Goal: Transaction & Acquisition: Subscribe to service/newsletter

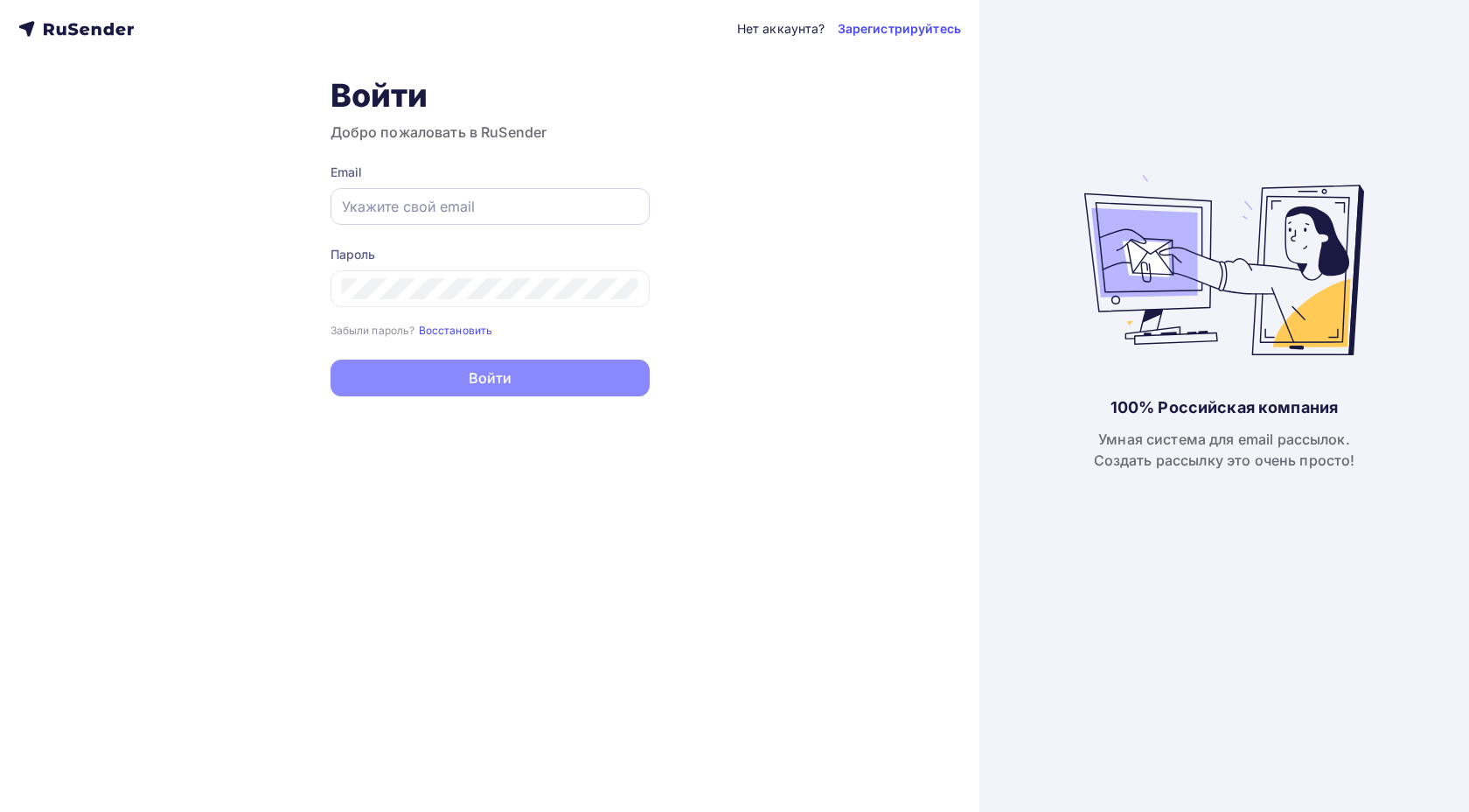
click at [572, 200] on input "text" at bounding box center [490, 206] width 296 height 21
type input "prohorenkov@ucoz-team.net"
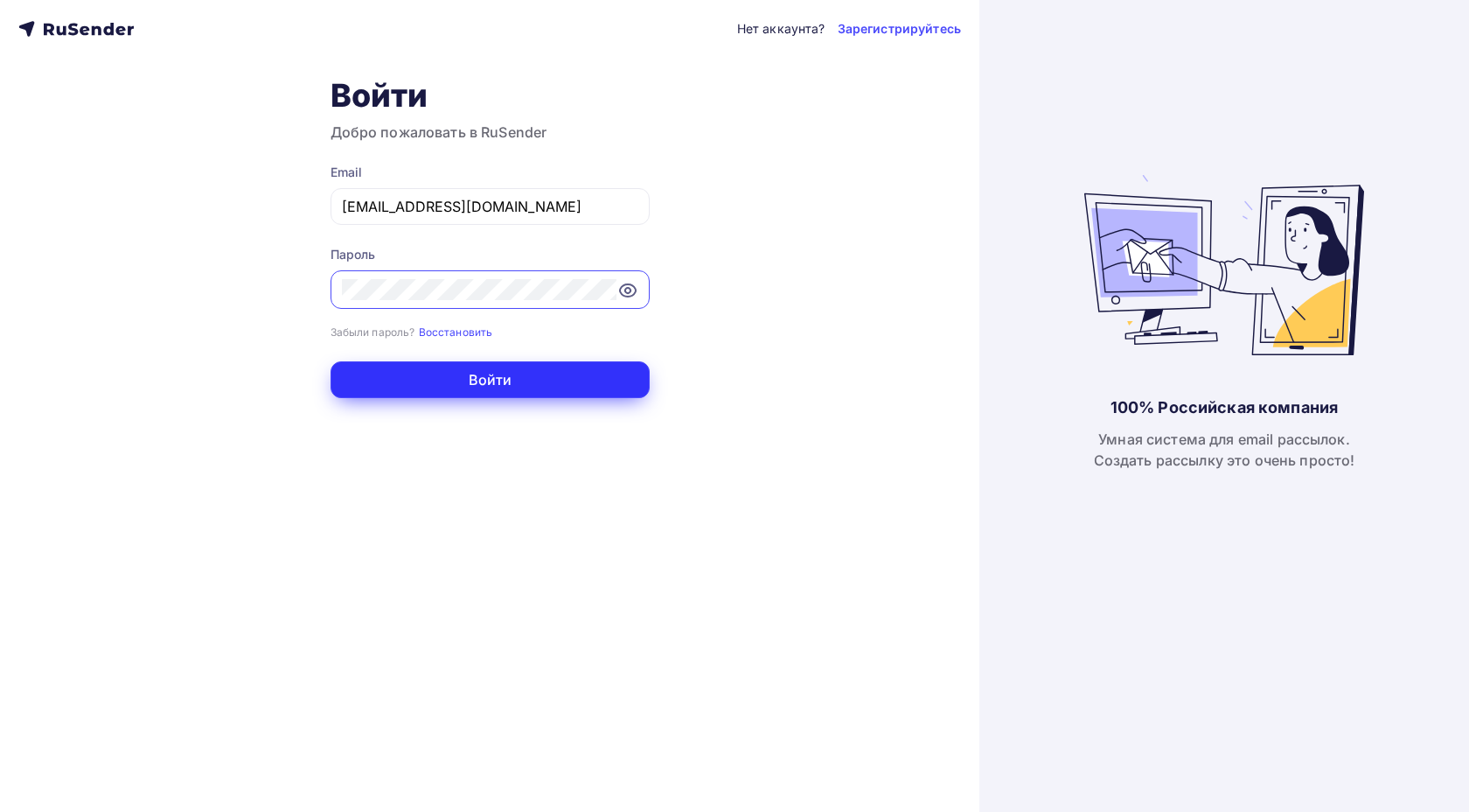
click at [586, 390] on button "Войти" at bounding box center [490, 380] width 319 height 37
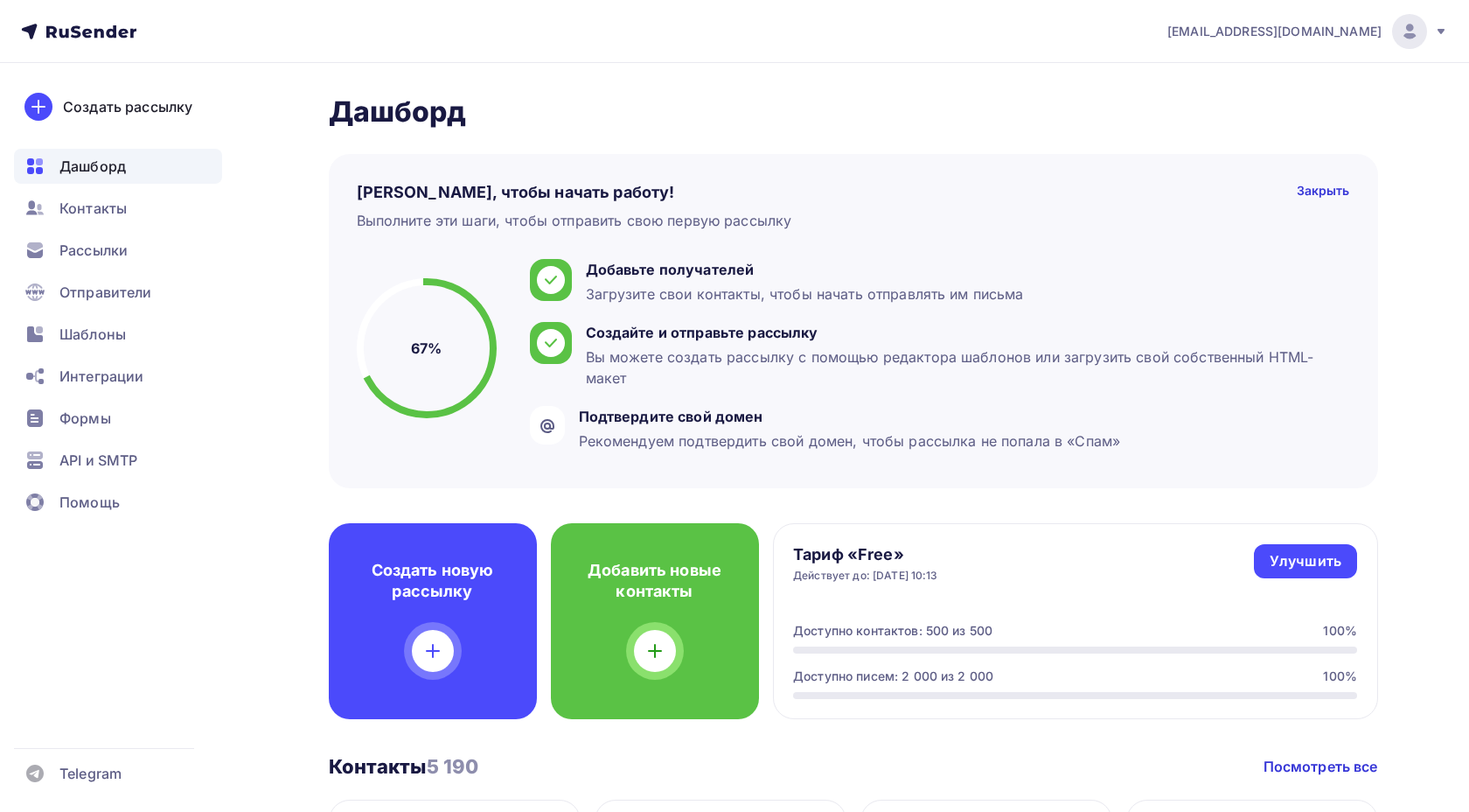
click at [126, 267] on ul "Дашборд Контакты Рассылки Отправители Шаблоны Интеграции Формы API и SMTP Помощь" at bounding box center [119, 338] width 208 height 380
click at [124, 257] on span "Рассылки" at bounding box center [94, 250] width 68 height 21
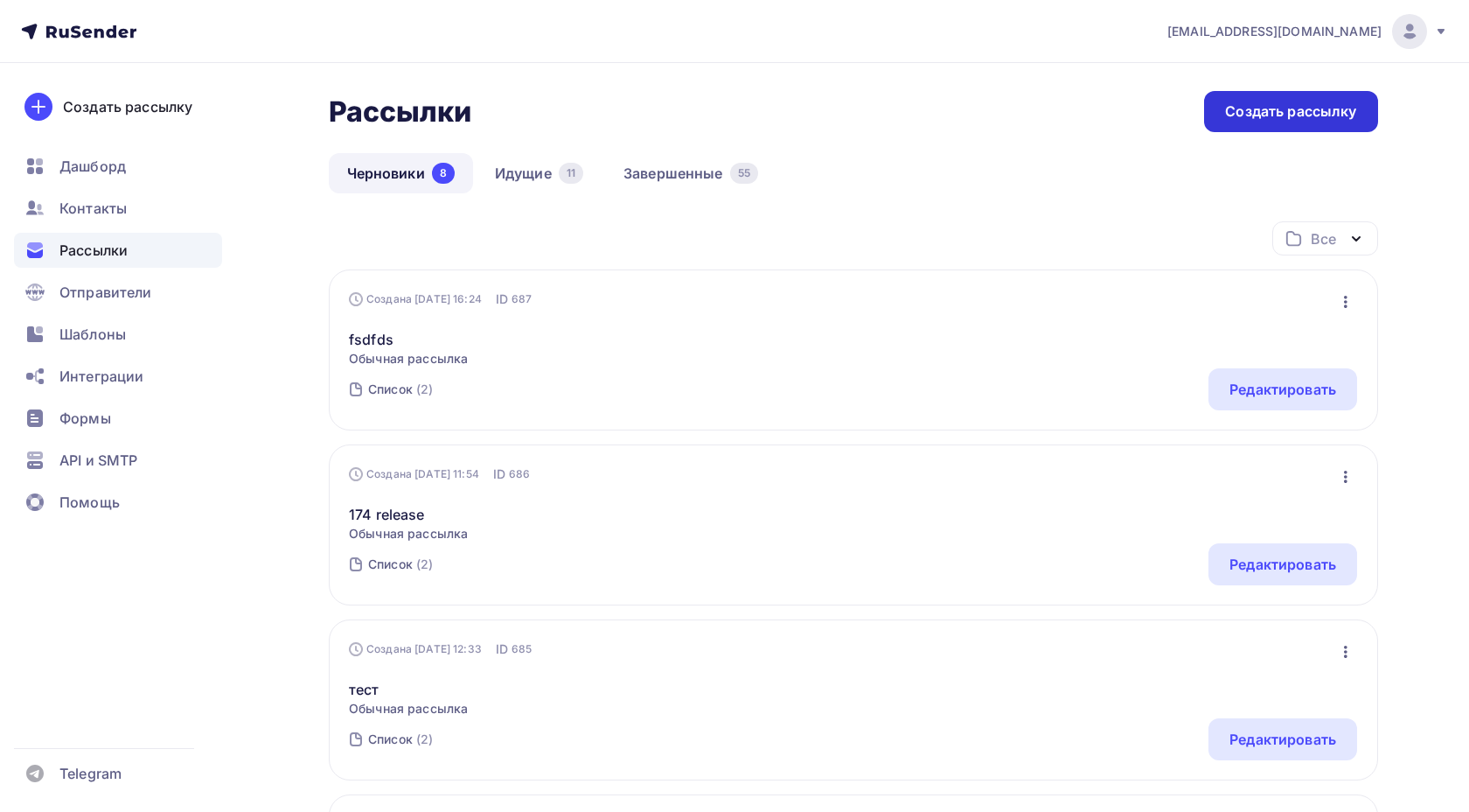
click at [1298, 100] on div "Создать рассылку" at bounding box center [1292, 111] width 174 height 41
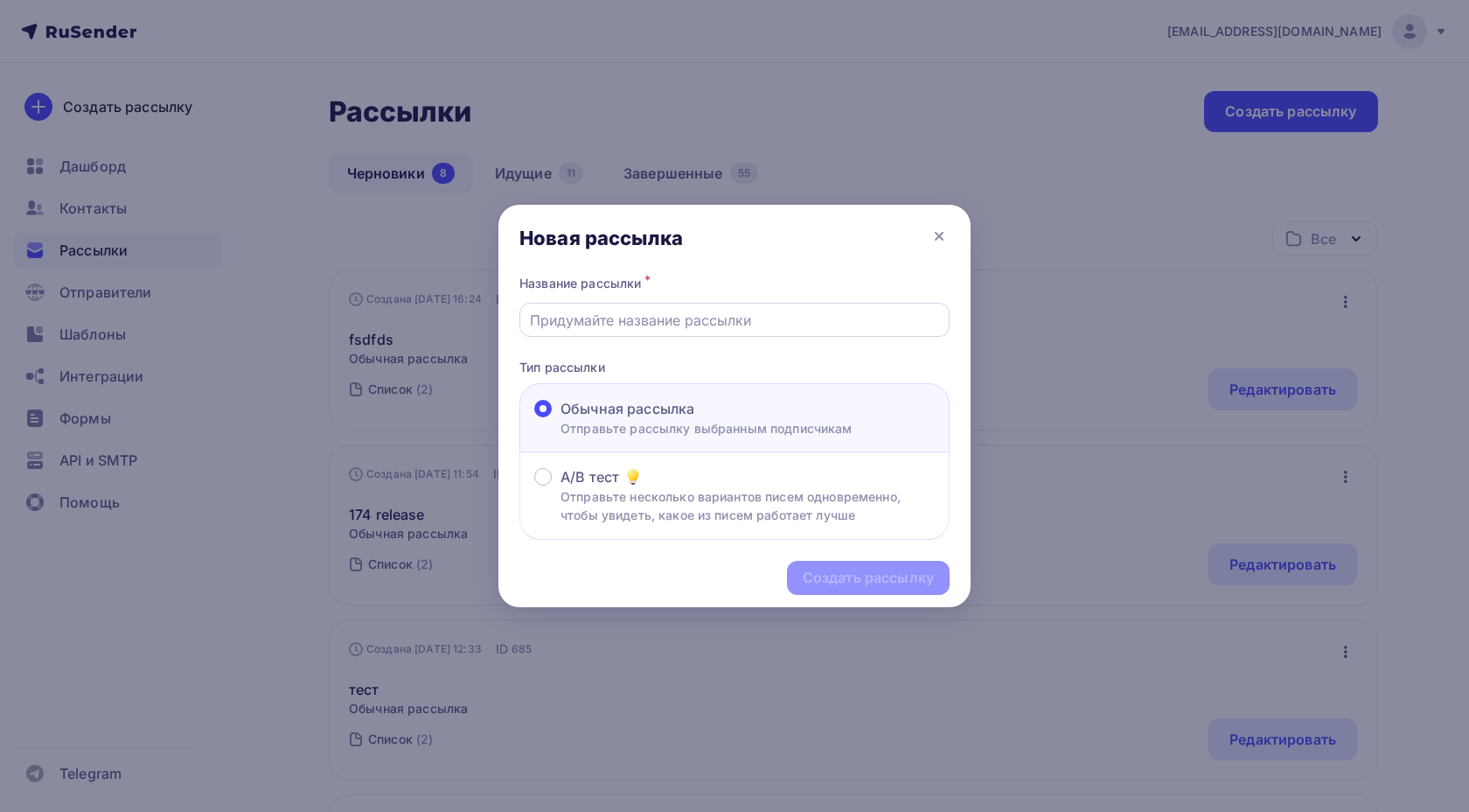
click at [722, 333] on div at bounding box center [735, 319] width 430 height 34
click at [829, 327] on input "text" at bounding box center [735, 320] width 410 height 21
paste input "📩 Тригеры+админка: Автоматизация письма о Реджекте рассылки"
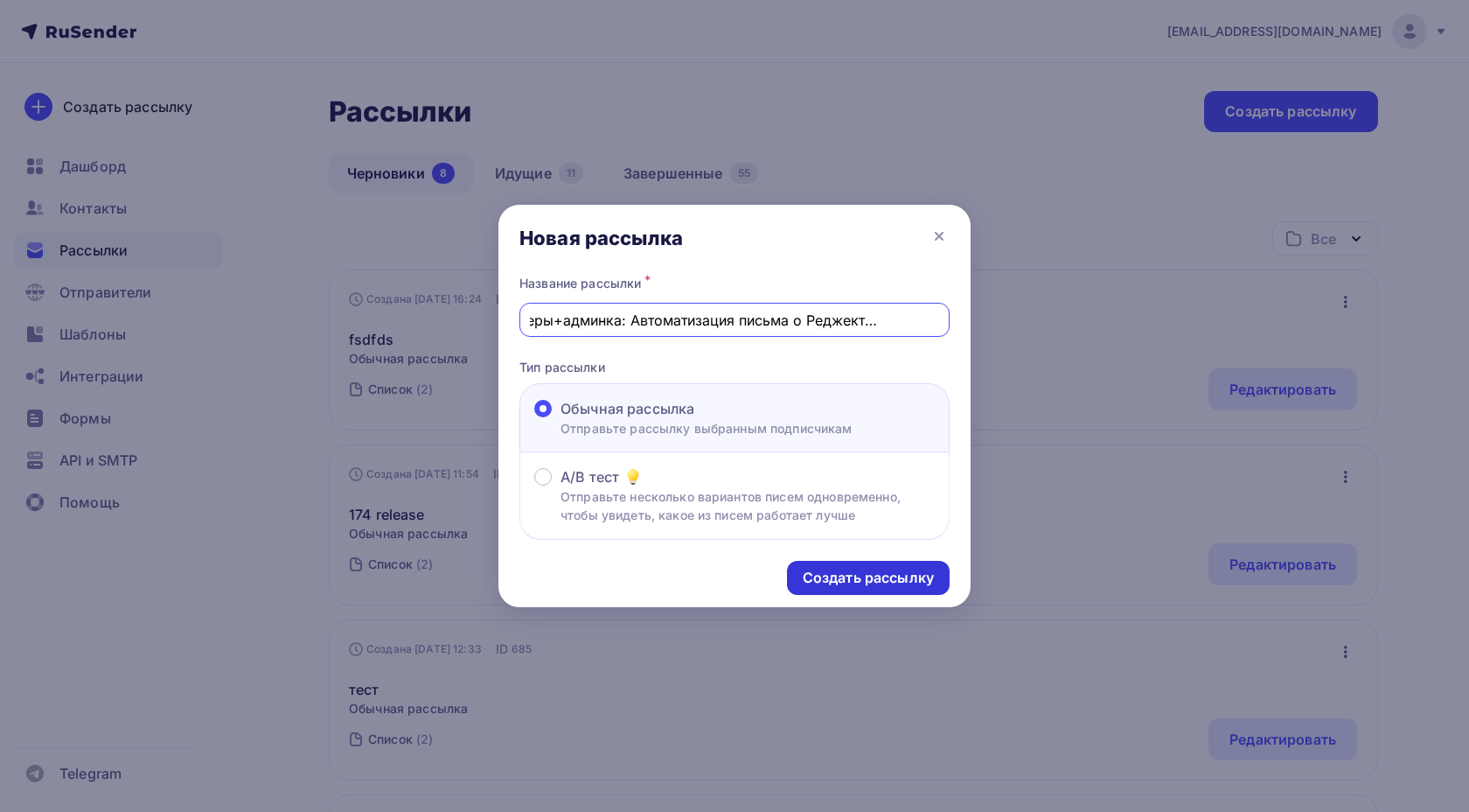
type input "📩 Тригеры+админка: Автоматизация письма о Реджекте рассылки"
click at [896, 576] on div "Создать рассылку" at bounding box center [868, 578] width 131 height 20
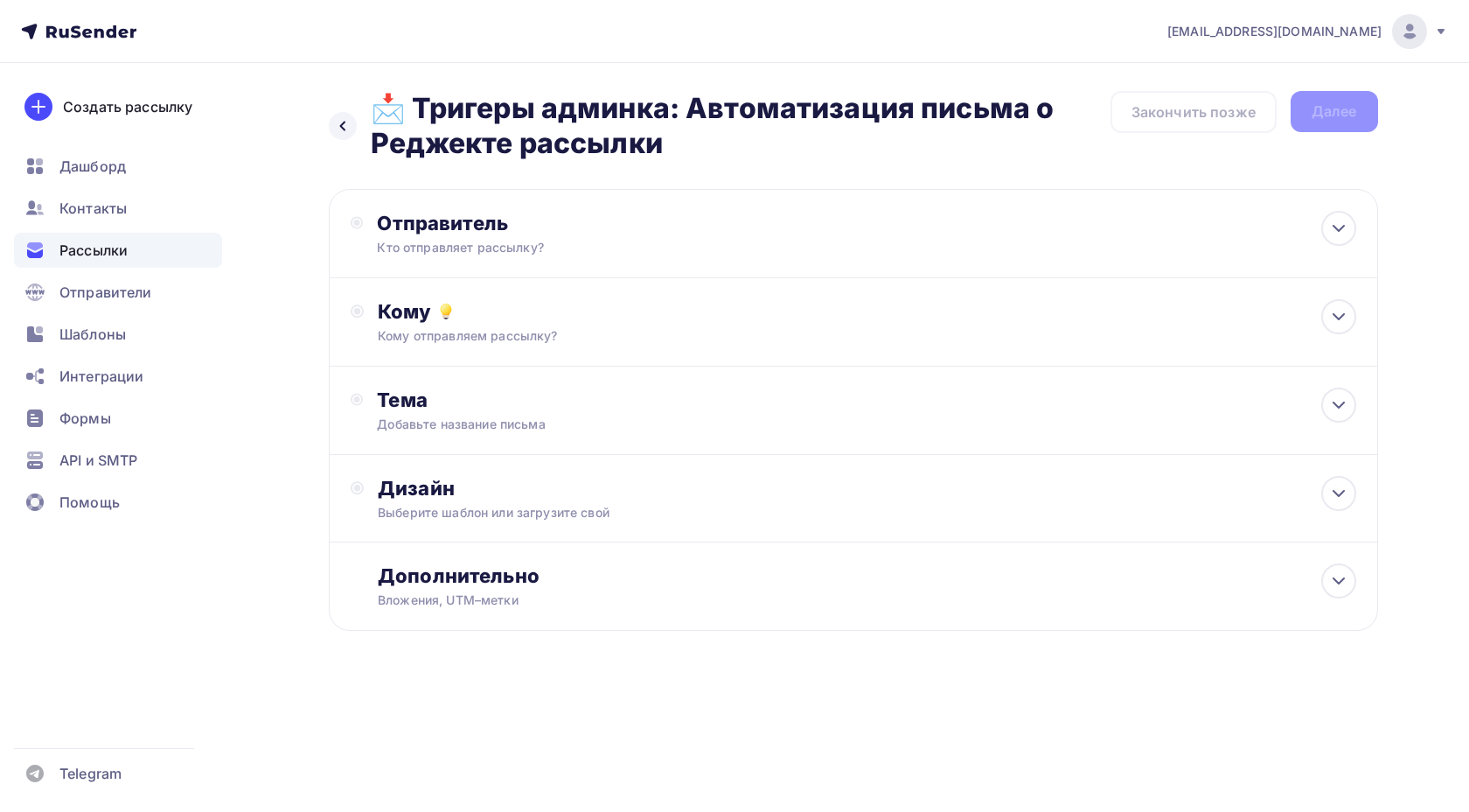
click at [494, 230] on div "Отправитель" at bounding box center [566, 223] width 379 height 24
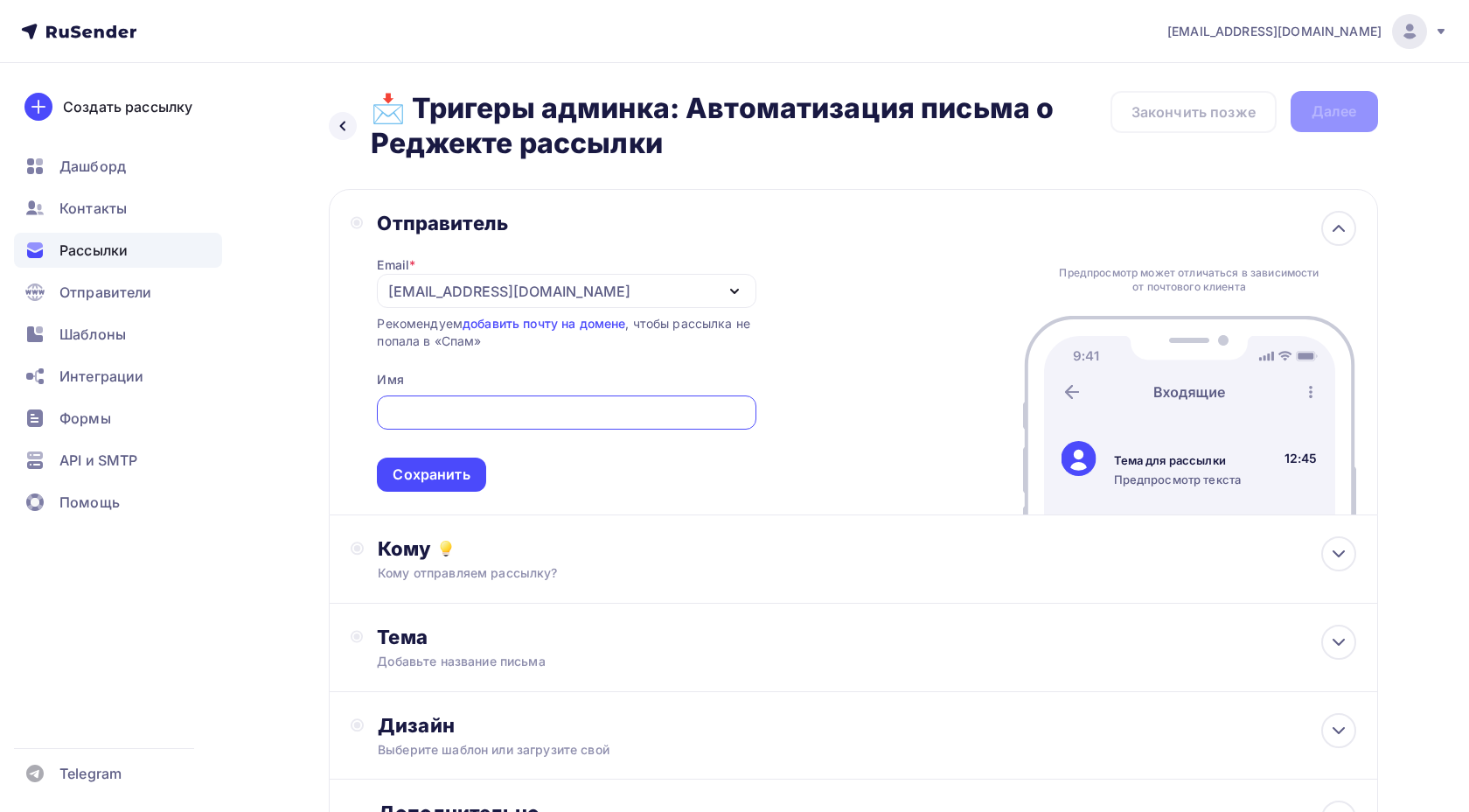
scroll to position [26, 0]
click at [452, 479] on div "Сохранить" at bounding box center [431, 474] width 77 height 20
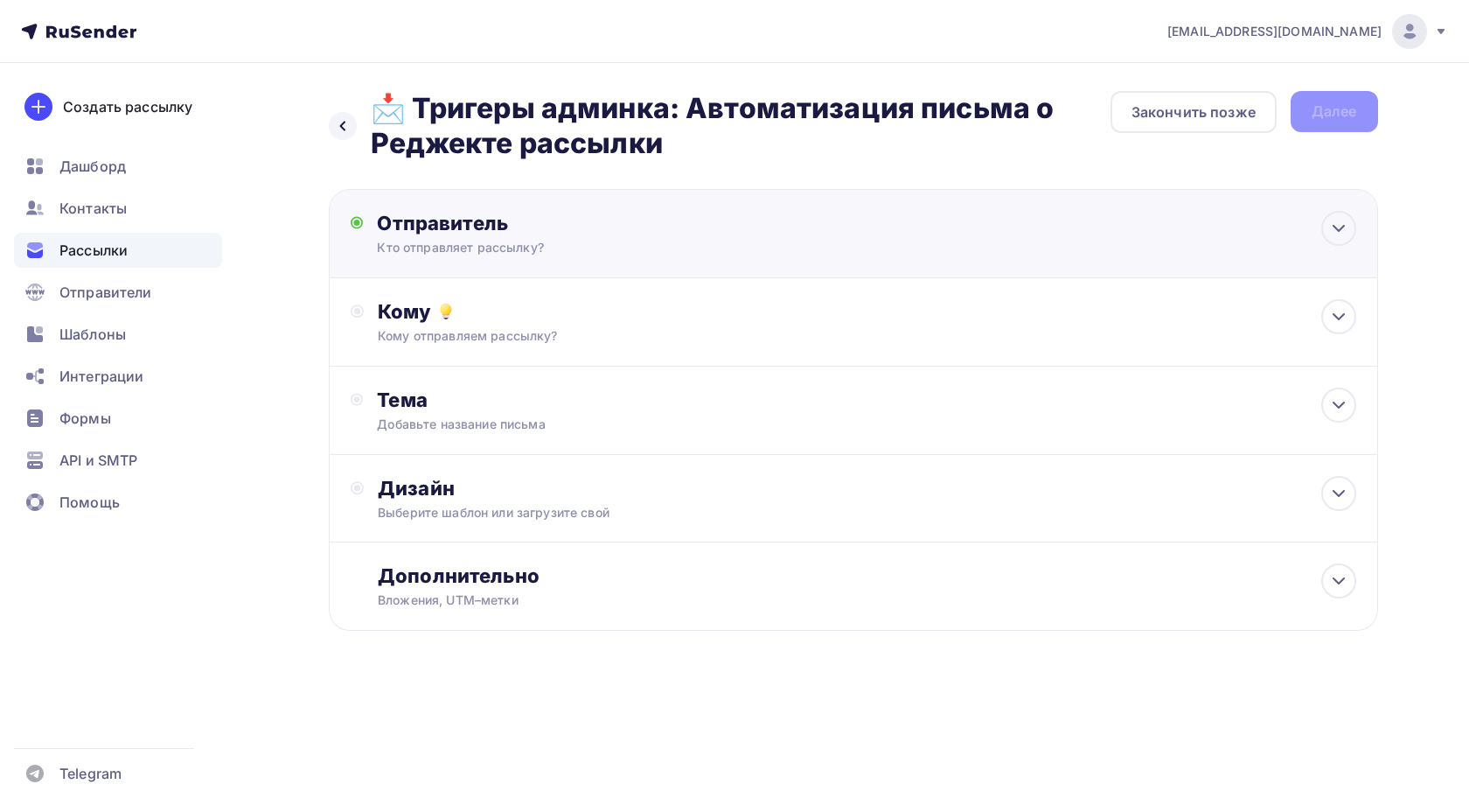
scroll to position [0, 0]
click at [515, 295] on div "Кому Кому отправляем рассылку? Списки получателей Выберите список Все списки id…" at bounding box center [854, 322] width 1049 height 89
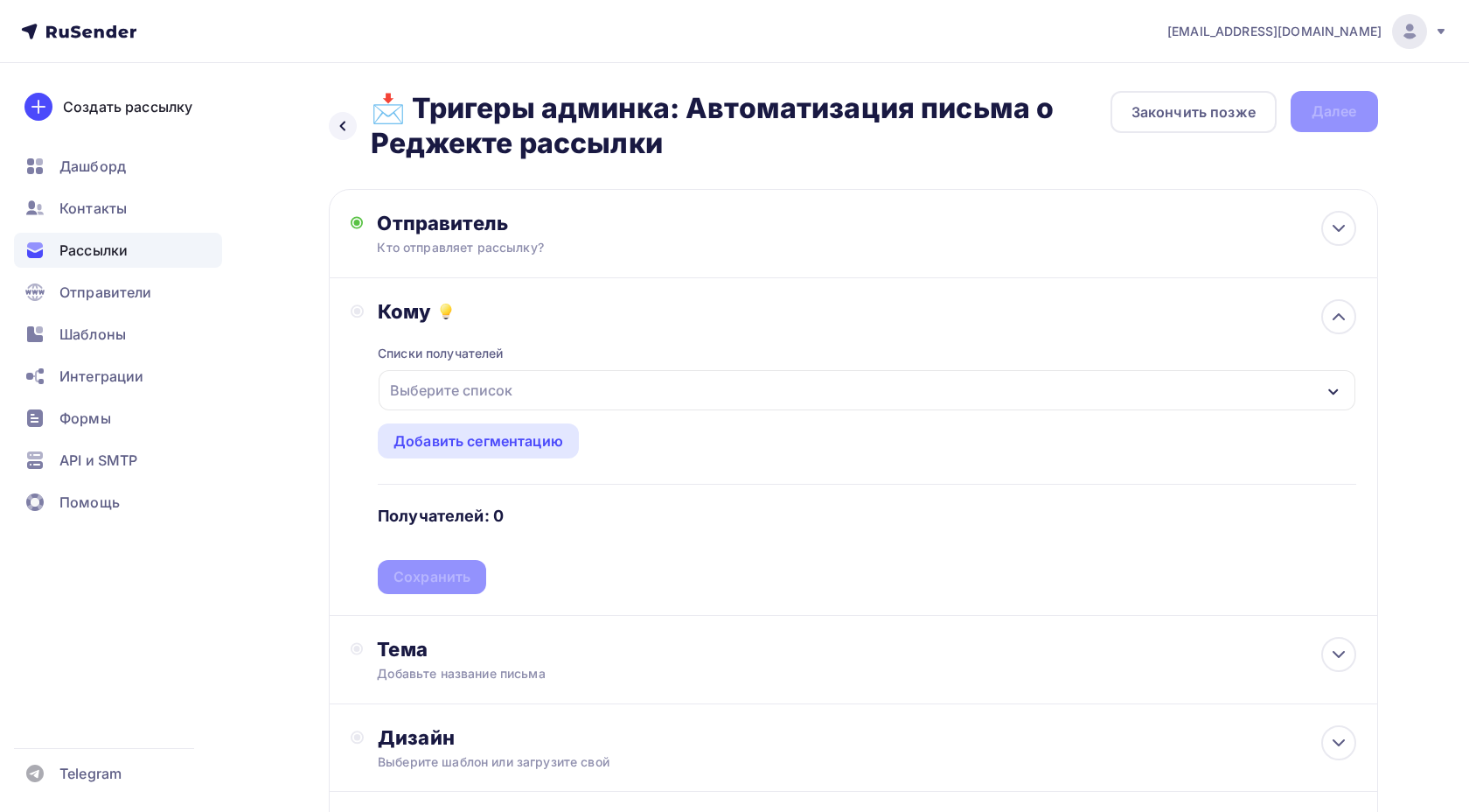
click at [498, 406] on div "Выберите список" at bounding box center [450, 390] width 136 height 32
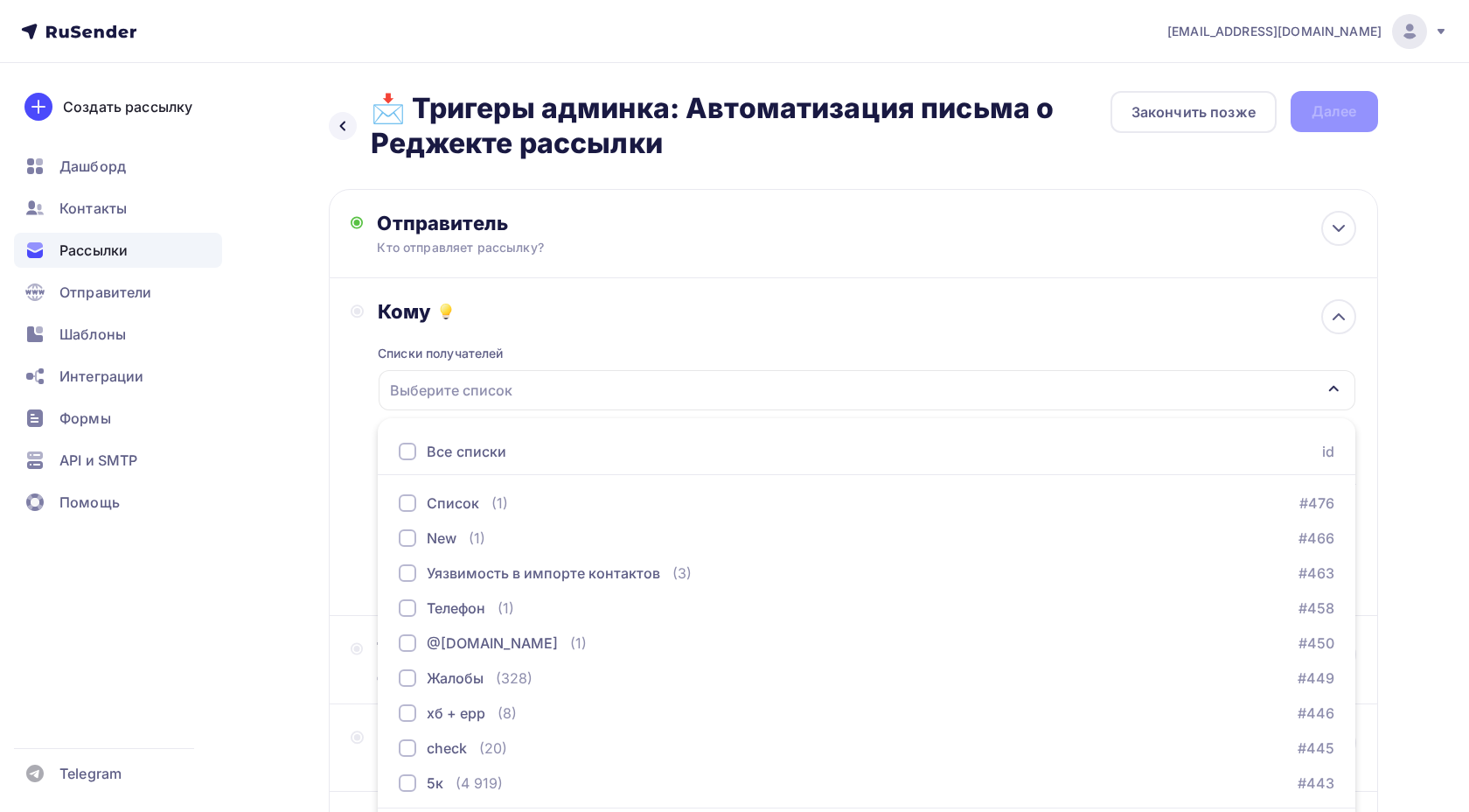
scroll to position [61, 0]
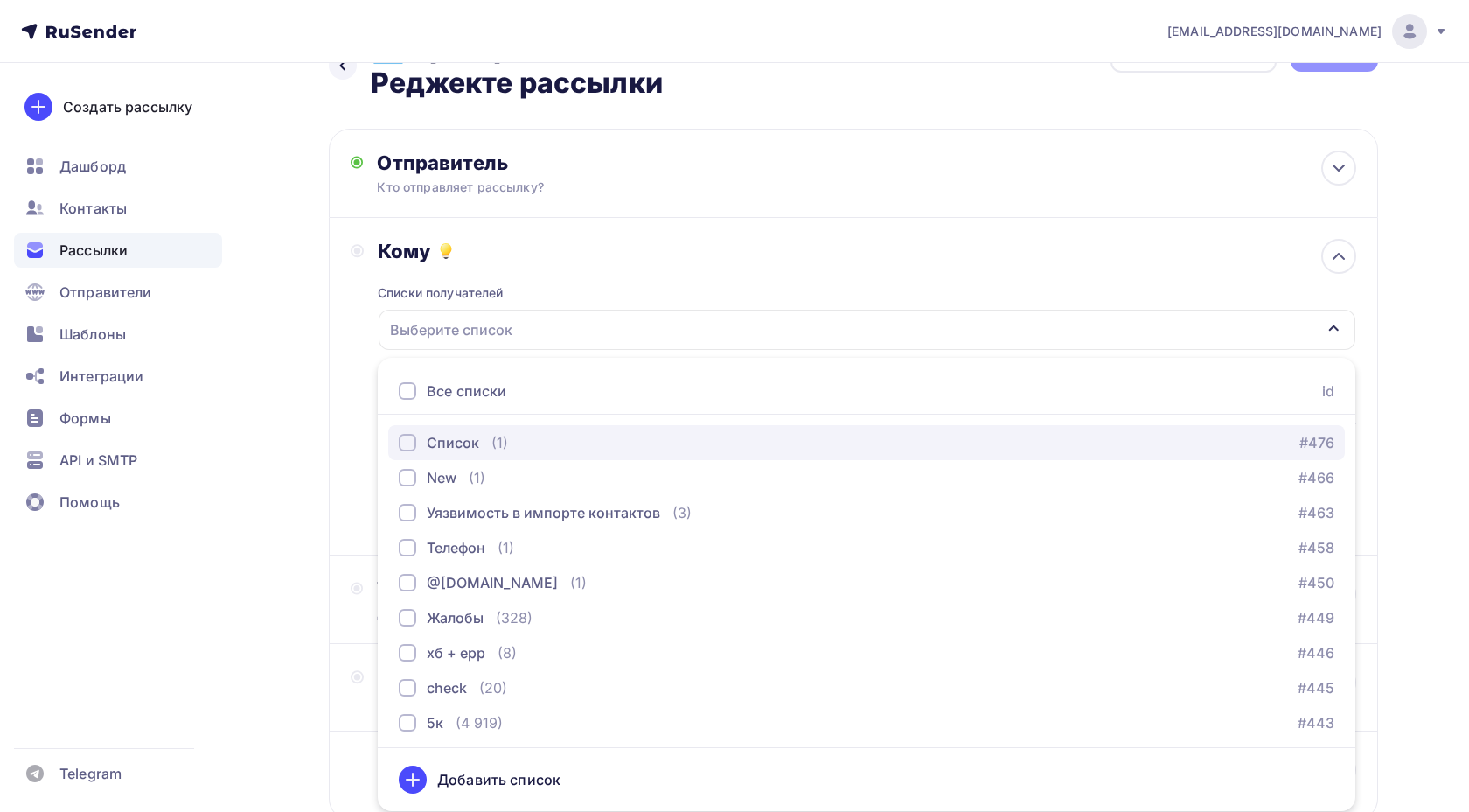
click at [499, 441] on div "(1)" at bounding box center [500, 443] width 16 height 21
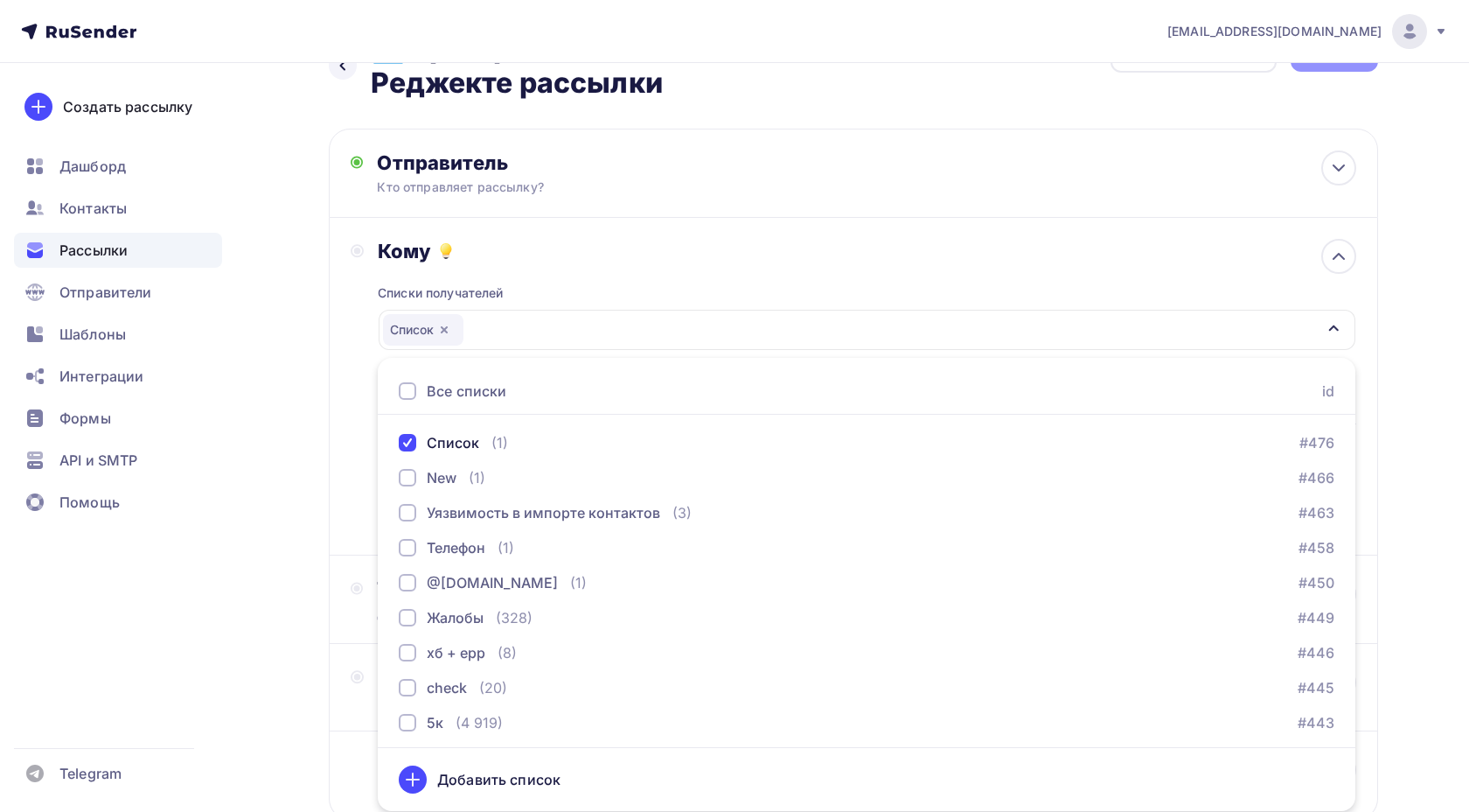
click at [283, 463] on div "Назад 📩 Тригеры админка: Автоматизация письма о Реджекте рассылки 📩 Тригеры адм…" at bounding box center [735, 468] width 1433 height 930
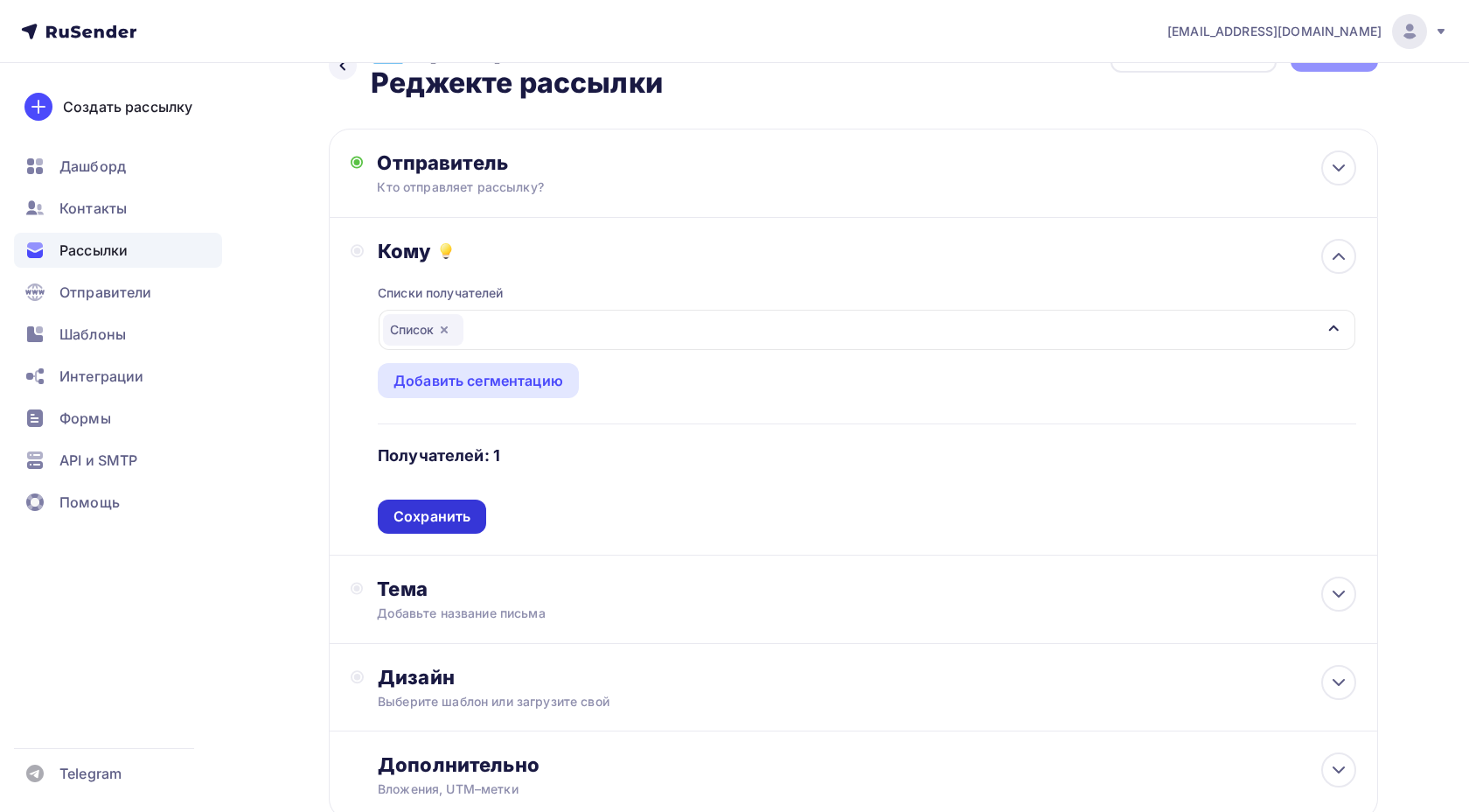
click at [422, 518] on div "Сохранить" at bounding box center [432, 516] width 77 height 20
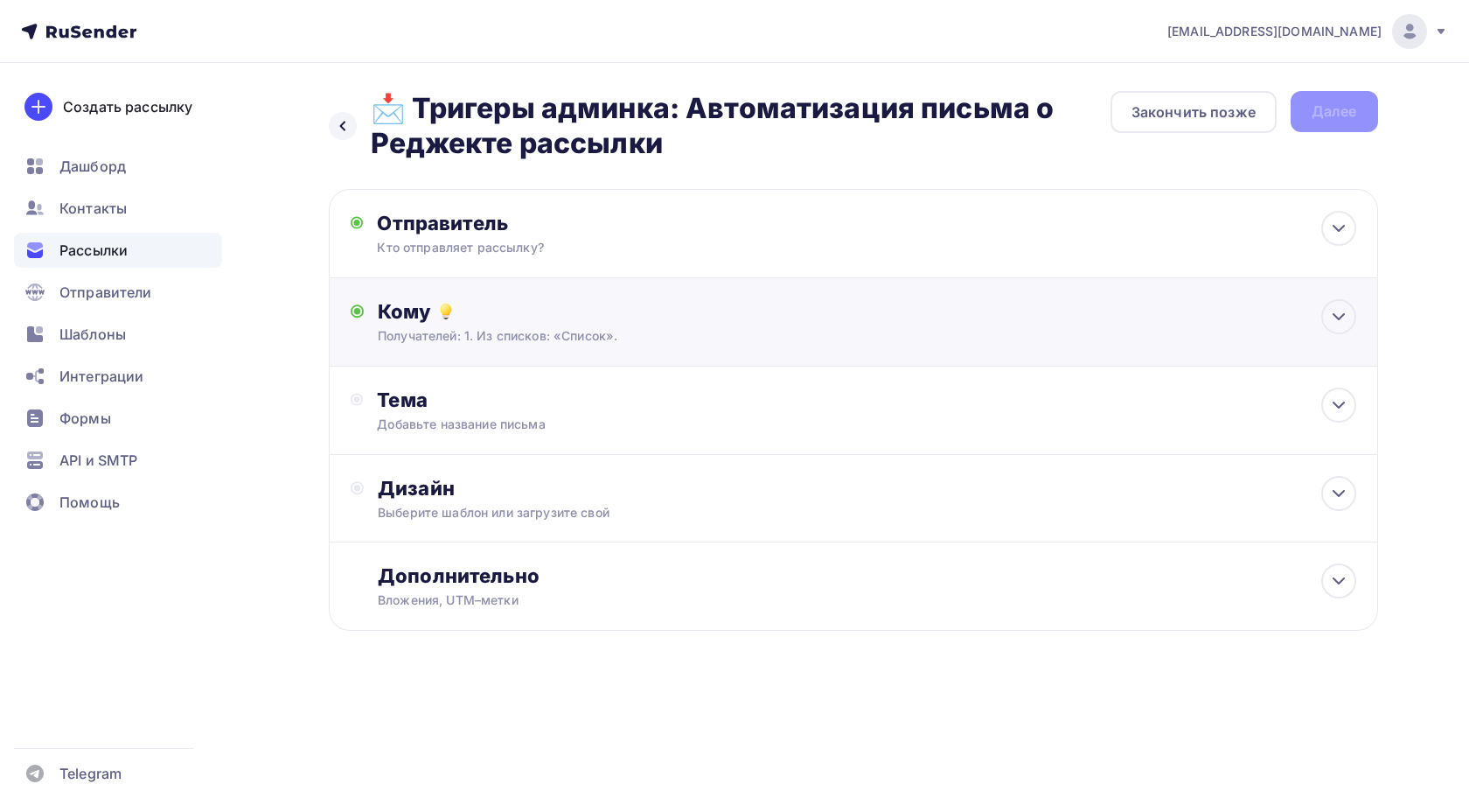
scroll to position [0, 0]
click at [433, 409] on div "Тема" at bounding box center [550, 399] width 345 height 24
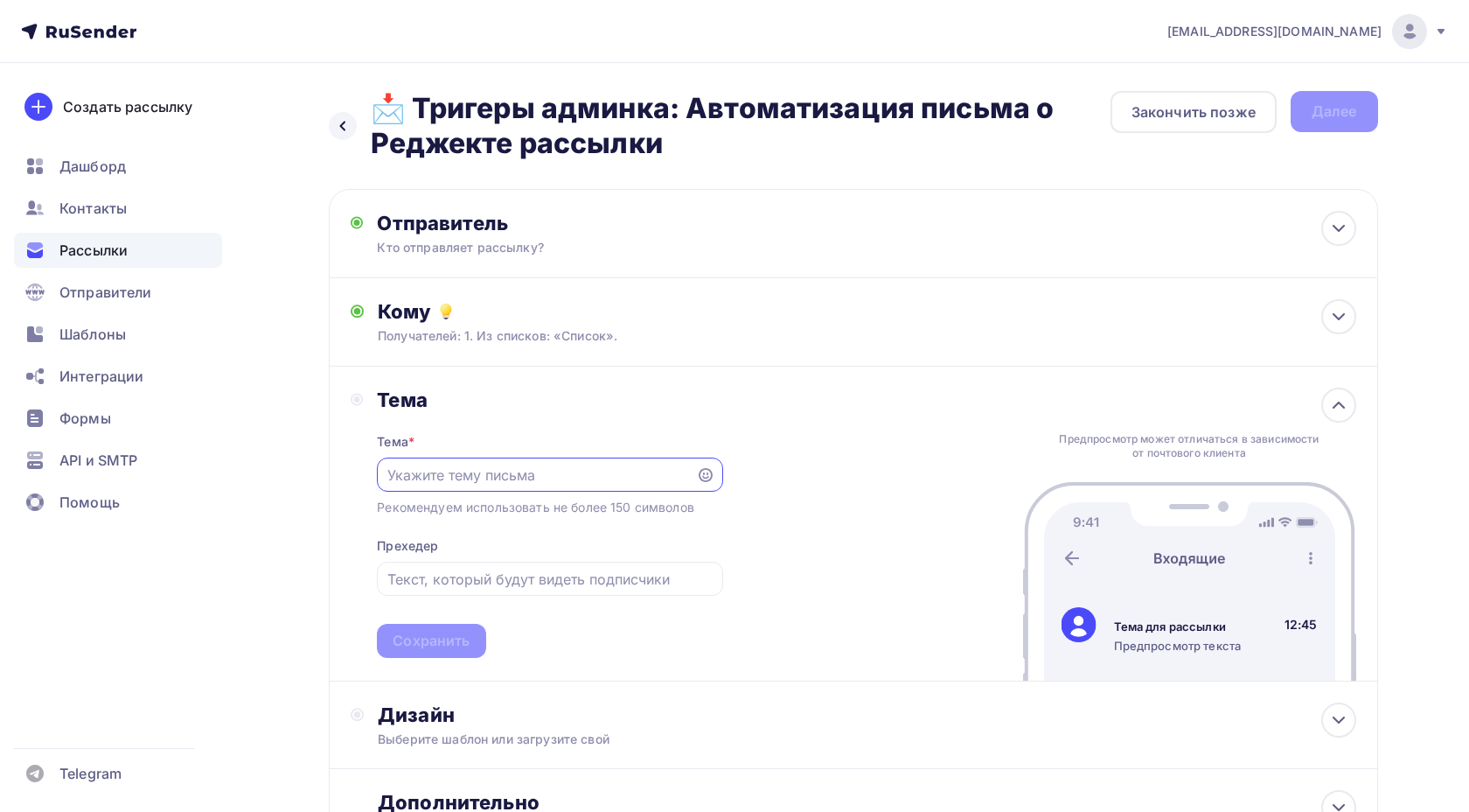
paste input "📩 Тригеры+админка: Автоматизация письма о Реджекте рассылки"
type input "📩 Тригеры+админка: Автоматизация письма о Реджекте рассылки"
click at [449, 634] on div "Сохранить" at bounding box center [431, 640] width 77 height 20
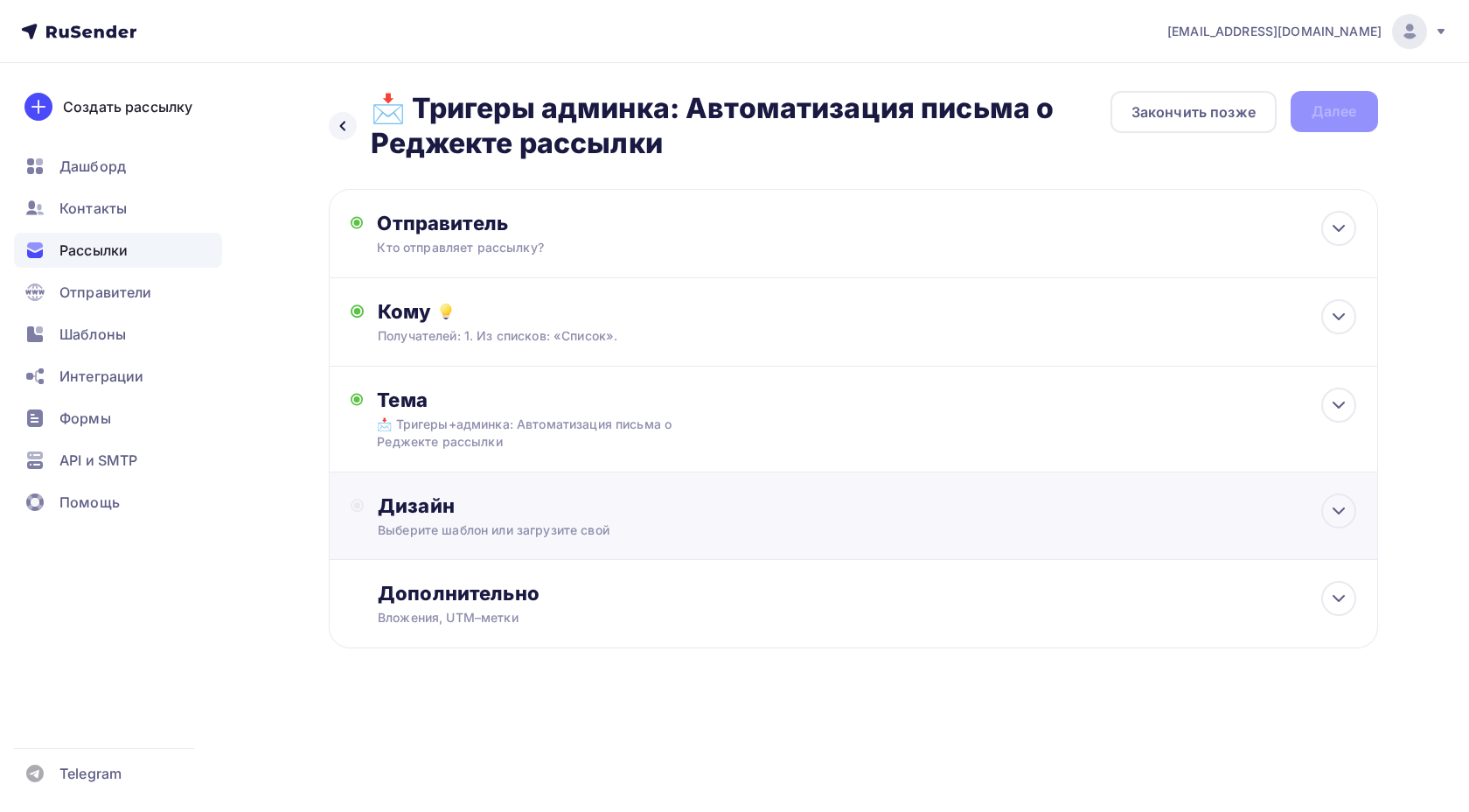
click at [460, 524] on div "Выберите шаблон или загрузите свой" at bounding box center [818, 529] width 881 height 17
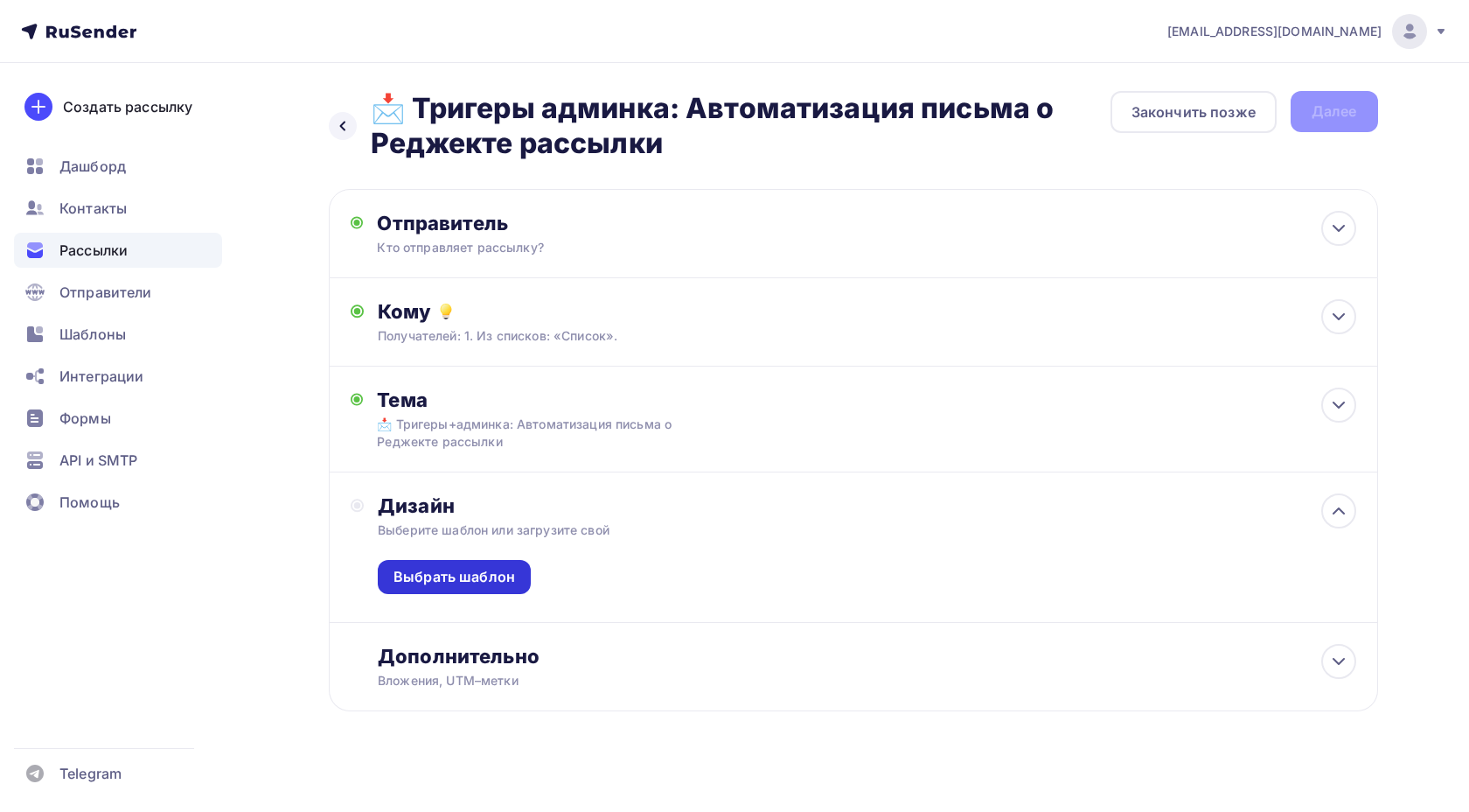
click at [465, 571] on div "Выбрать шаблон" at bounding box center [454, 577] width 122 height 20
click at [481, 585] on div "Выбрать шаблон" at bounding box center [454, 577] width 122 height 20
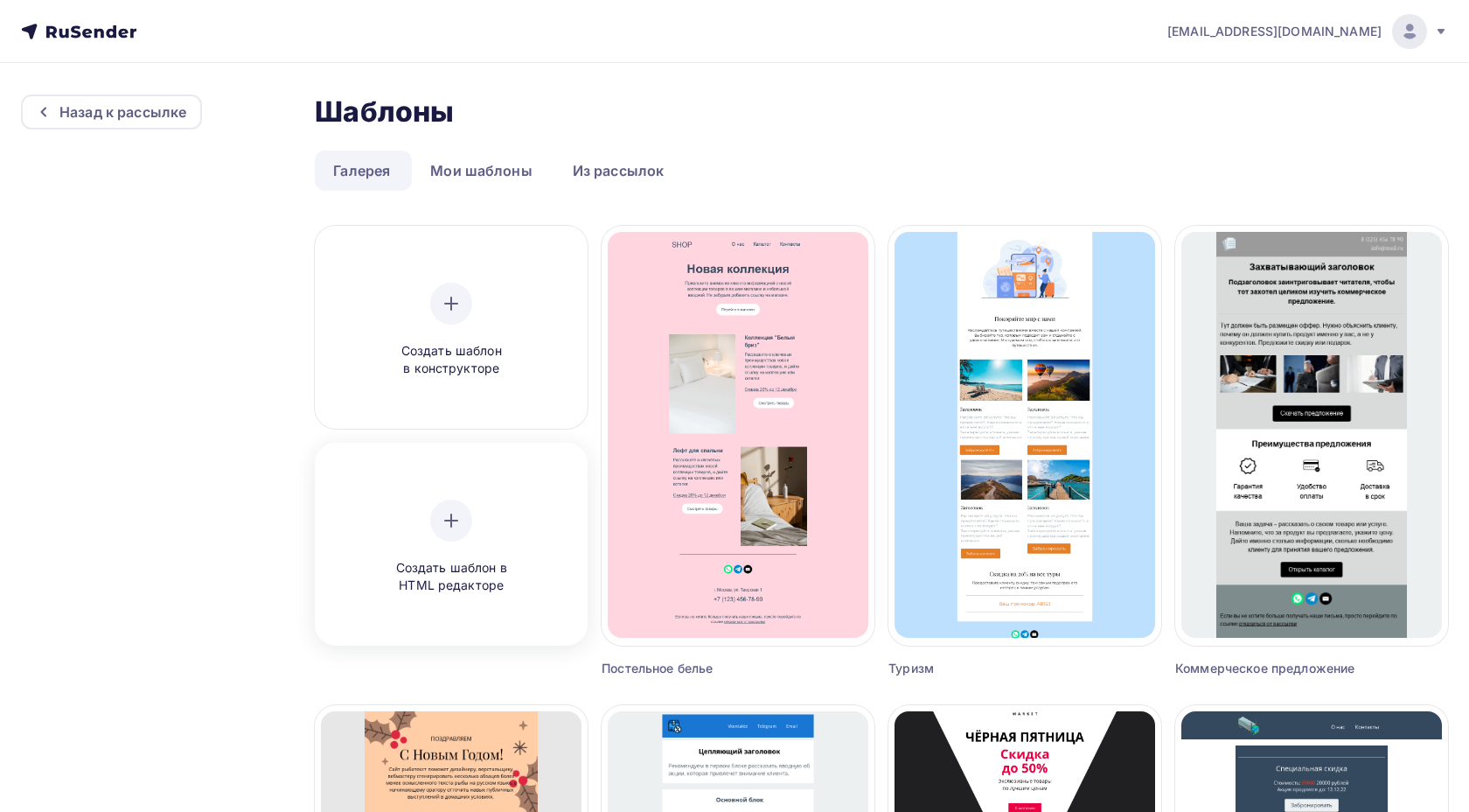
click at [447, 506] on div at bounding box center [451, 521] width 42 height 42
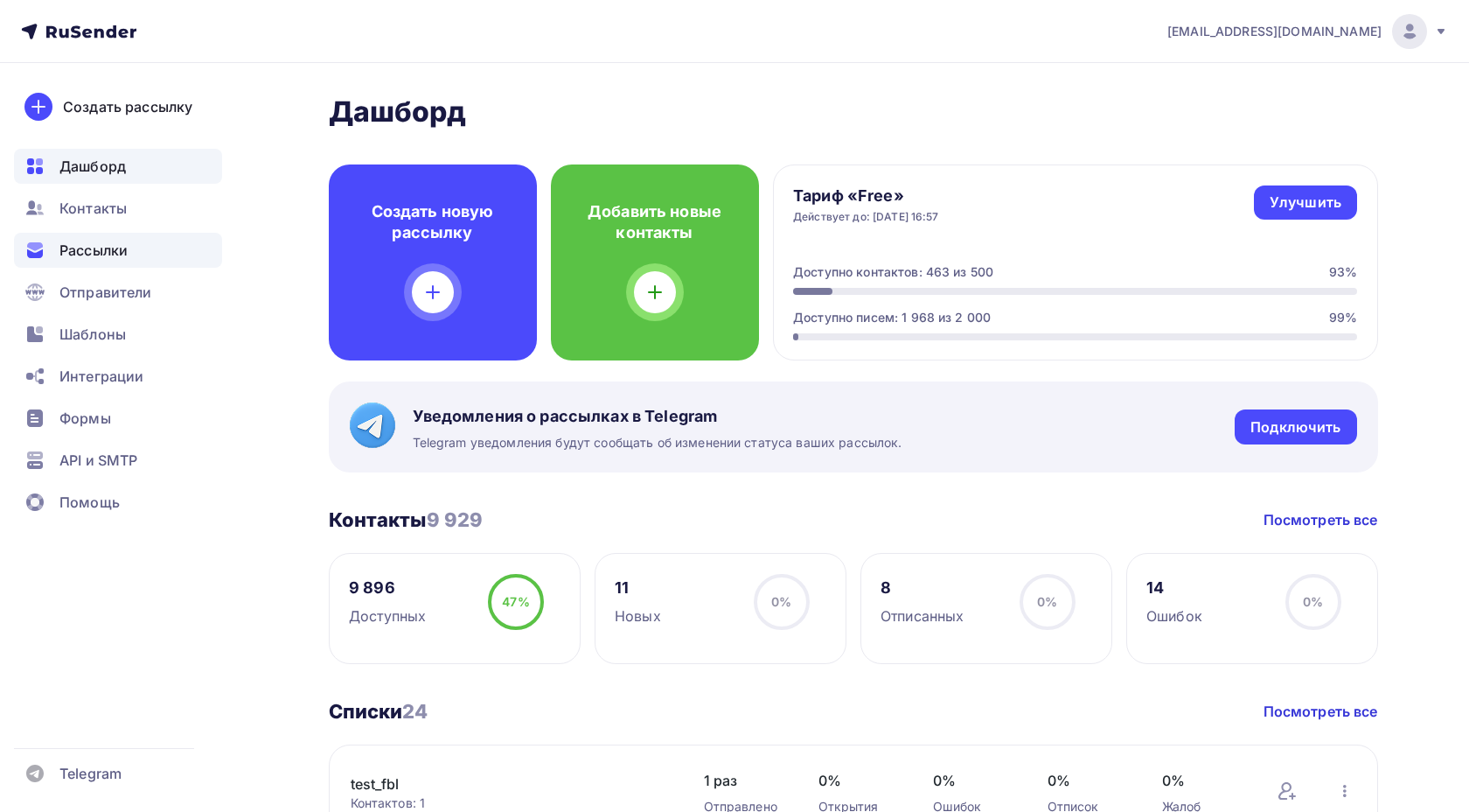
click at [130, 262] on div "Рассылки" at bounding box center [119, 250] width 208 height 35
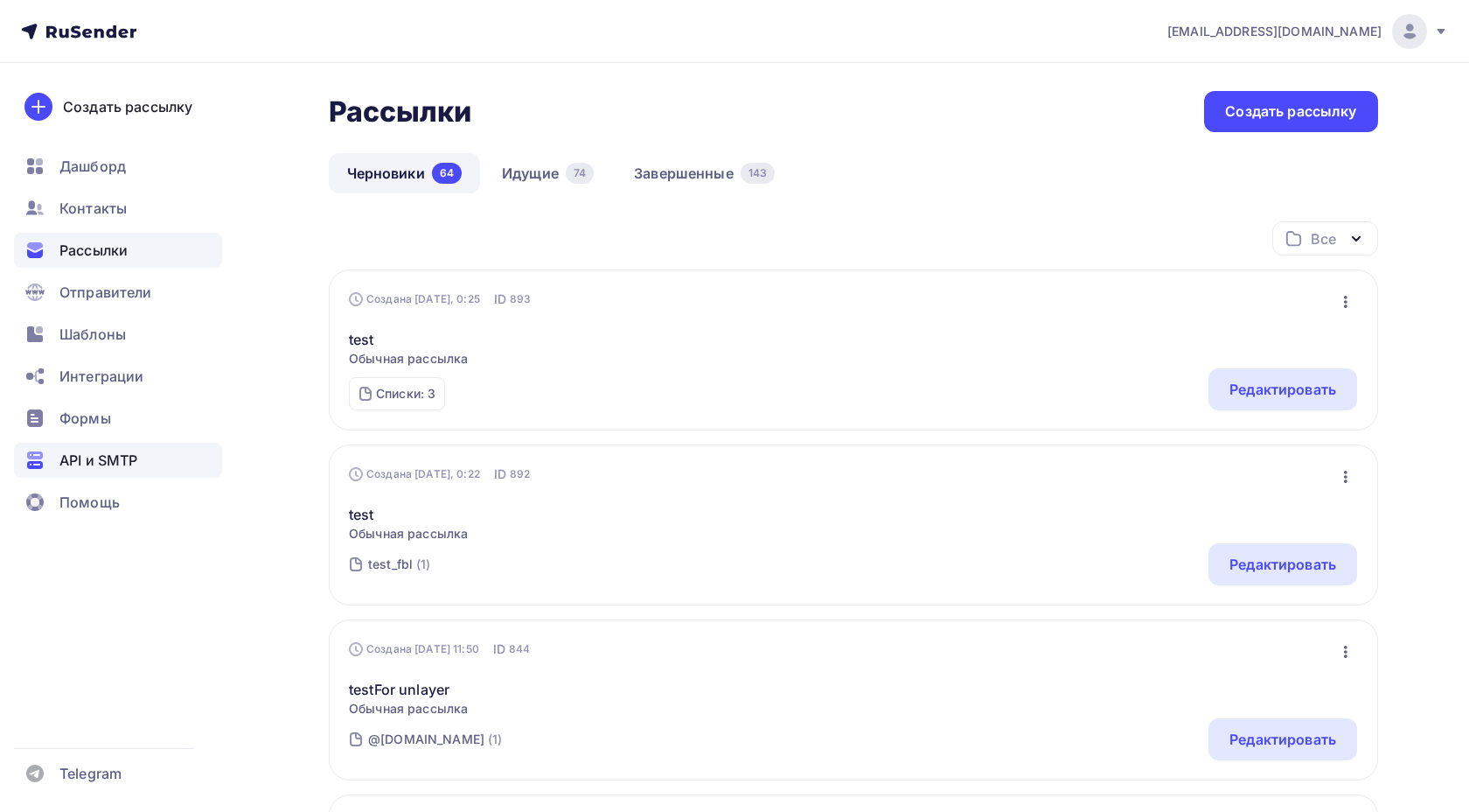
click at [168, 447] on div "API и SMTP" at bounding box center [119, 460] width 208 height 35
click at [165, 395] on ul "Дашборд Контакты Рассылки Отправители Шаблоны Интеграции Формы API и SMTP Помощь" at bounding box center [119, 338] width 208 height 380
click at [164, 373] on div "Интеграции" at bounding box center [119, 376] width 208 height 35
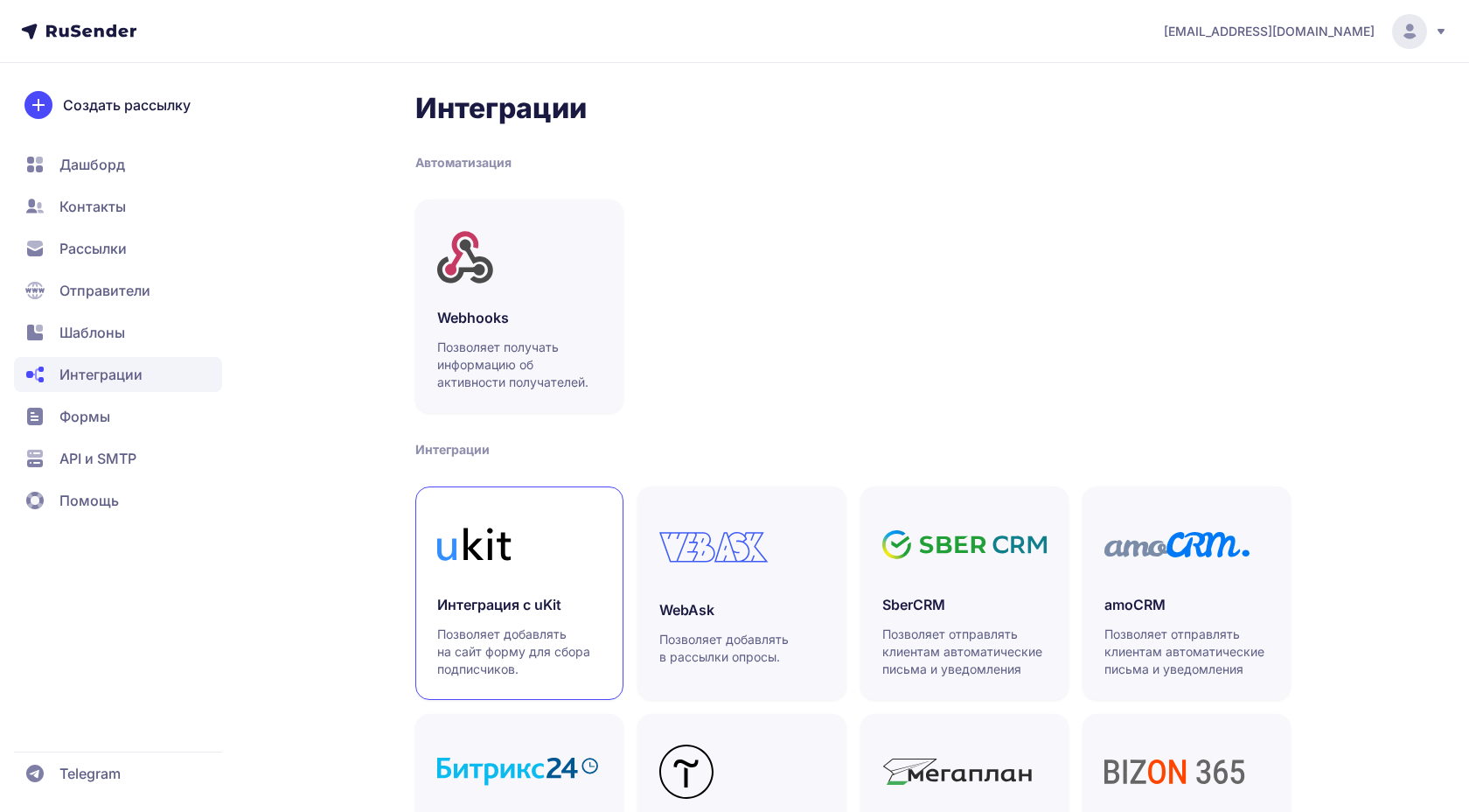
scroll to position [391, 0]
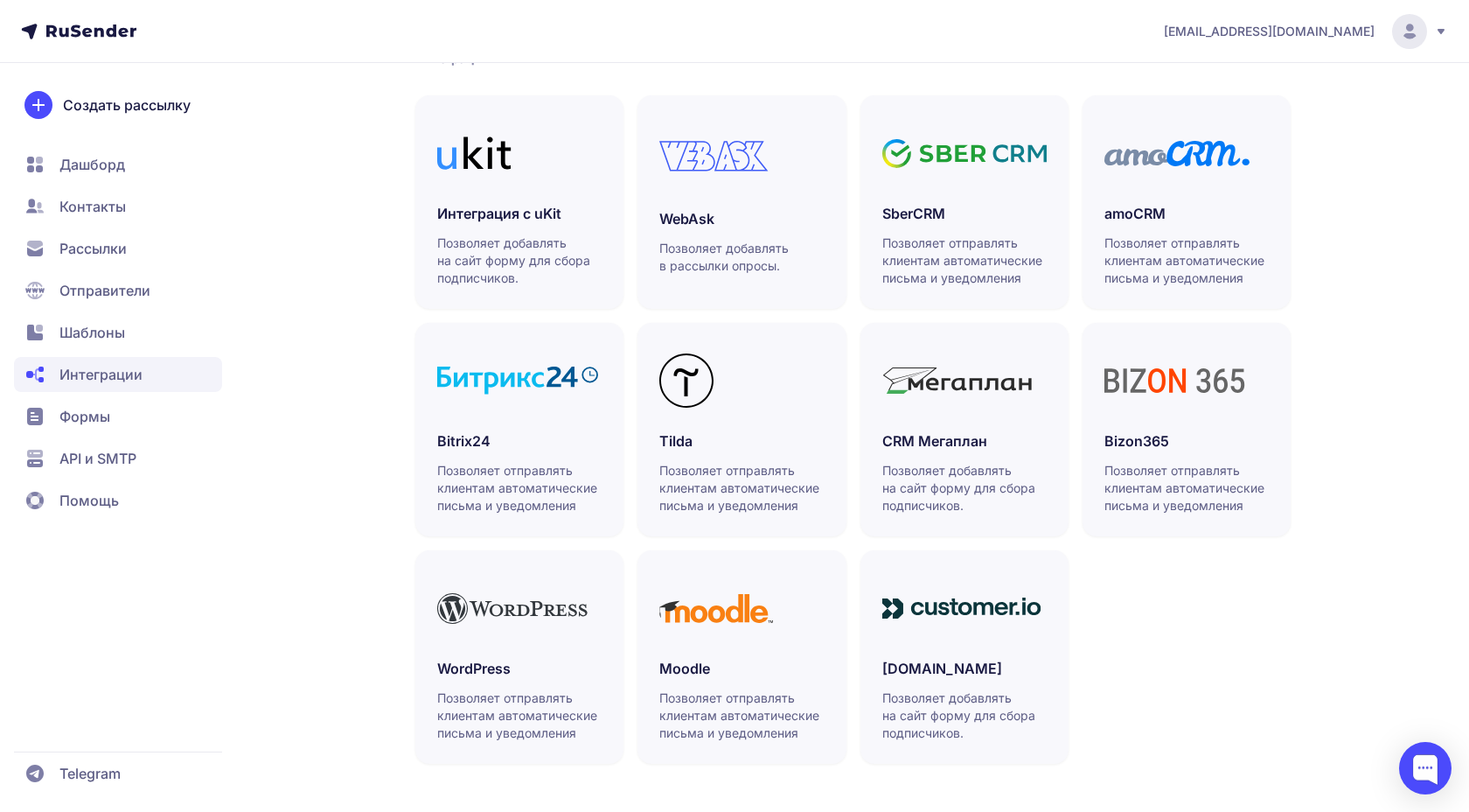
click at [96, 258] on span "Рассылки" at bounding box center [94, 249] width 68 height 21
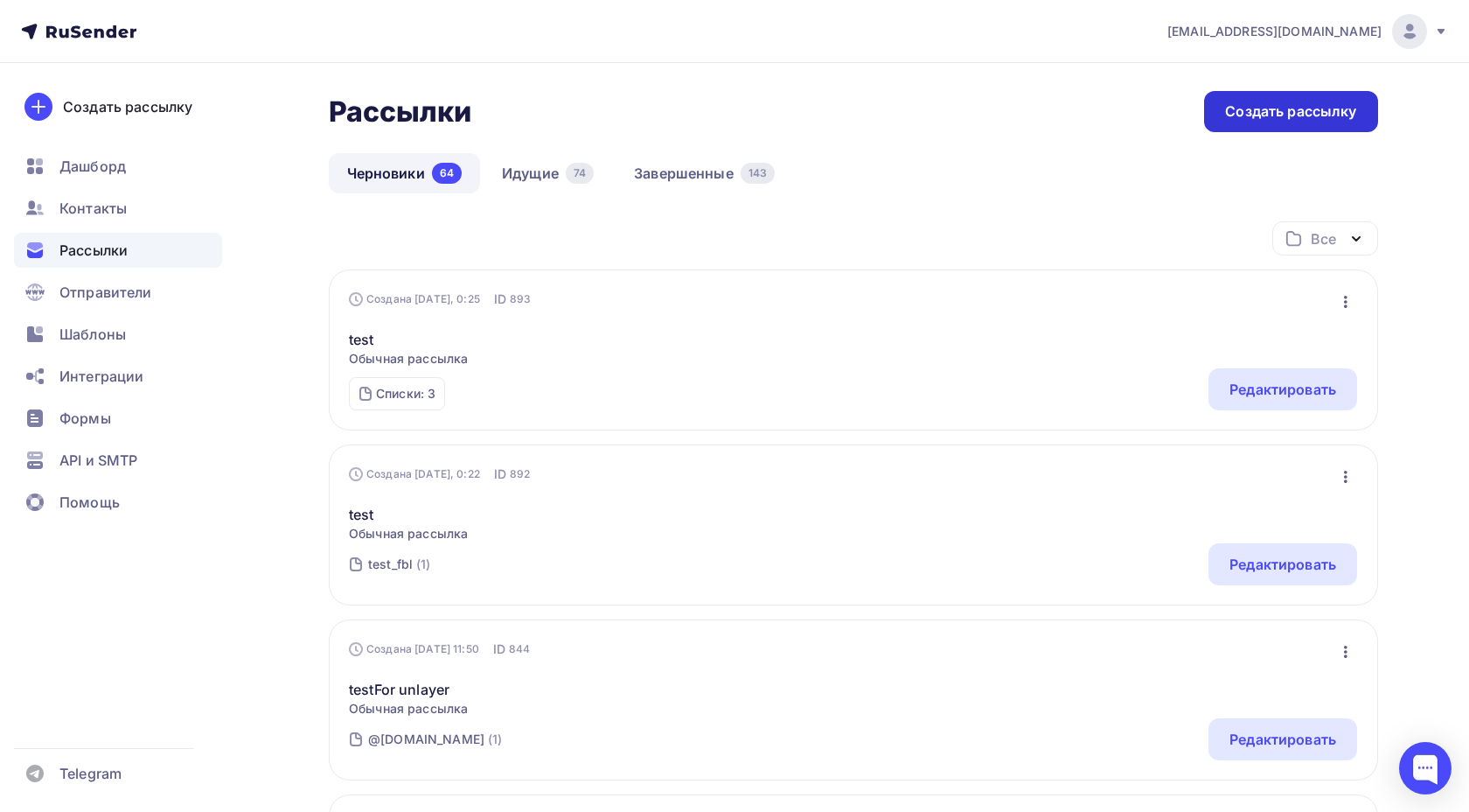
click at [1251, 115] on div "Создать рассылку" at bounding box center [1291, 111] width 131 height 20
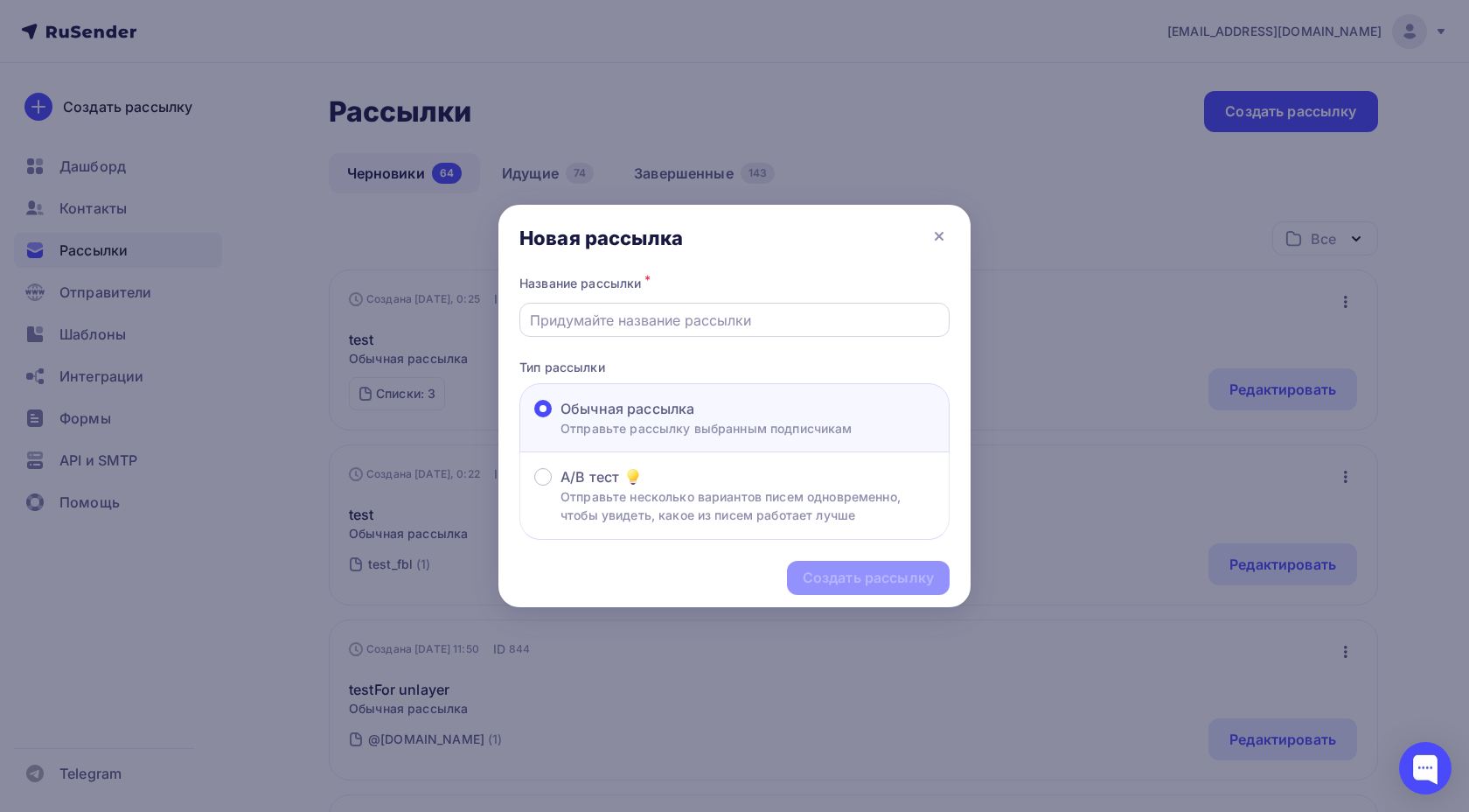
click at [642, 321] on input "text" at bounding box center [735, 320] width 410 height 21
paste input "📩 Тригеры+админка: Автоматизация письма о Реджекте рассылки"
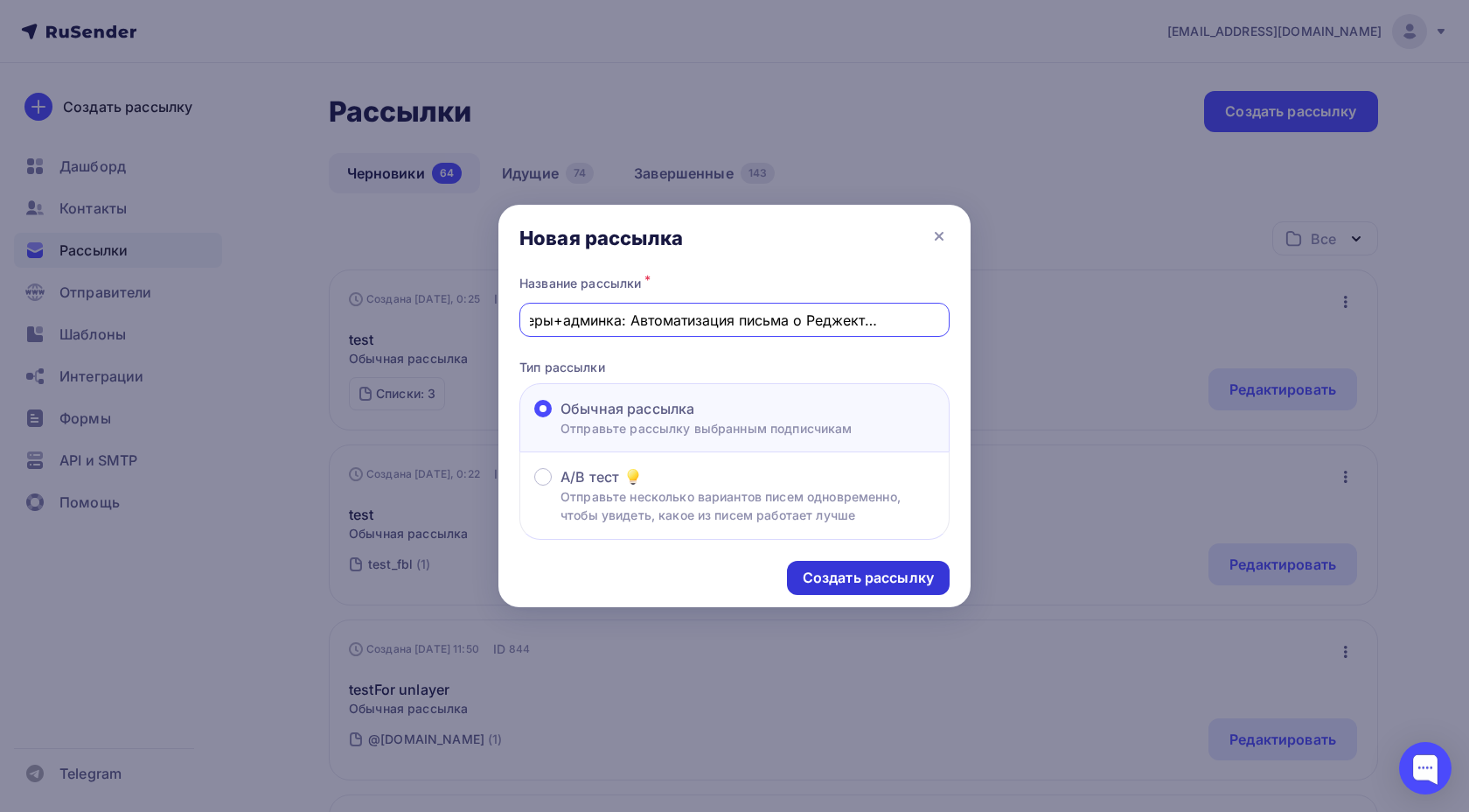
type input "📩 Тригеры+админка: Автоматизация письма о Реджекте рассылки"
click at [828, 562] on div "Создать рассылку" at bounding box center [868, 577] width 163 height 34
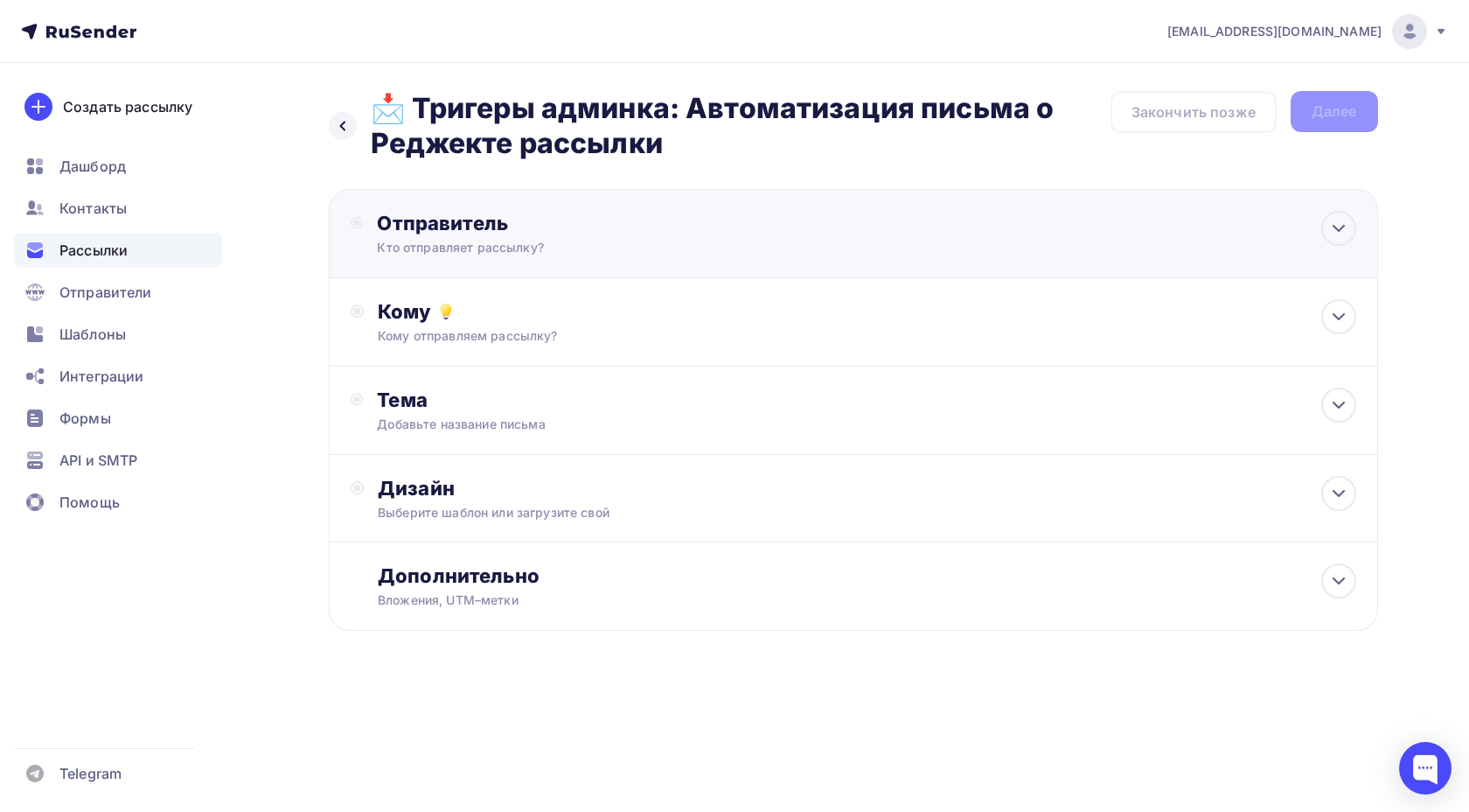
click at [535, 242] on div "Кто отправляет рассылку?" at bounding box center [548, 248] width 341 height 17
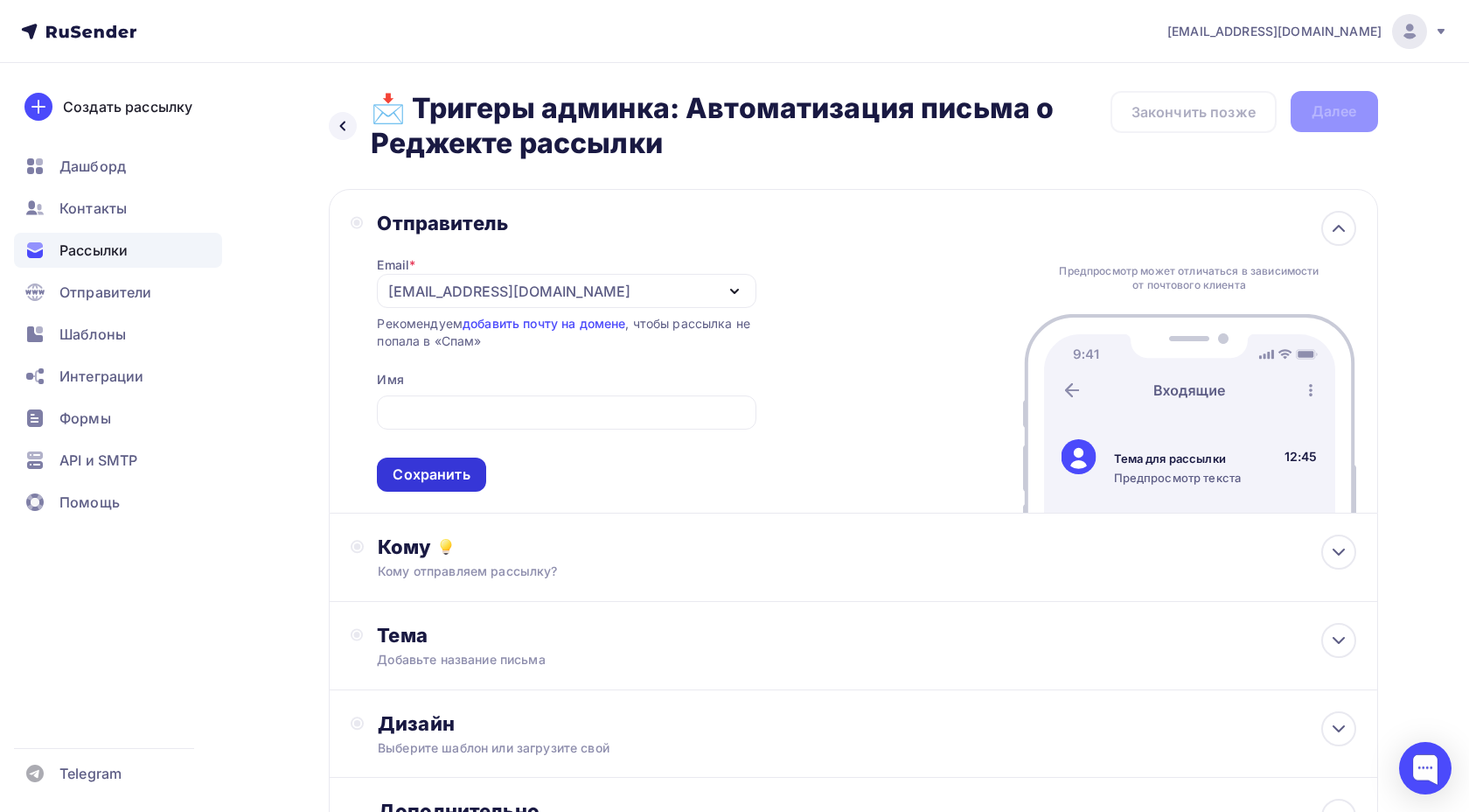
click at [460, 474] on div "Сохранить" at bounding box center [431, 474] width 77 height 20
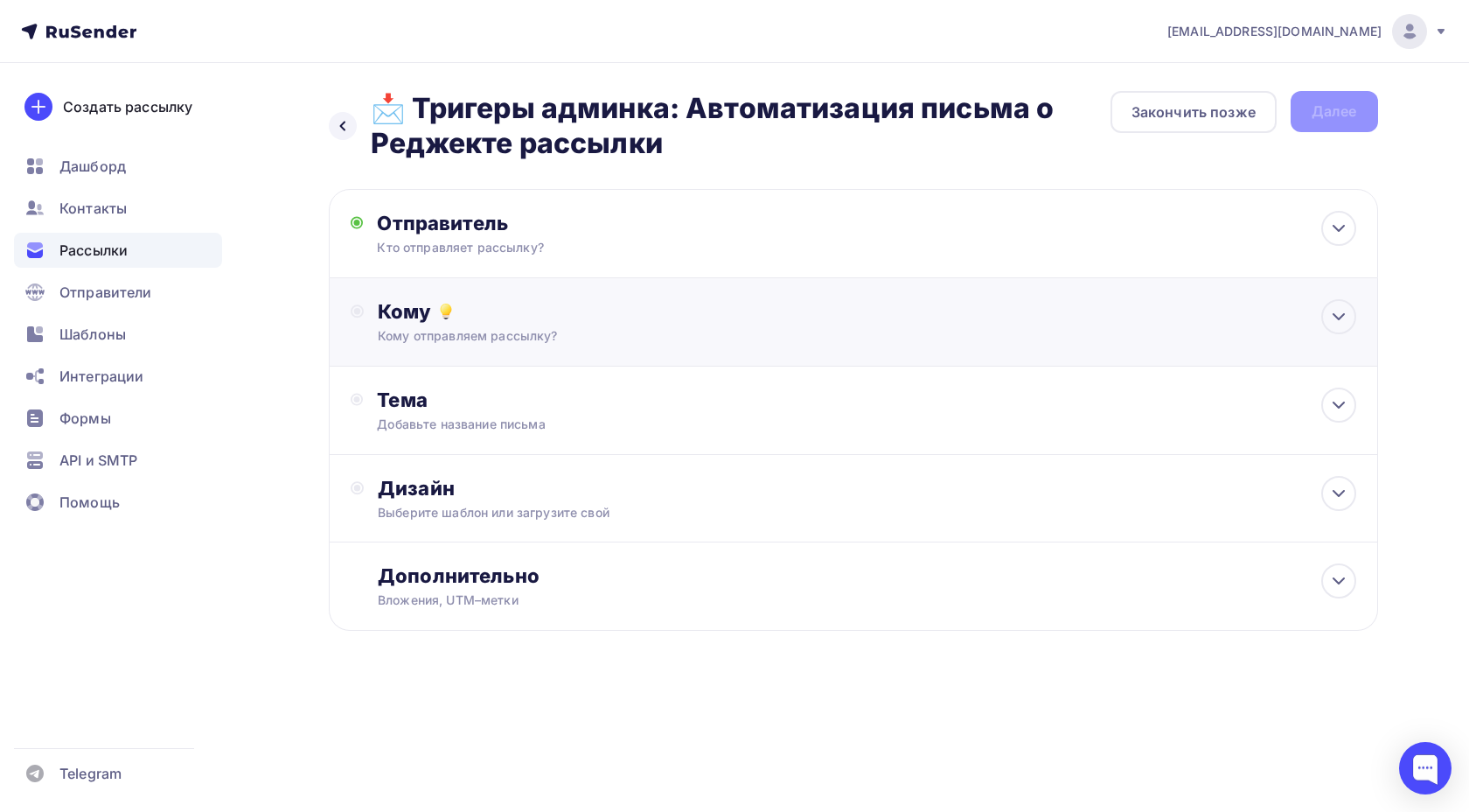
click at [514, 345] on div "Кому Кому отправляем рассылку? Списки получателей Выберите список Все списки id…" at bounding box center [854, 322] width 1049 height 89
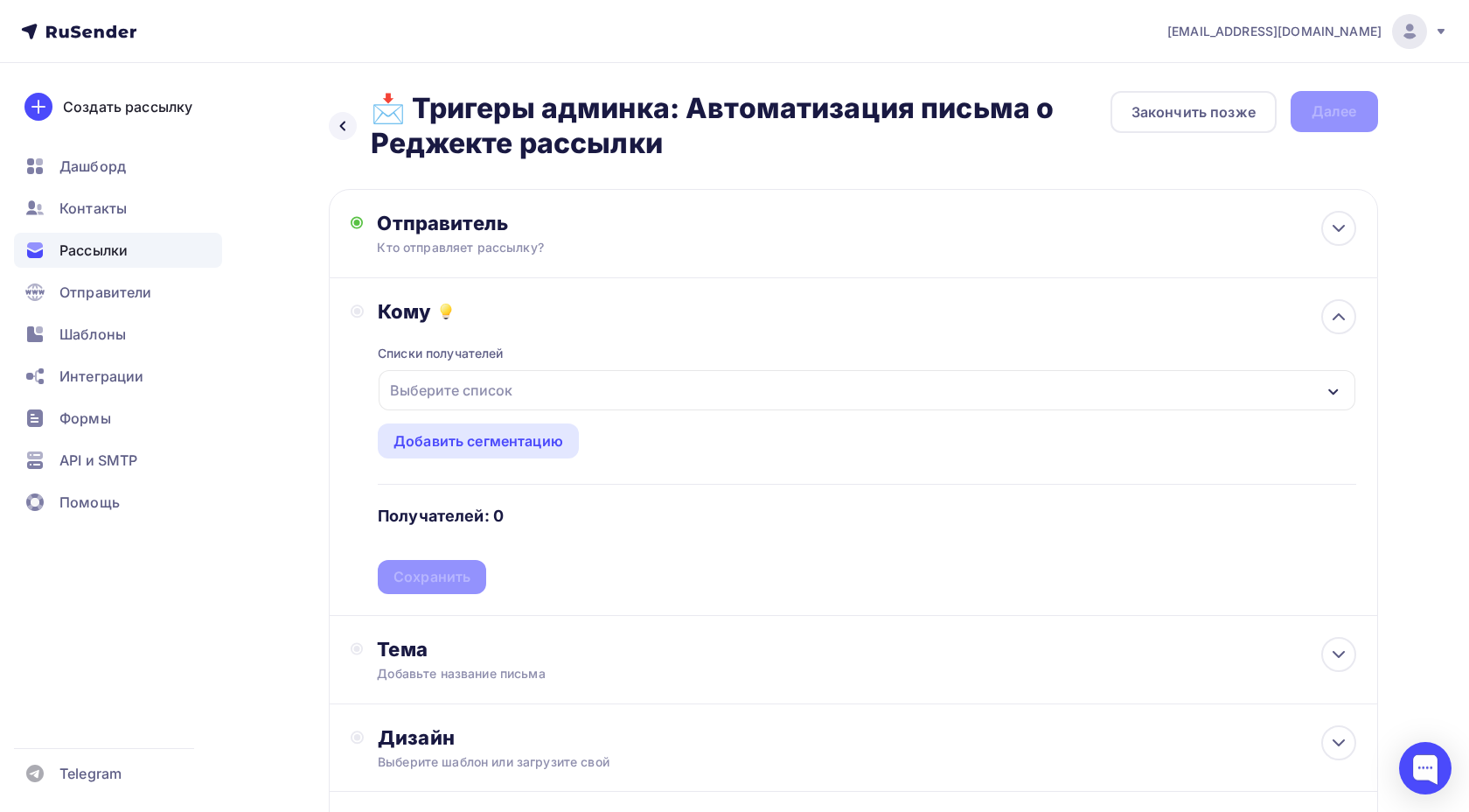
click at [514, 378] on div "Выберите список" at bounding box center [450, 390] width 136 height 32
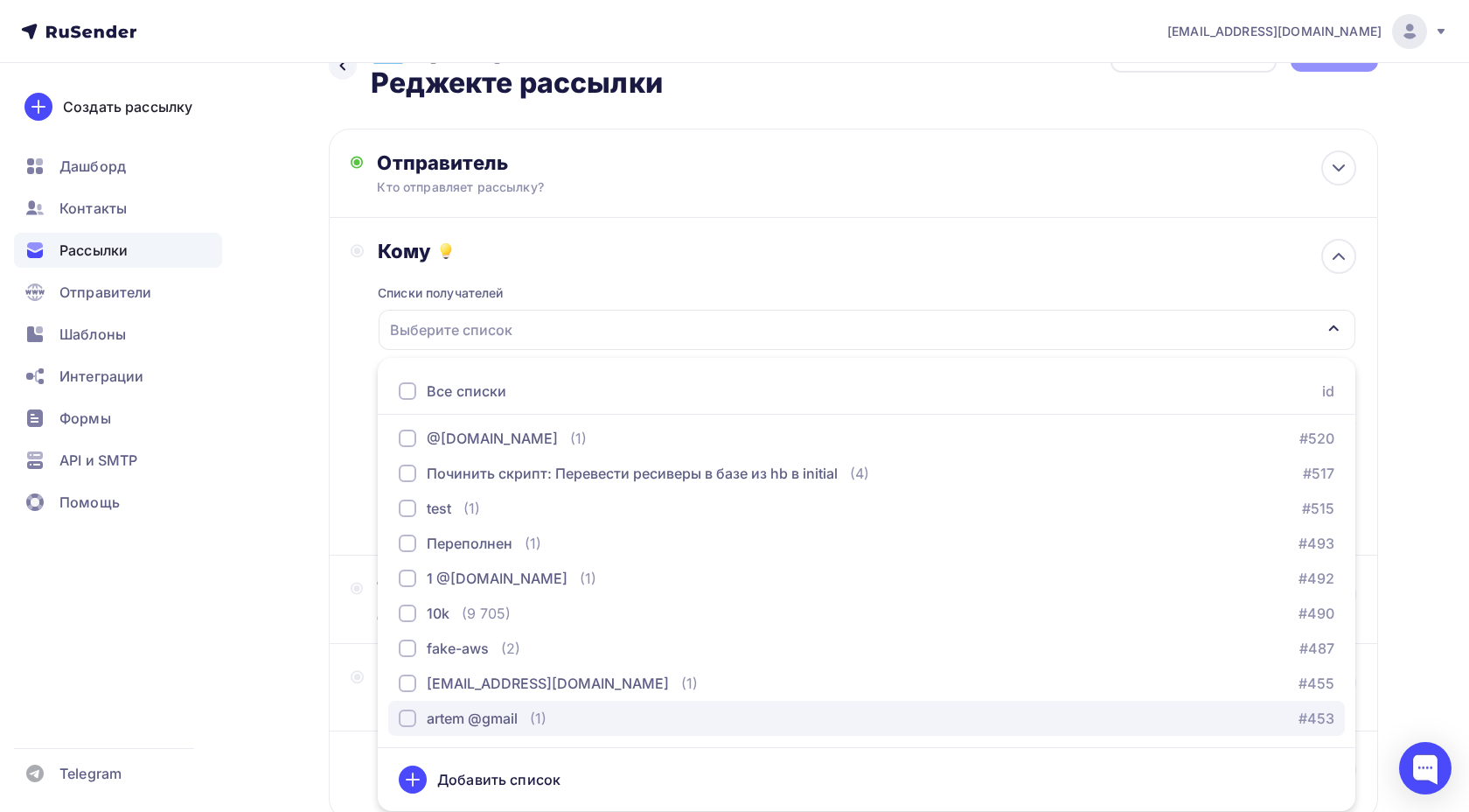
scroll to position [139, 0]
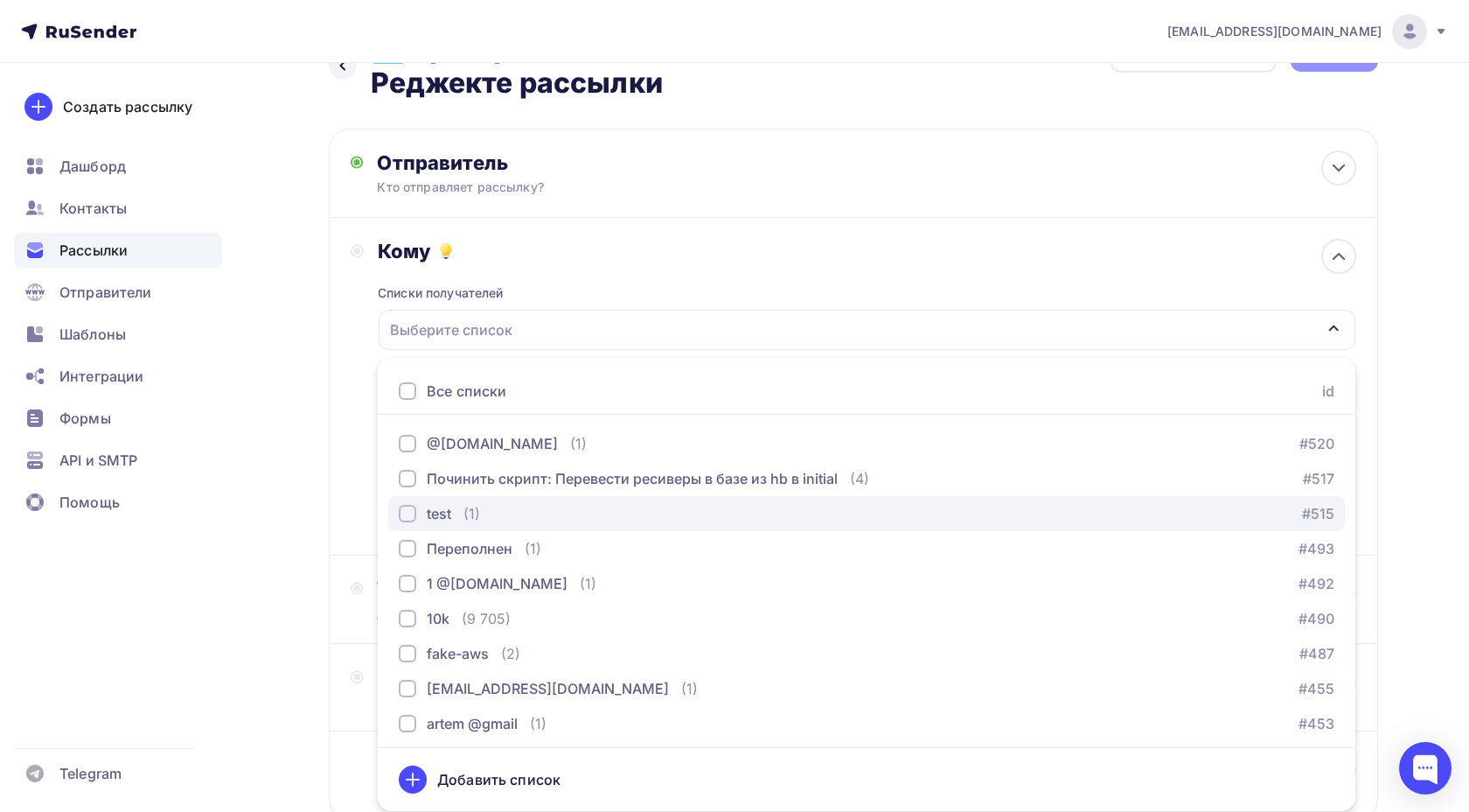
click at [484, 511] on div "test (1) #515" at bounding box center [866, 513] width 936 height 21
click at [345, 448] on div "Кому Списки получателей test Все списки id test_fbl (1) #525 📩 Триггерное письм…" at bounding box center [854, 387] width 1049 height 338
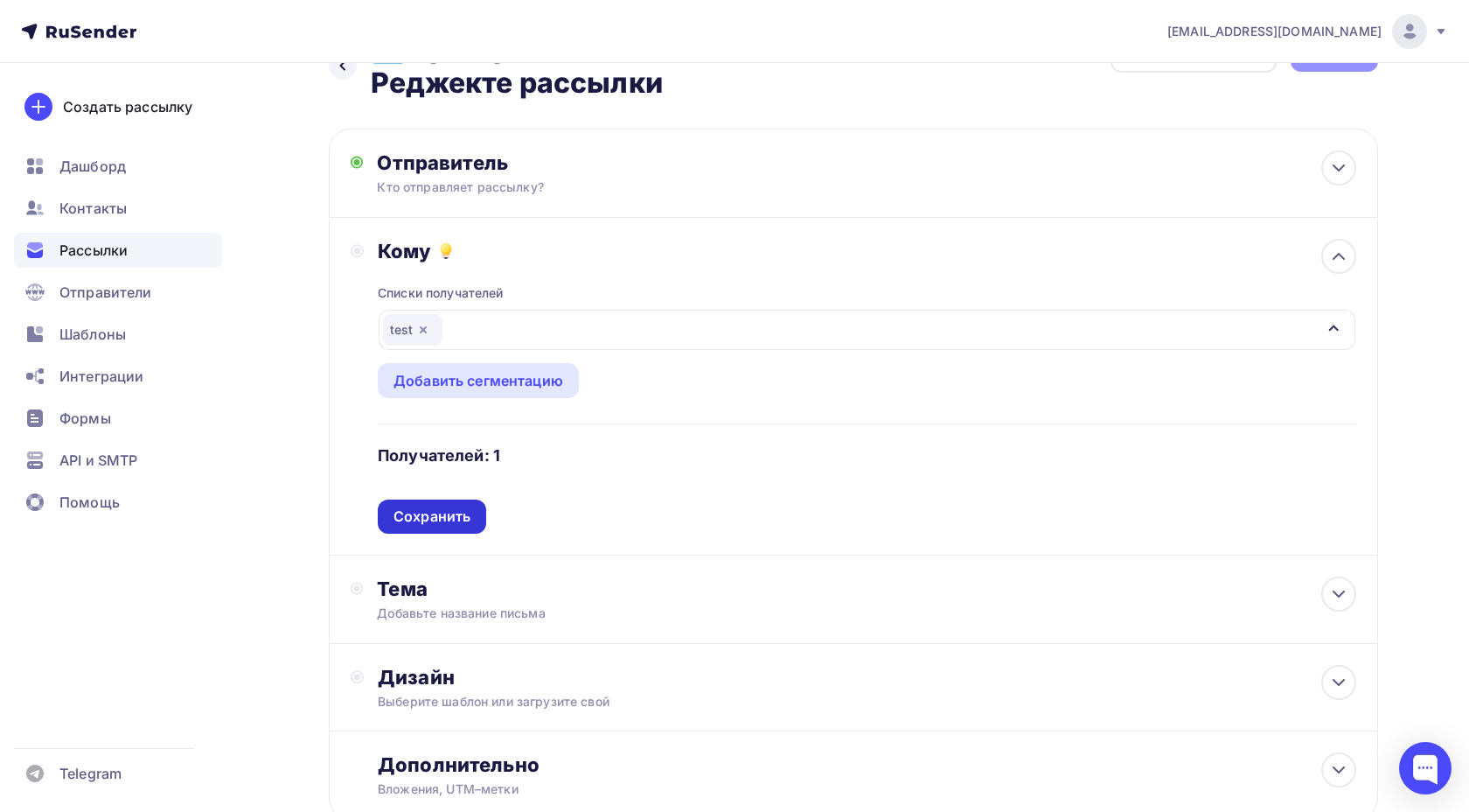
click at [445, 503] on div "Сохранить" at bounding box center [432, 516] width 108 height 34
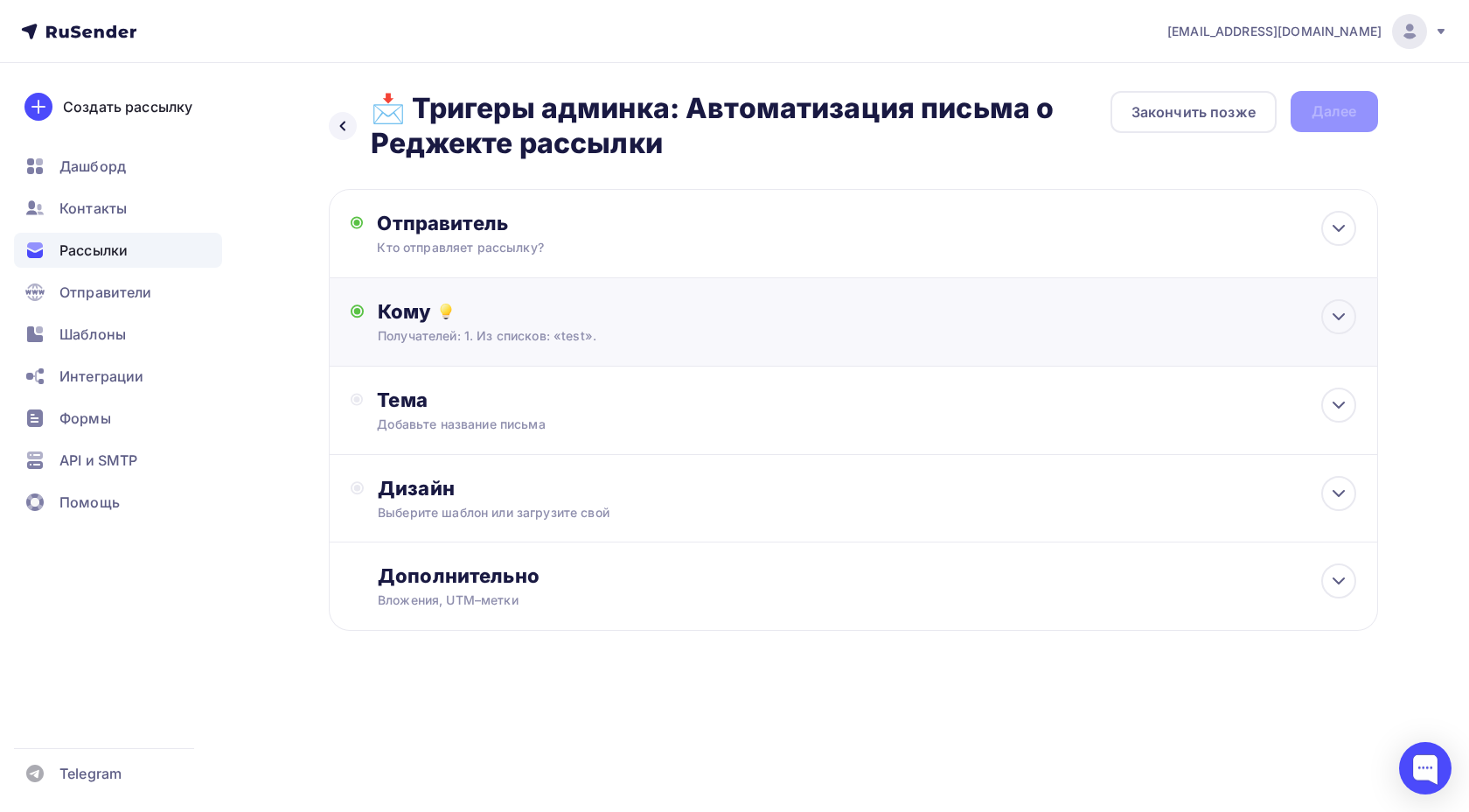
scroll to position [0, 0]
click at [448, 415] on div "Тема Добавьте название письма Тема * Рекомендуем использовать не более 150 симв…" at bounding box center [550, 410] width 345 height 45
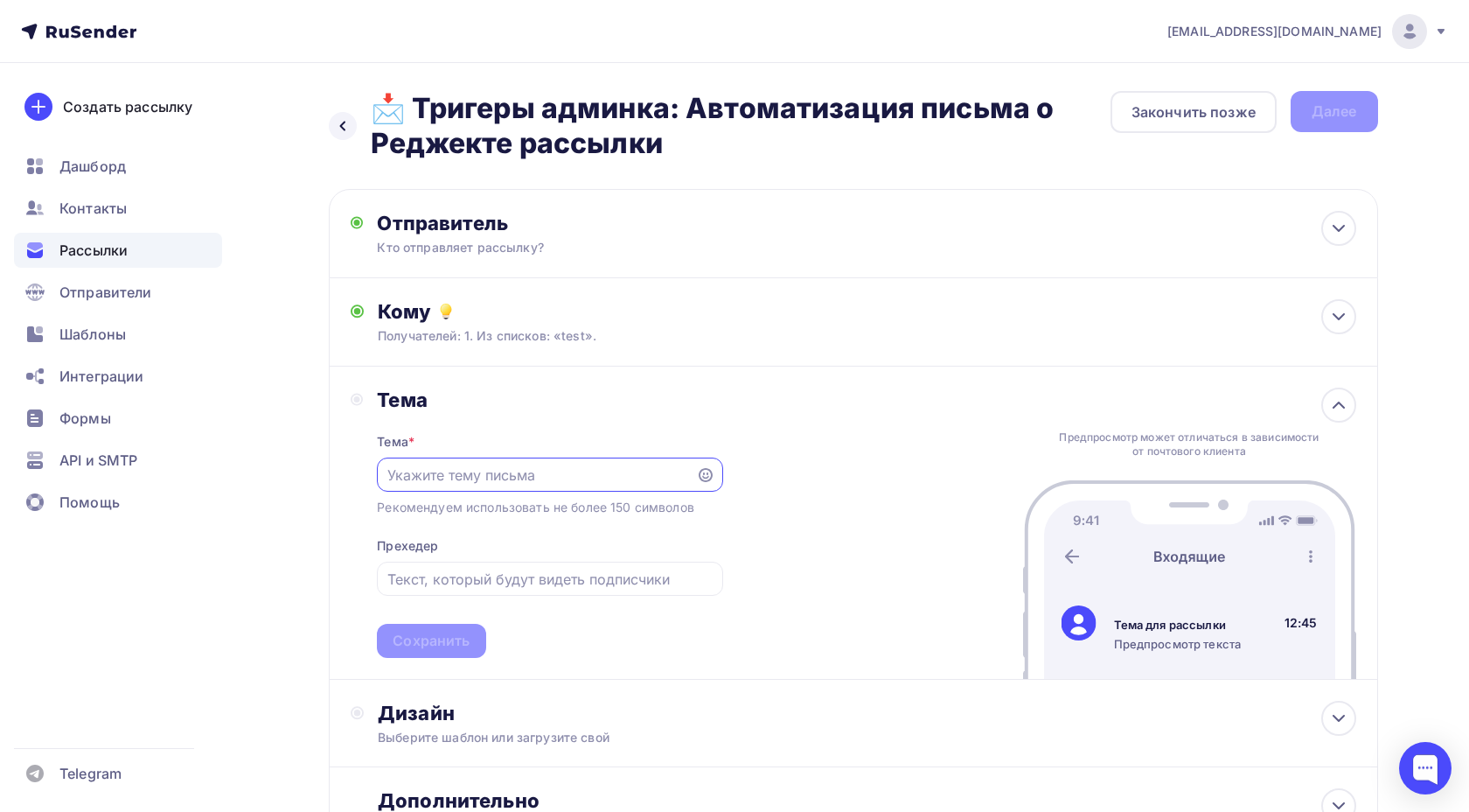
paste input "📩 Тригеры+админка: Автоматизация письма о Реджекте рассылки"
type input "📩 Тригеры+админка: Автоматизация письма о Реджекте рассылки"
click at [455, 651] on div "Сохранить" at bounding box center [431, 640] width 77 height 20
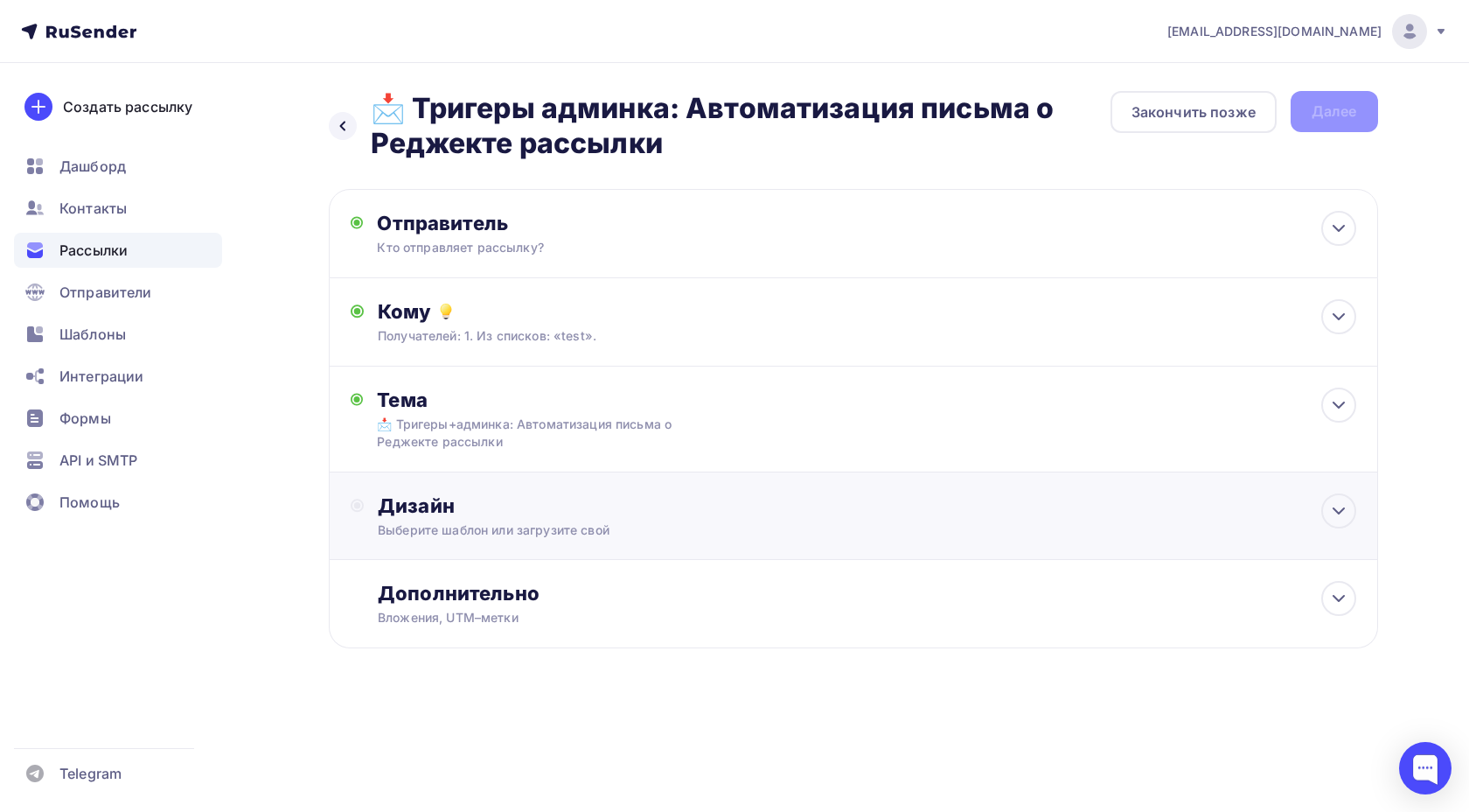
click at [486, 545] on div "Дизайн Выберите шаблон или загрузите свой" at bounding box center [854, 526] width 1006 height 66
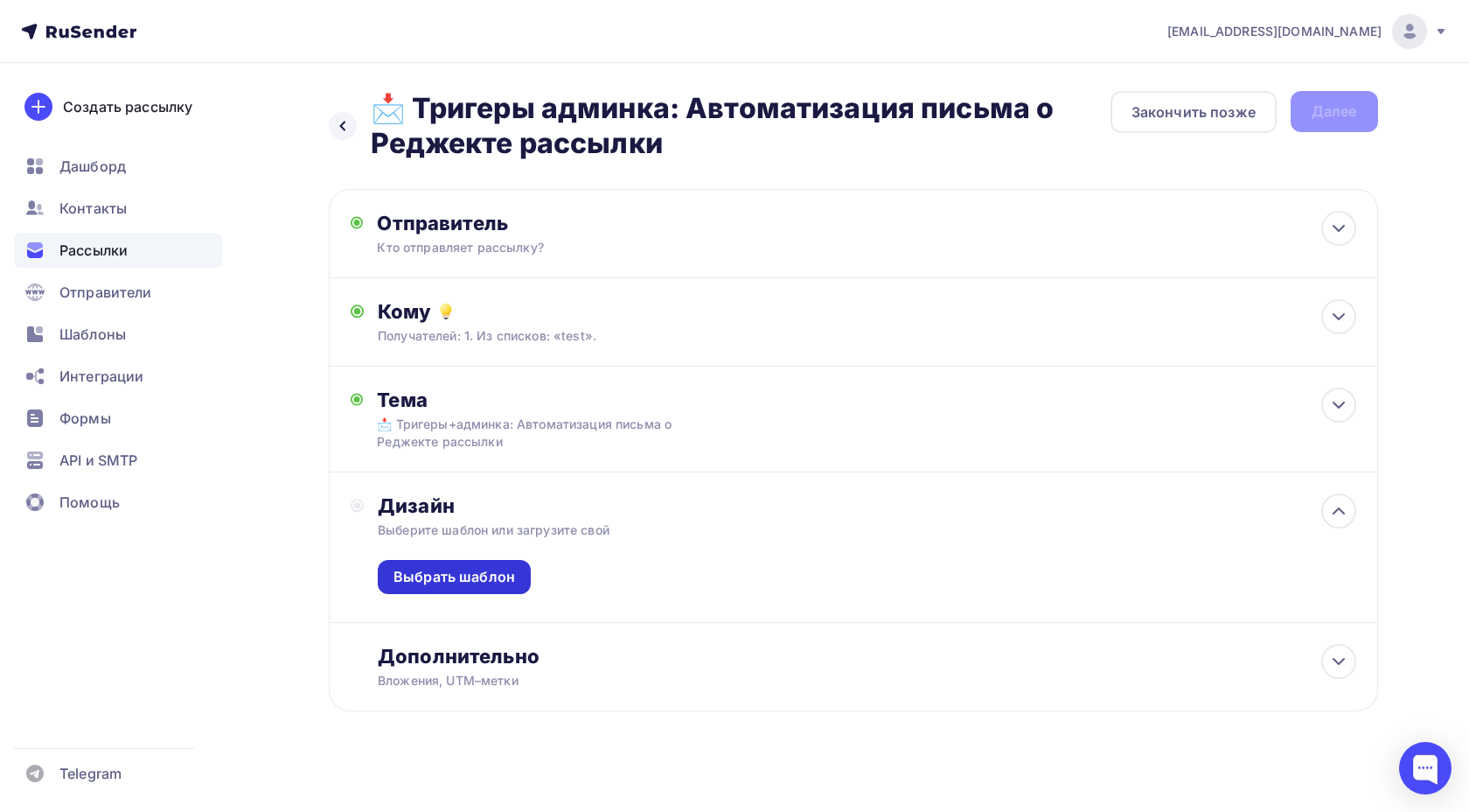
click at [476, 581] on div "Выбрать шаблон" at bounding box center [454, 577] width 122 height 20
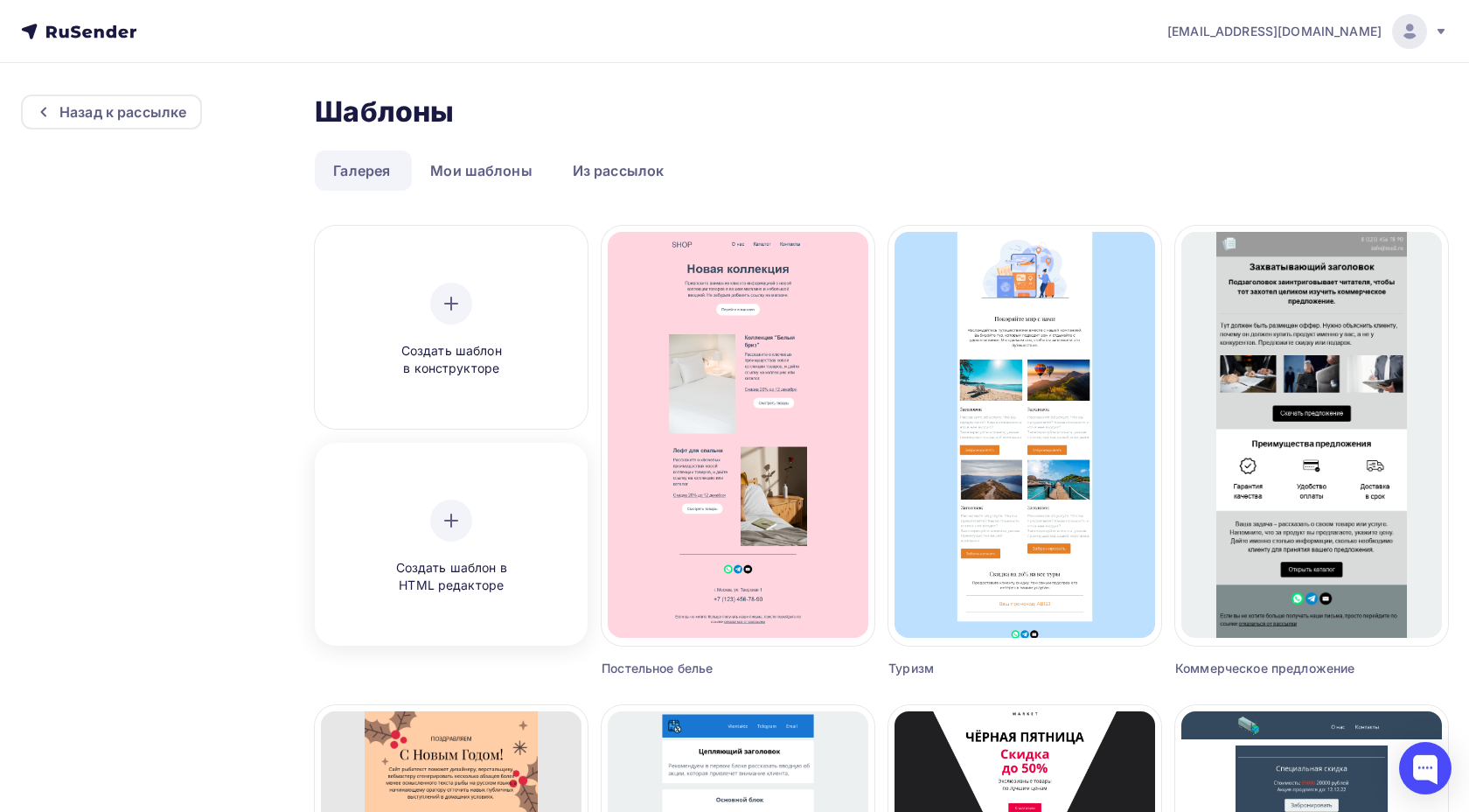
click at [431, 529] on div "Создать шаблон в HTML редакторе" at bounding box center [451, 547] width 166 height 95
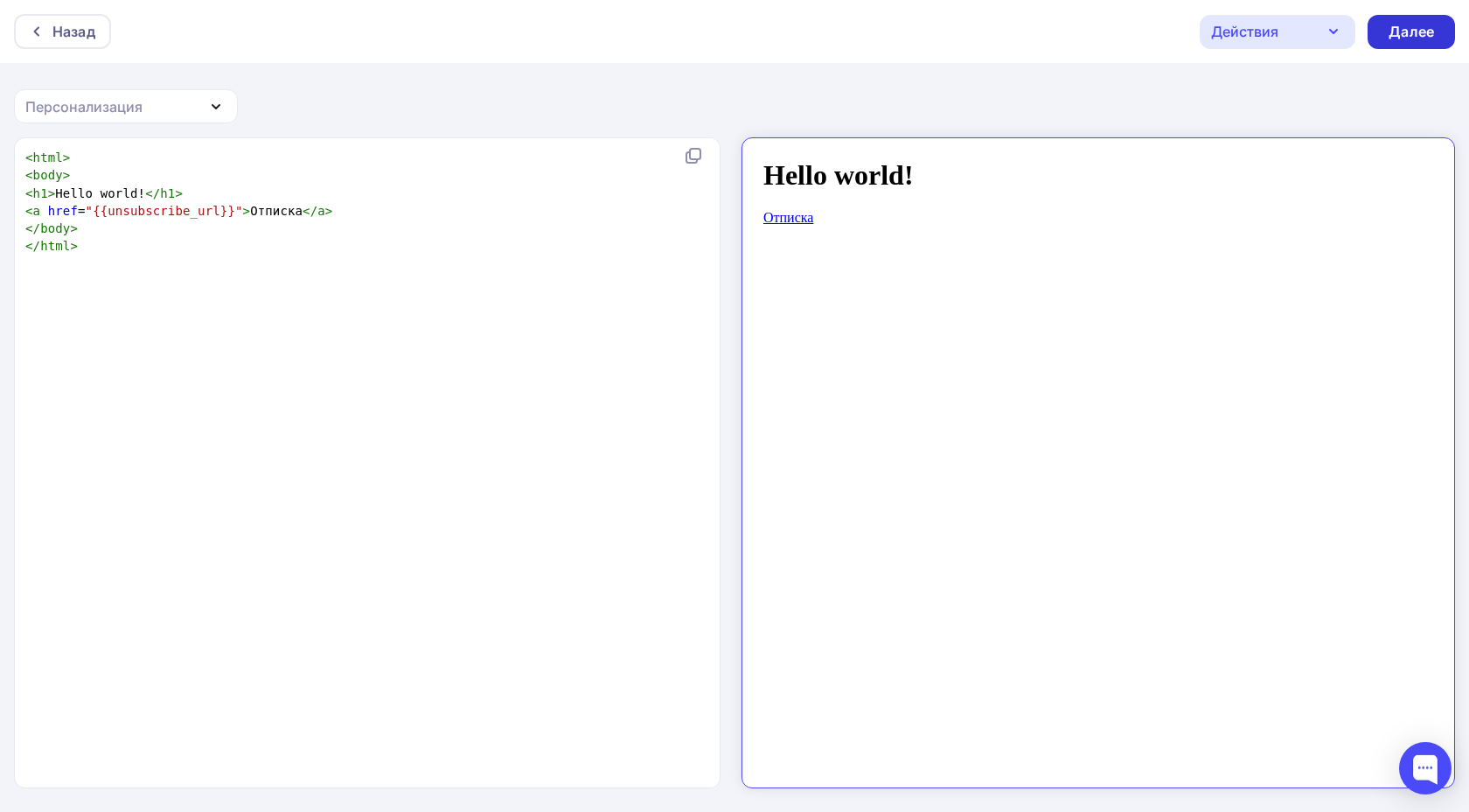
click at [1381, 25] on div "Далее" at bounding box center [1411, 31] width 88 height 34
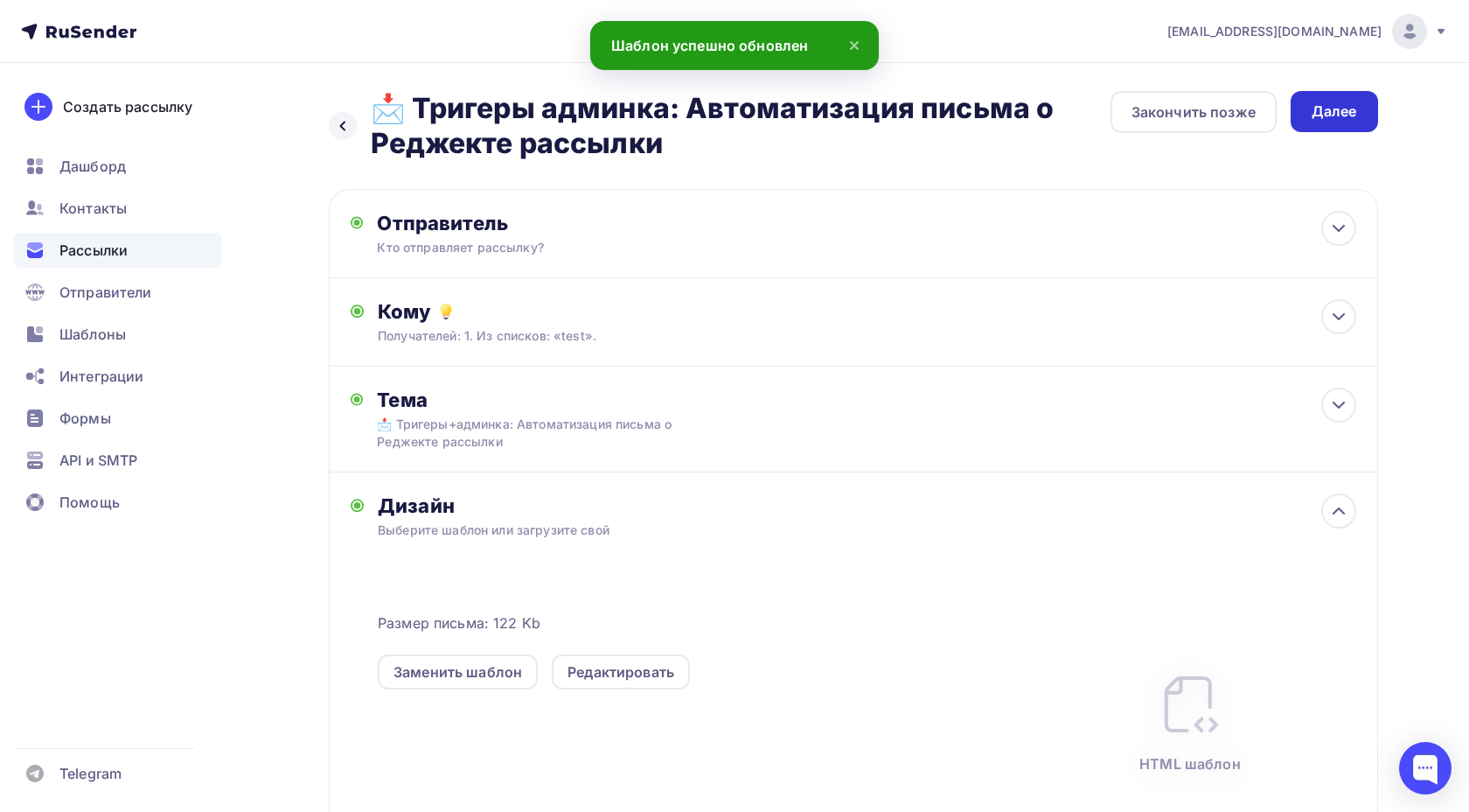
click at [1328, 117] on div "Далее" at bounding box center [1334, 111] width 45 height 20
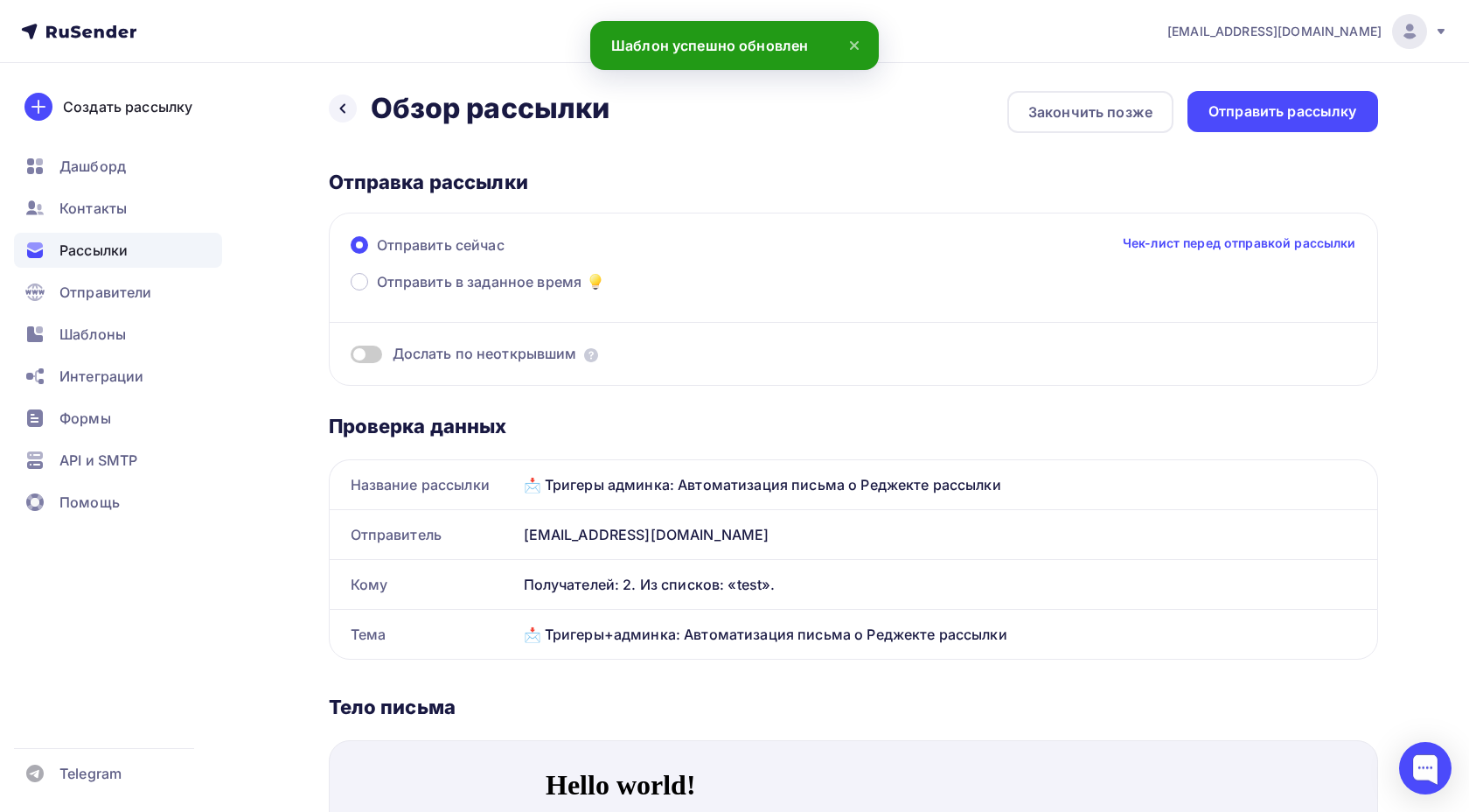
click at [1324, 122] on div "Отправить рассылку" at bounding box center [1283, 111] width 191 height 41
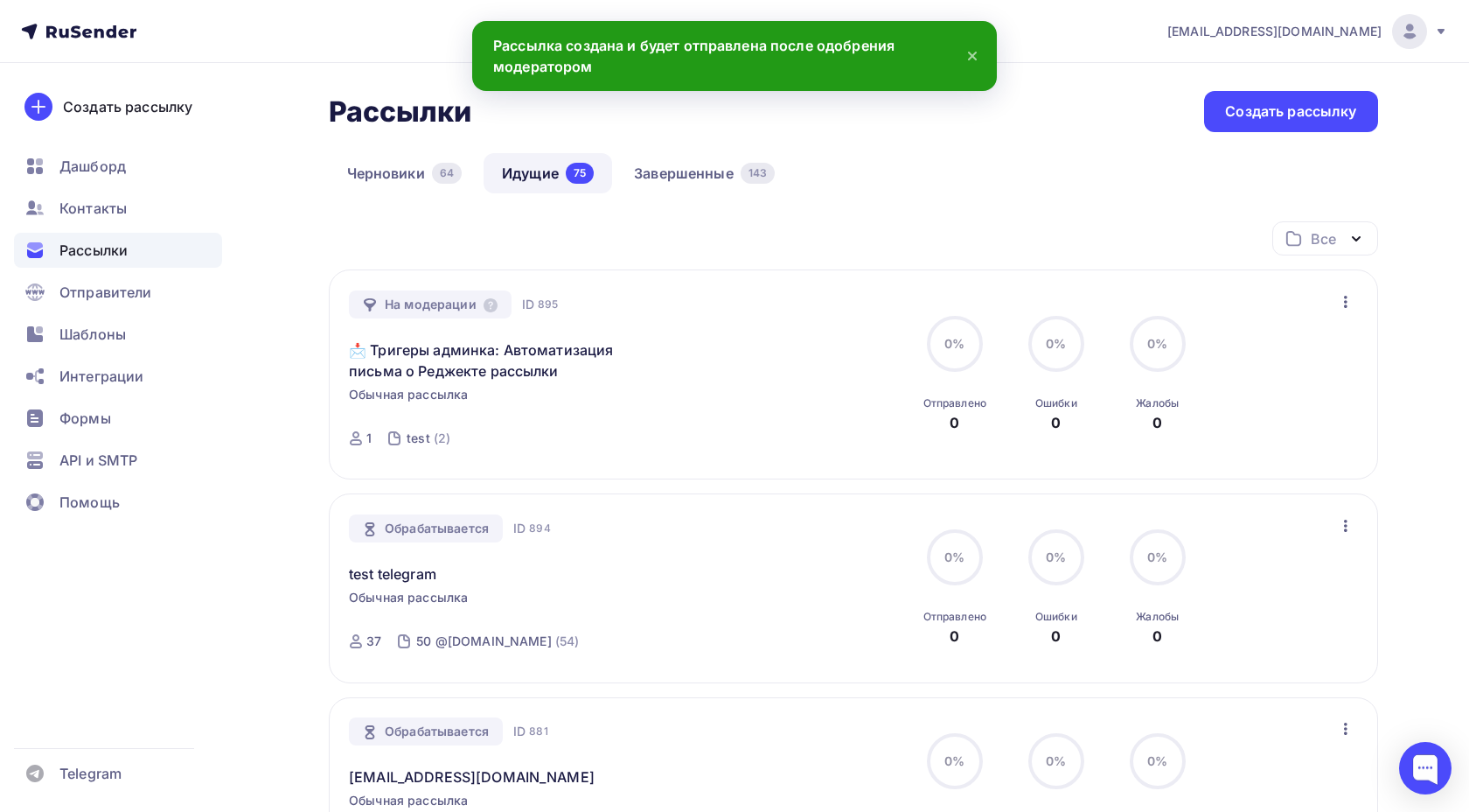
click at [543, 308] on span "895" at bounding box center [548, 304] width 20 height 17
copy span "895"
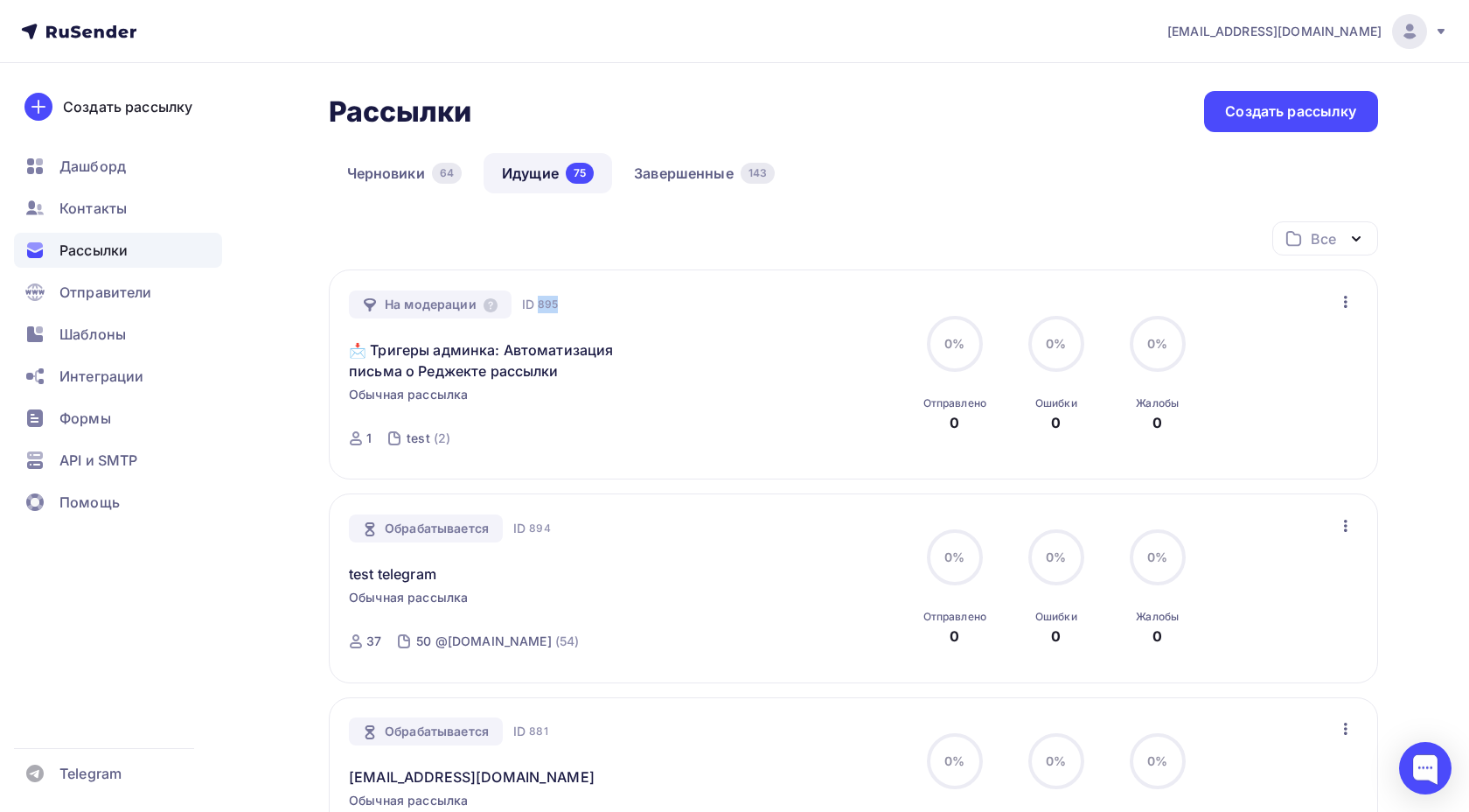
click at [1351, 296] on icon "button" at bounding box center [1347, 302] width 21 height 21
click at [1105, 270] on div "На модерации ID 895 📩 Тригеры админка: Автоматизация письма о Реджекте рассылки…" at bounding box center [854, 374] width 1049 height 210
click at [690, 167] on link "Завершенные 143" at bounding box center [704, 174] width 177 height 41
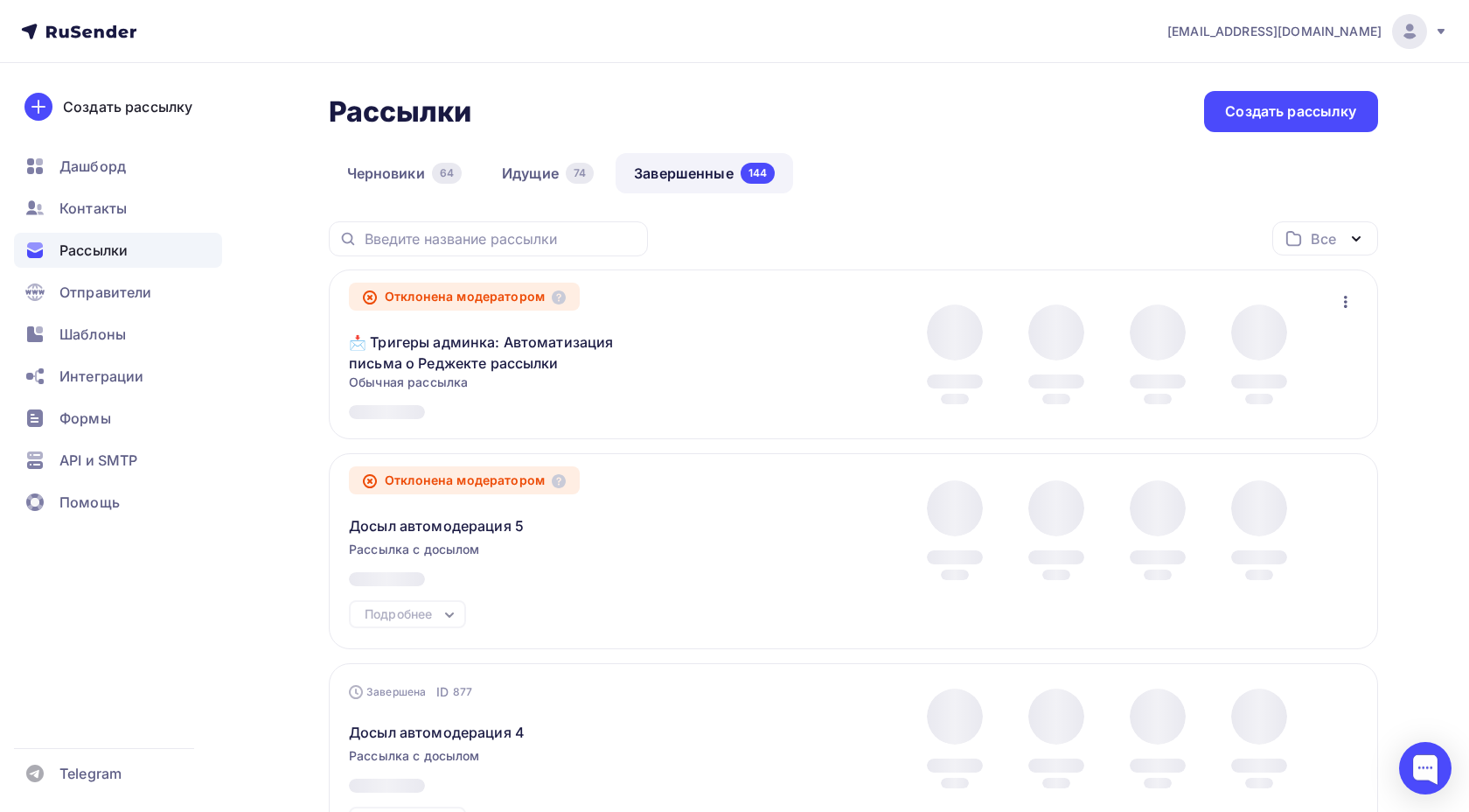
click at [1343, 302] on icon "button" at bounding box center [1347, 302] width 21 height 21
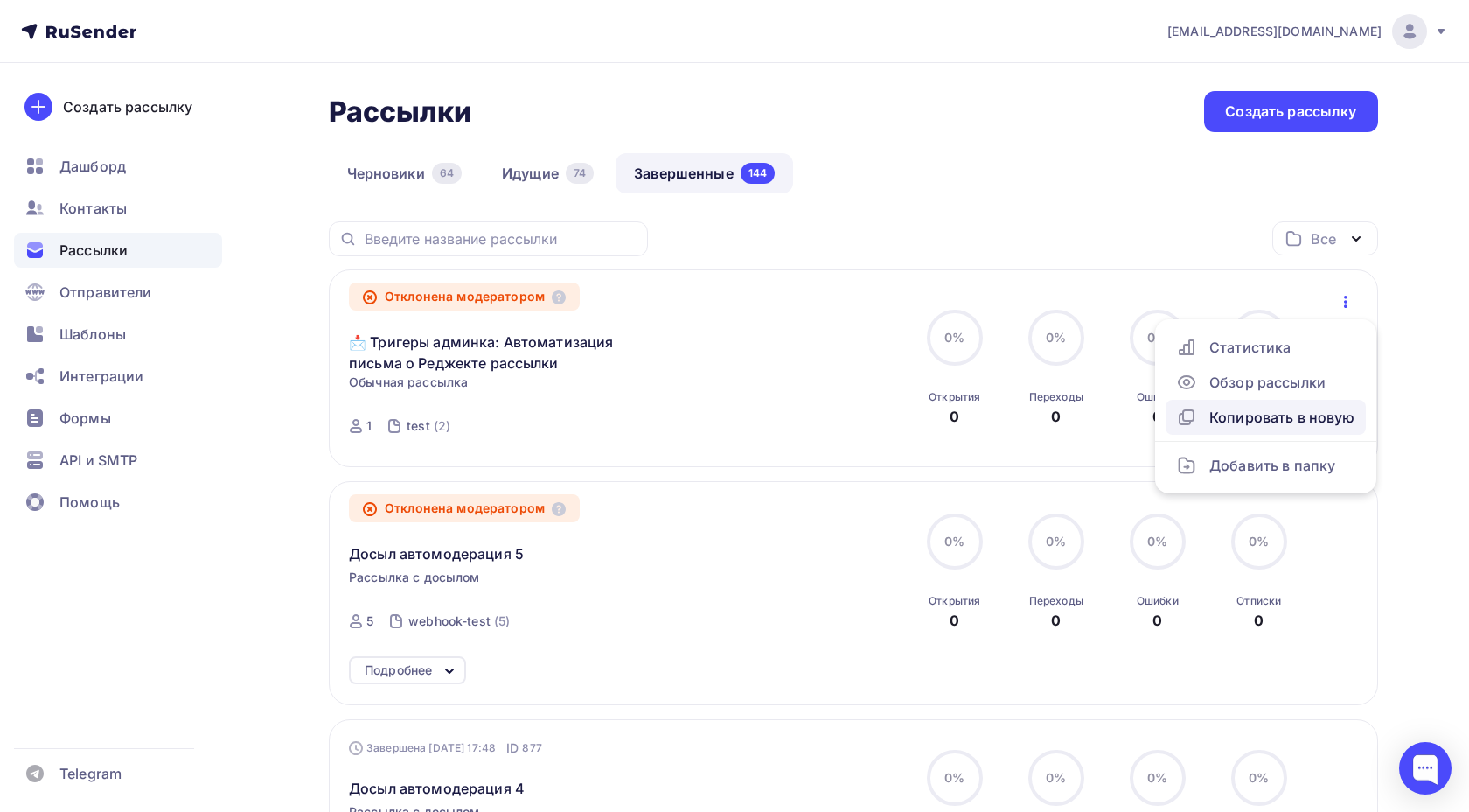
click at [1273, 428] on link "Копировать в новую" at bounding box center [1266, 417] width 201 height 35
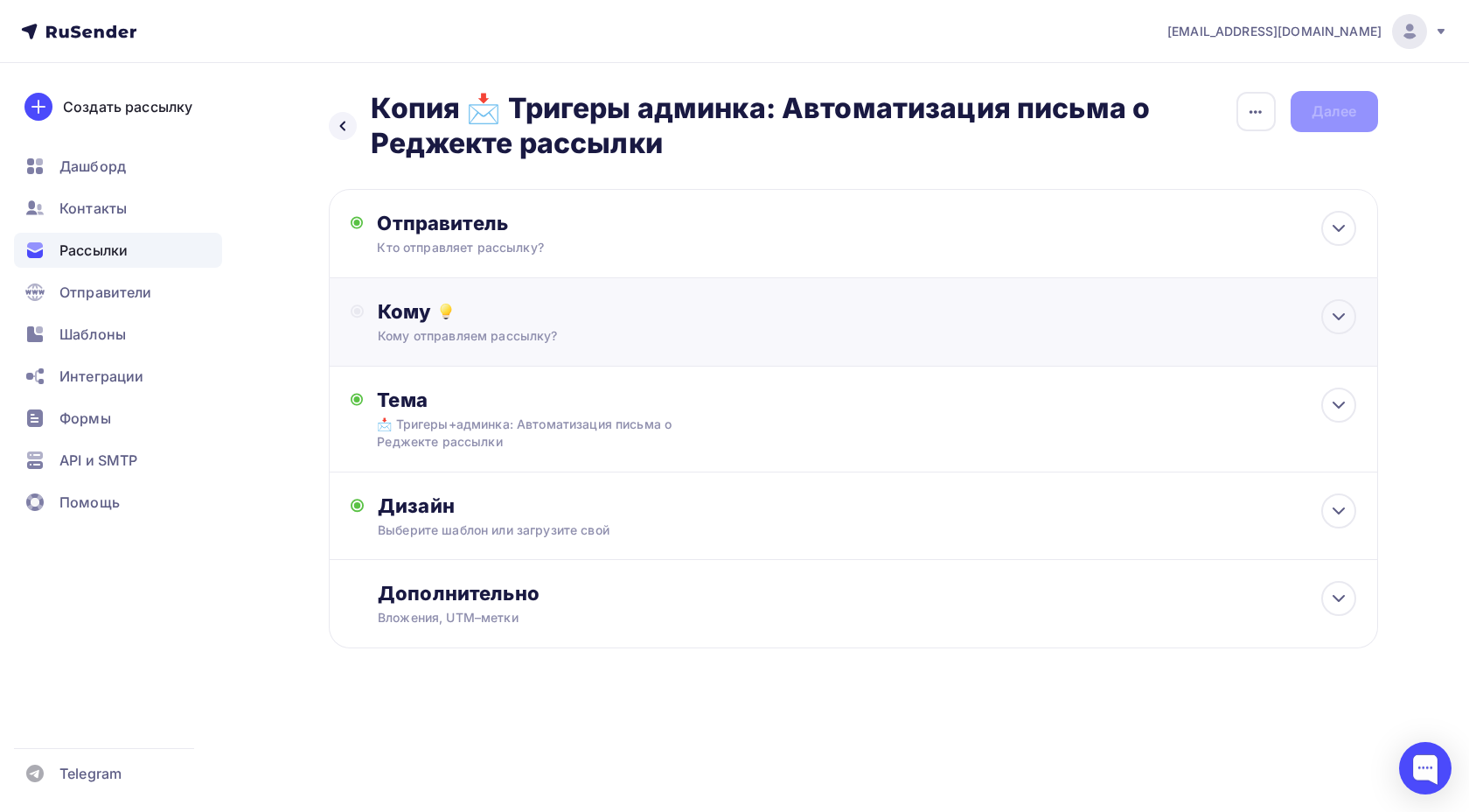
click at [651, 320] on div "Кому" at bounding box center [867, 311] width 978 height 24
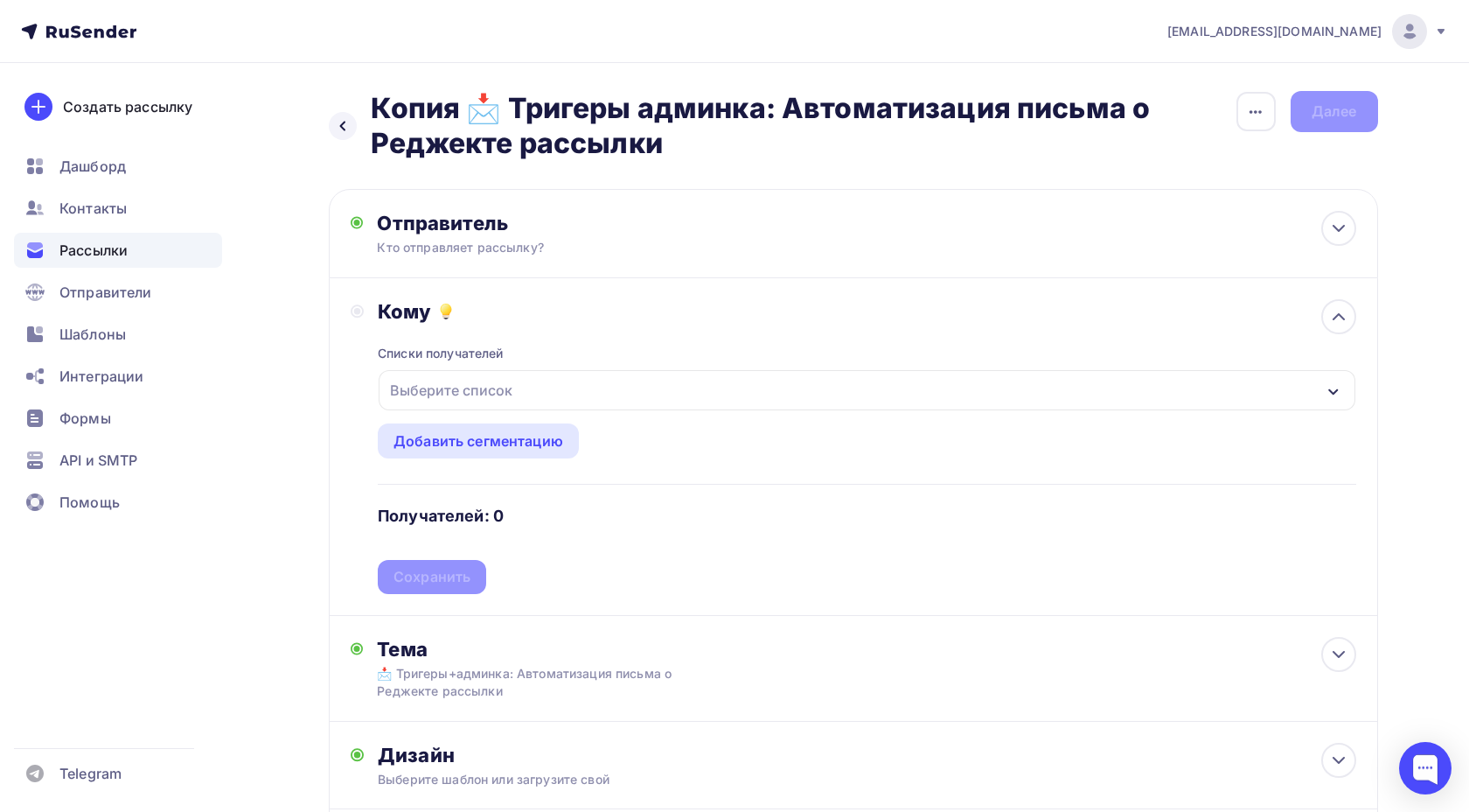
click at [553, 383] on div "Выберите список" at bounding box center [867, 391] width 976 height 41
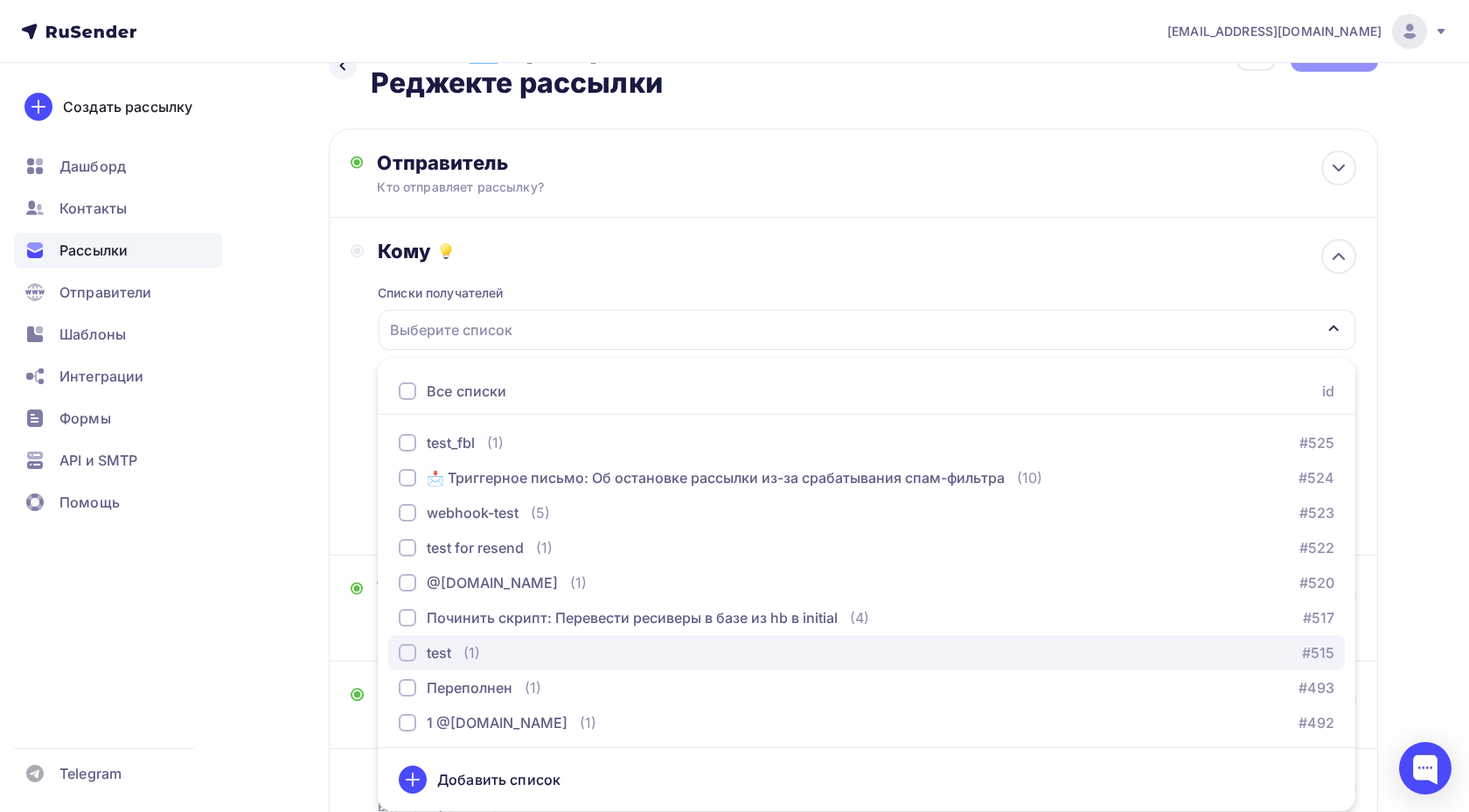
click at [465, 650] on div "(1)" at bounding box center [472, 653] width 16 height 21
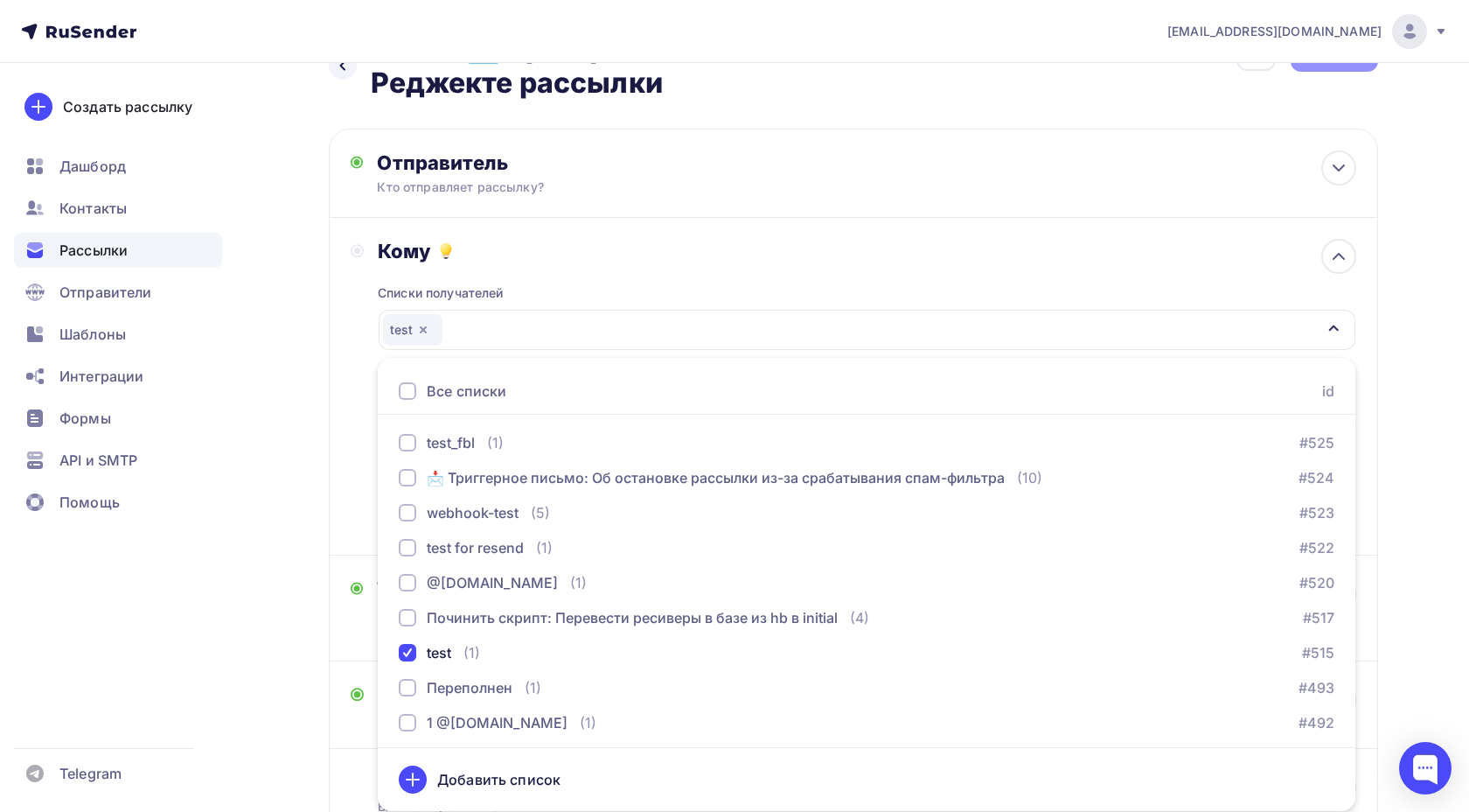
click at [333, 492] on div "Кому Списки получателей test Все списки id test_fbl (1) #525 📩 Триггерное письм…" at bounding box center [854, 387] width 1049 height 338
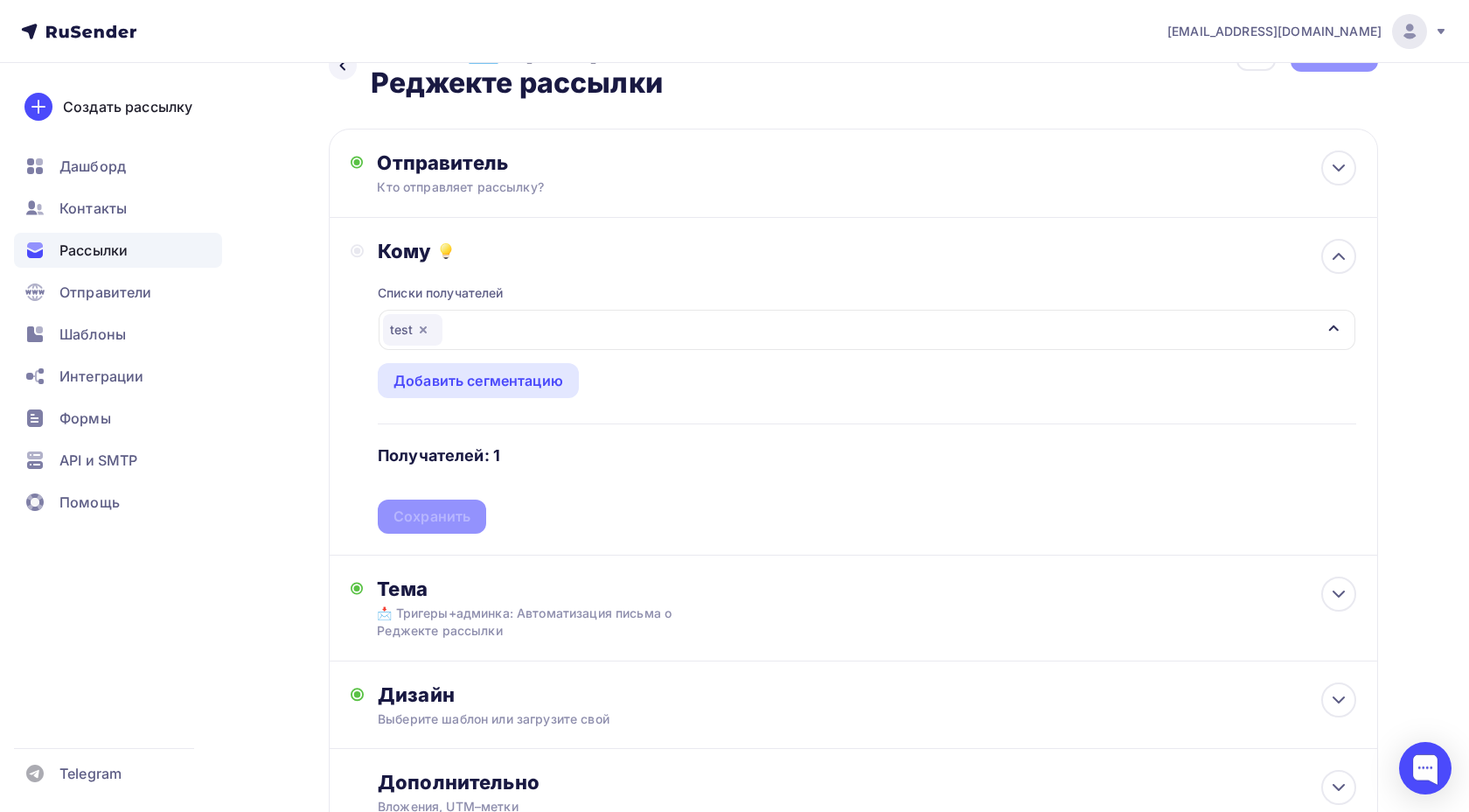
click at [423, 530] on div "Списки получателей test Все списки id test_fbl (1) #525 📩 Триггерное письмо: Об…" at bounding box center [867, 398] width 978 height 270
click at [434, 517] on div "Сохранить" at bounding box center [432, 516] width 77 height 20
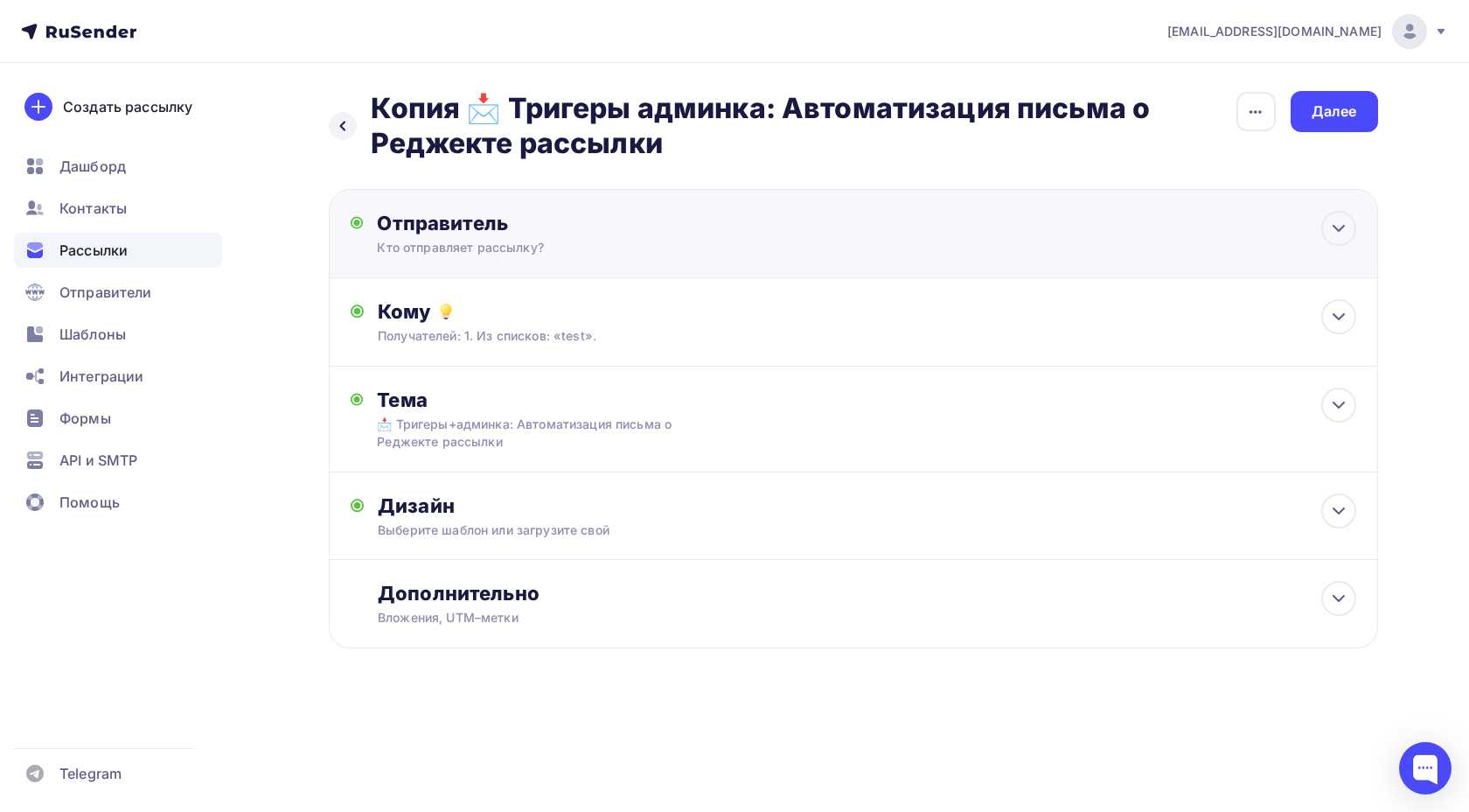
scroll to position [0, 0]
click at [1355, 103] on div "Далее" at bounding box center [1334, 111] width 45 height 20
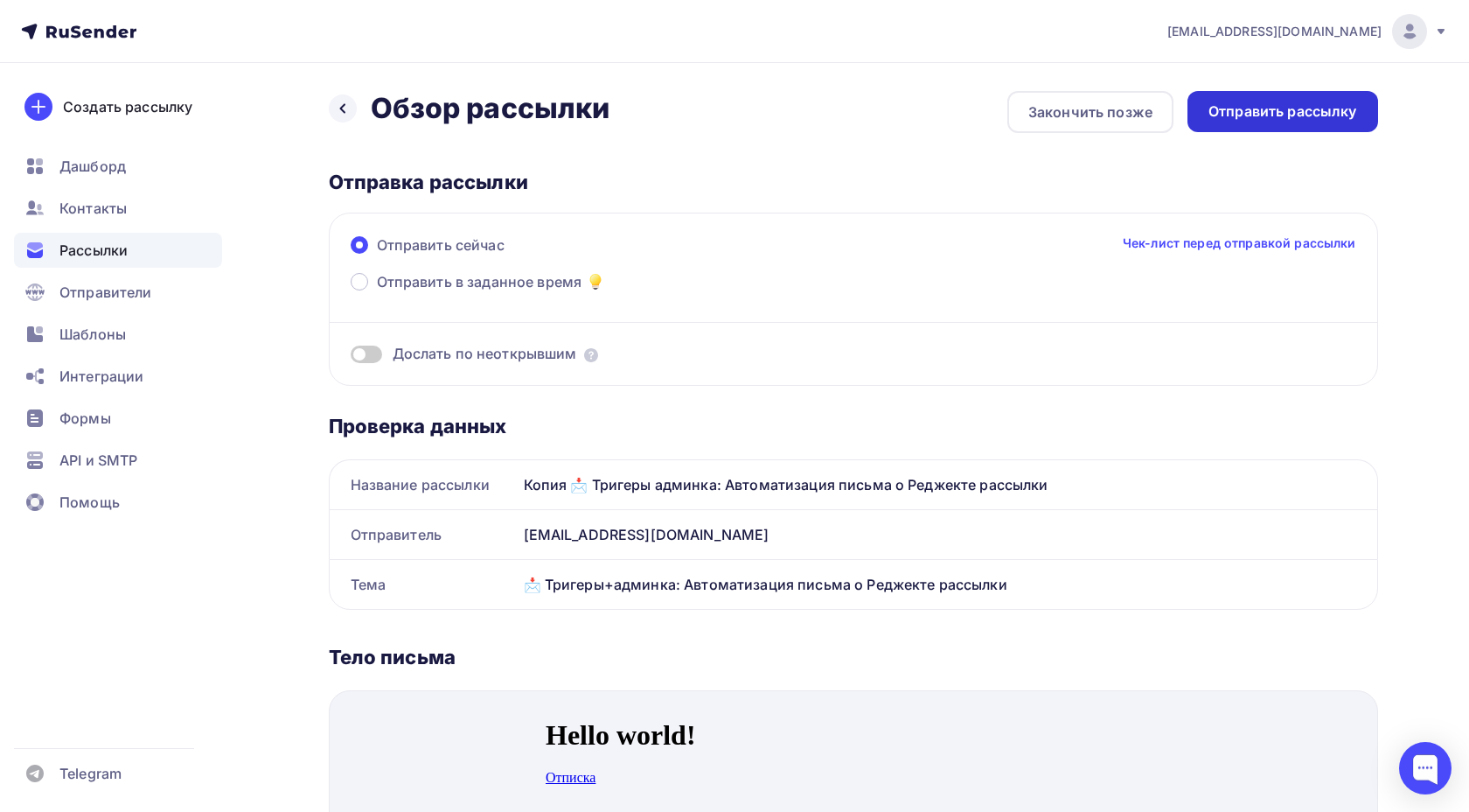
click at [1243, 126] on div "Отправить рассылку" at bounding box center [1283, 111] width 191 height 41
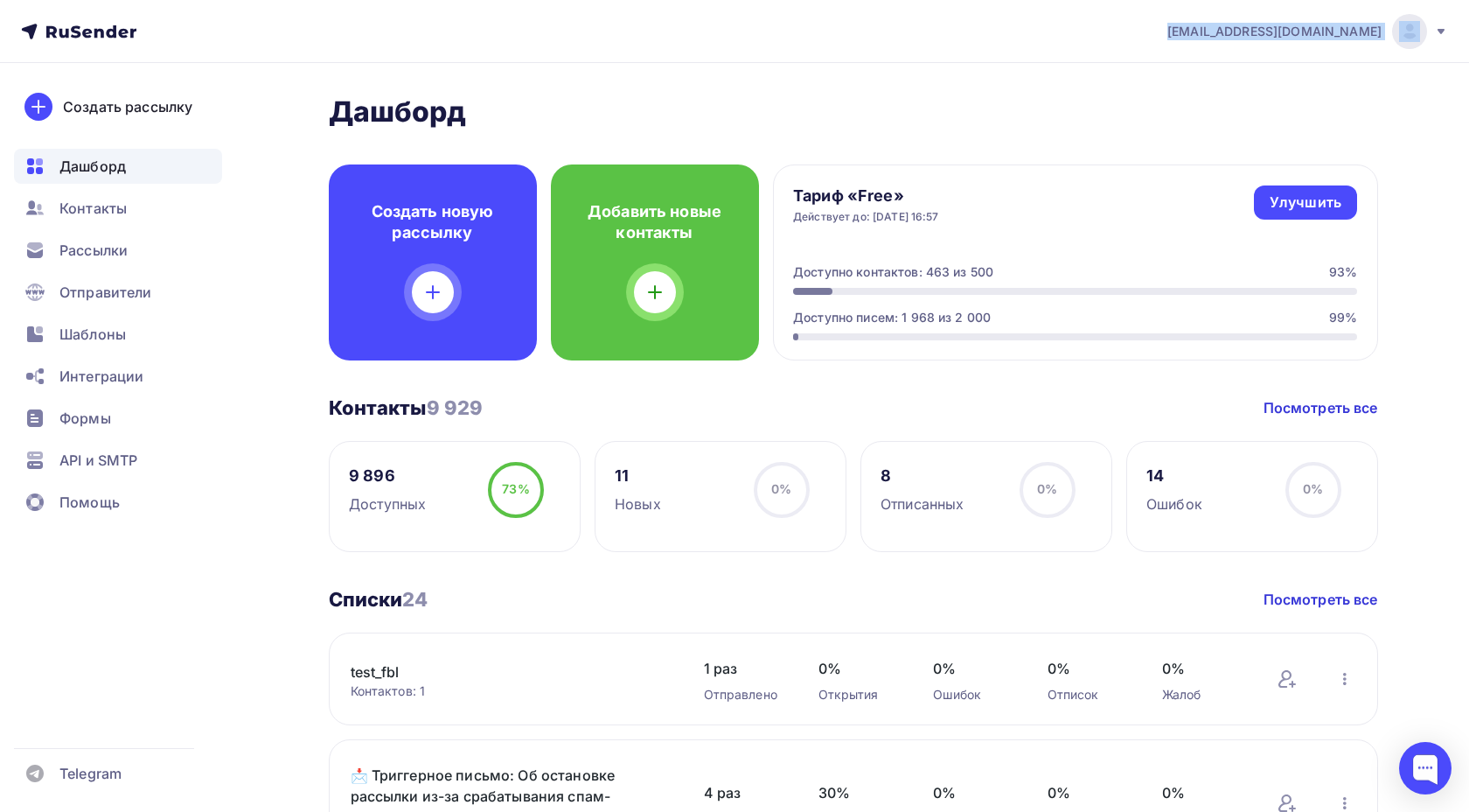
drag, startPoint x: 1195, startPoint y: 39, endPoint x: 1391, endPoint y: 38, distance: 196.0
click at [1391, 38] on div "[EMAIL_ADDRESS][DOMAIN_NAME] Аккаунт Тарифы Выйти" at bounding box center [1299, 32] width 299 height 35
copy div "[EMAIL_ADDRESS][DOMAIN_NAME]"
click at [1397, 37] on div at bounding box center [1410, 32] width 35 height 35
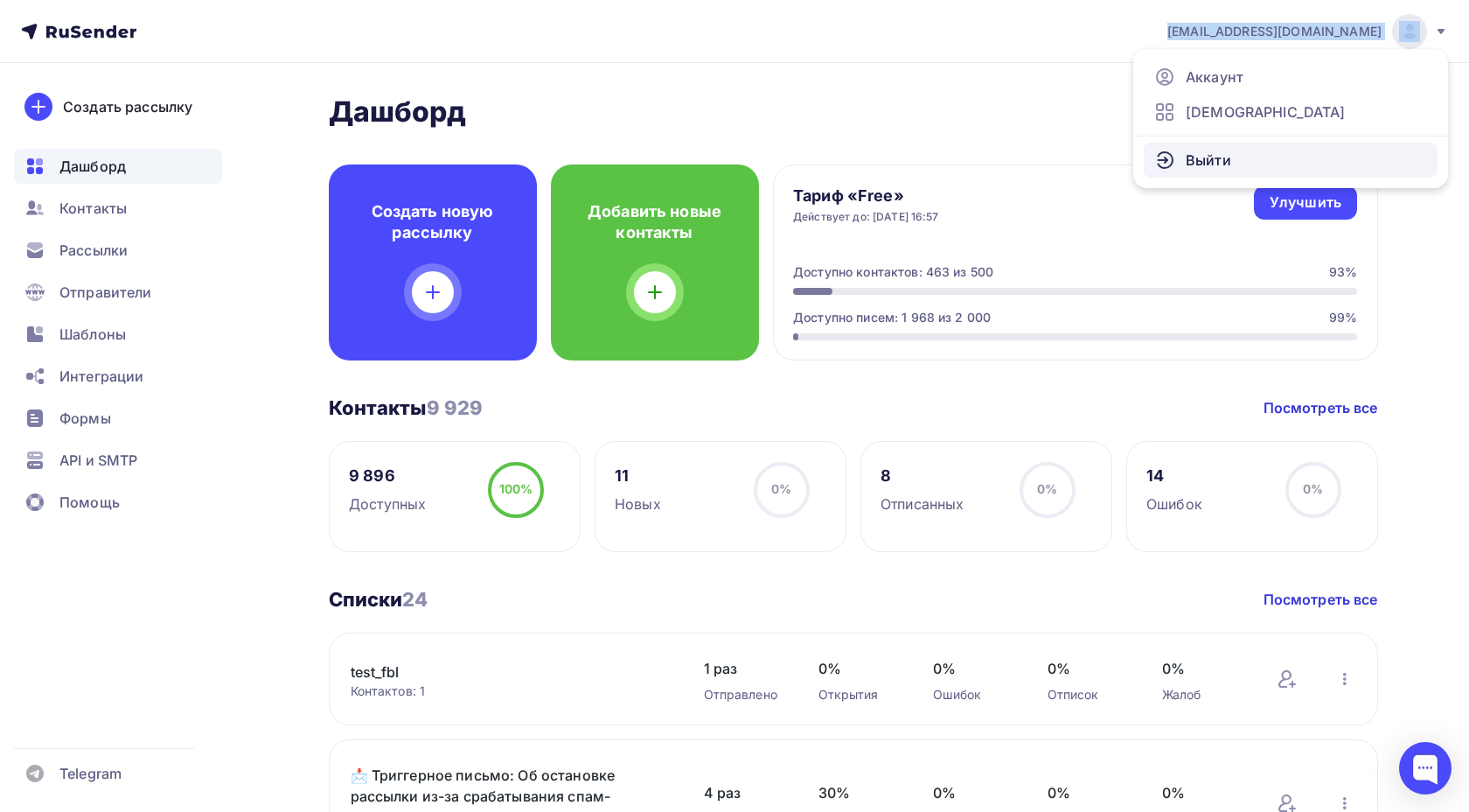
click at [1262, 161] on link "Выйти" at bounding box center [1291, 160] width 294 height 35
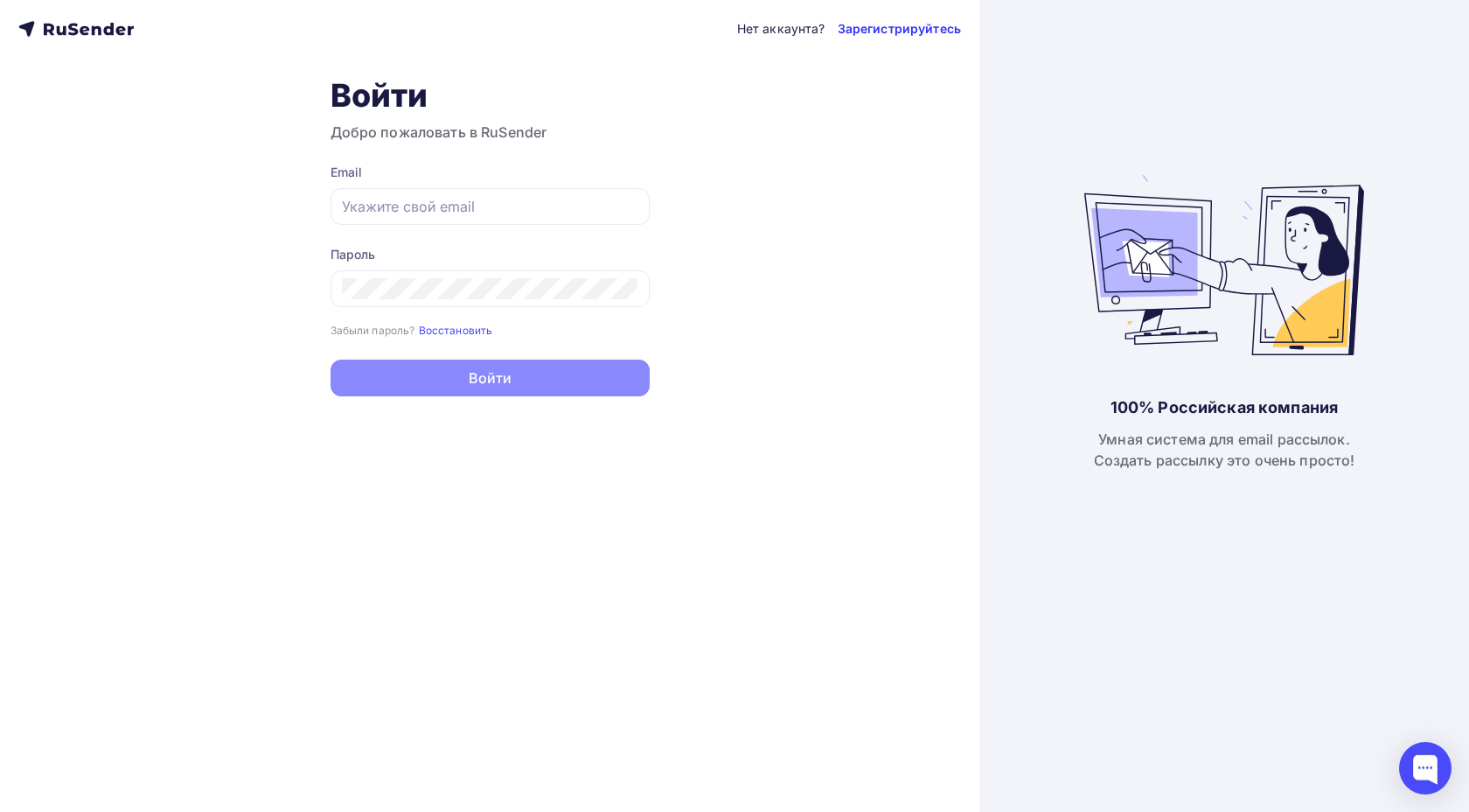
click at [858, 24] on link "Зарегистрируйтесь" at bounding box center [900, 29] width 123 height 17
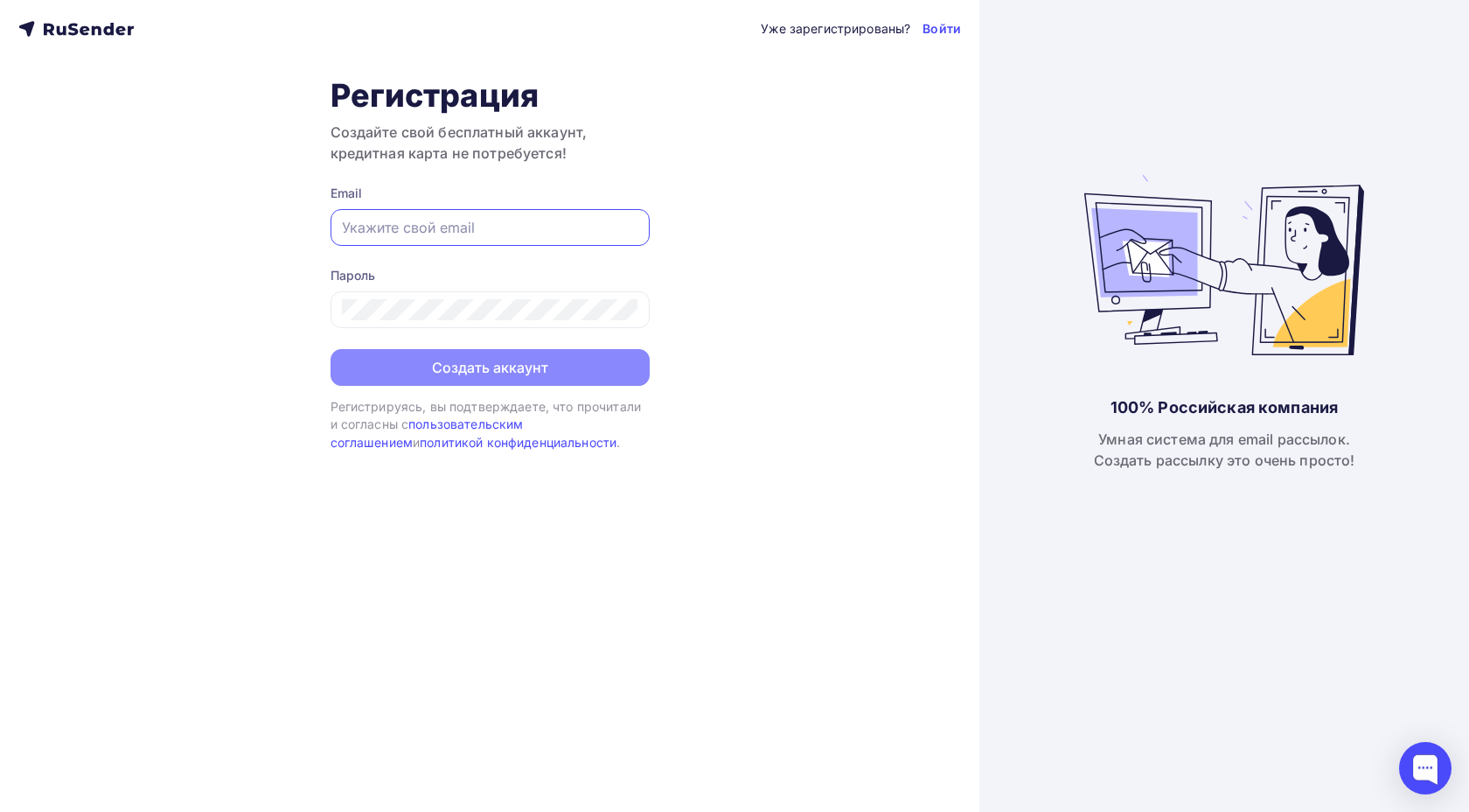
click at [506, 229] on input "text" at bounding box center [490, 228] width 296 height 21
type input "[EMAIL_ADDRESS][DOMAIN_NAME]"
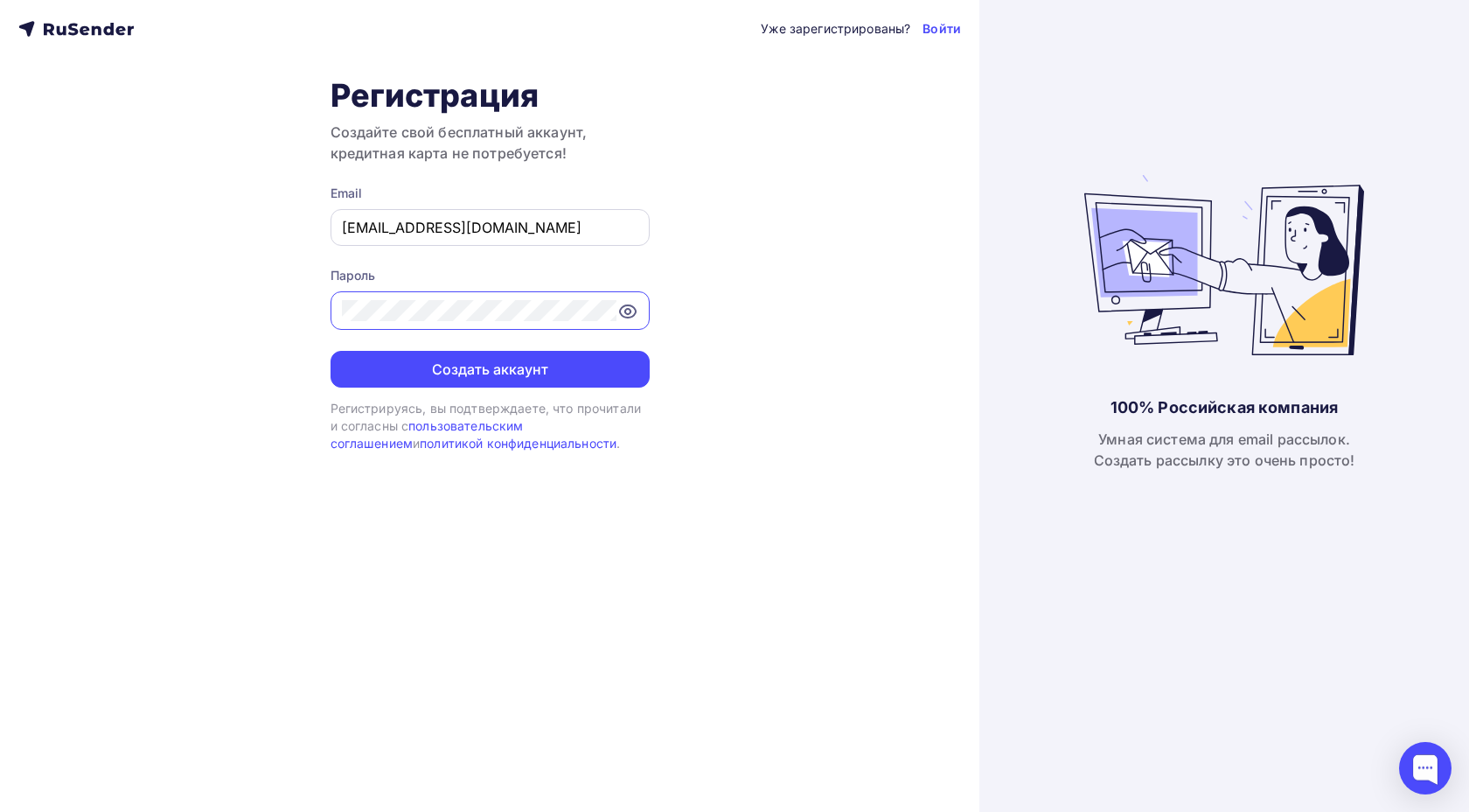
click at [560, 222] on input "[EMAIL_ADDRESS][DOMAIN_NAME]" at bounding box center [490, 228] width 296 height 21
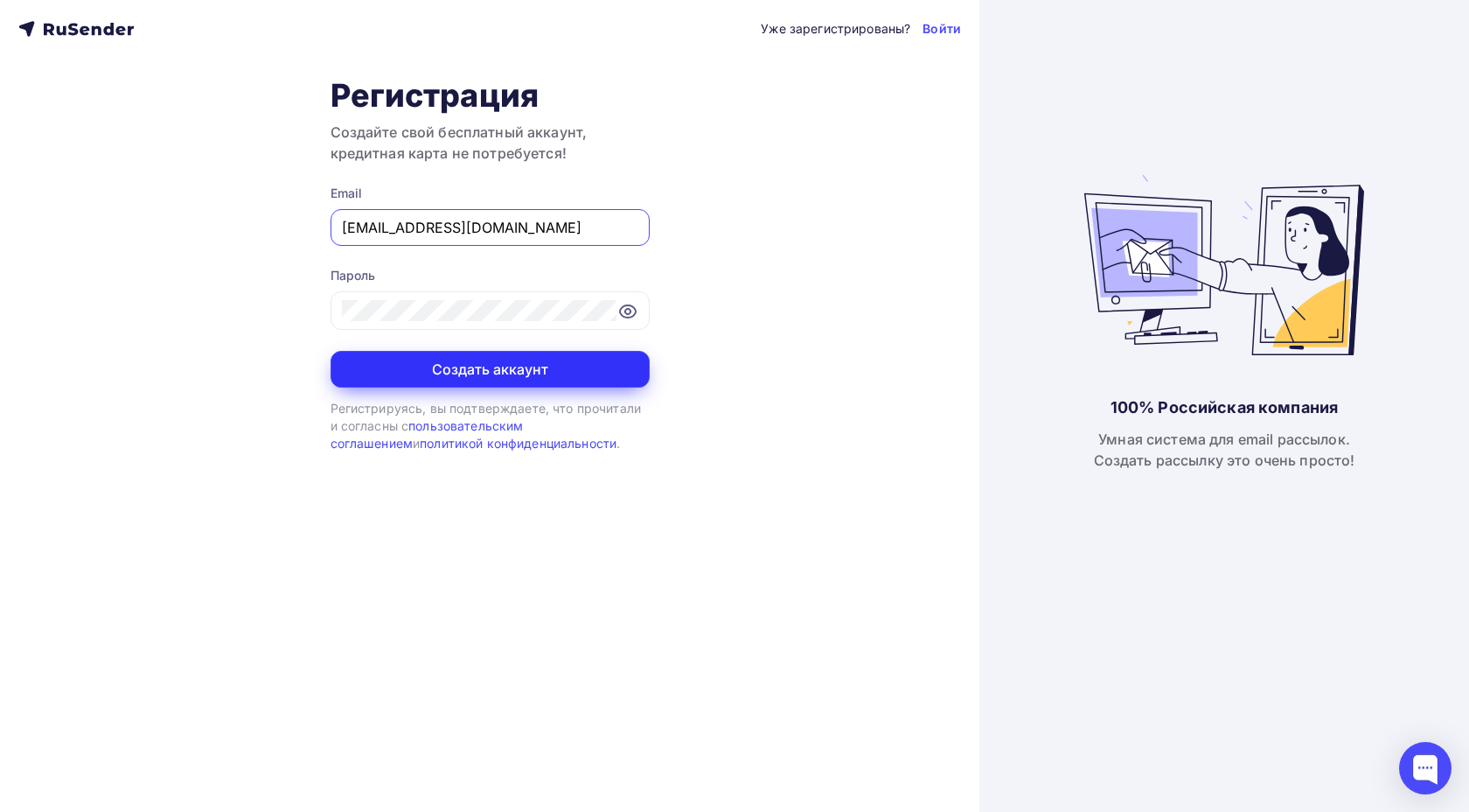
click at [521, 366] on button "Создать аккаунт" at bounding box center [490, 369] width 319 height 37
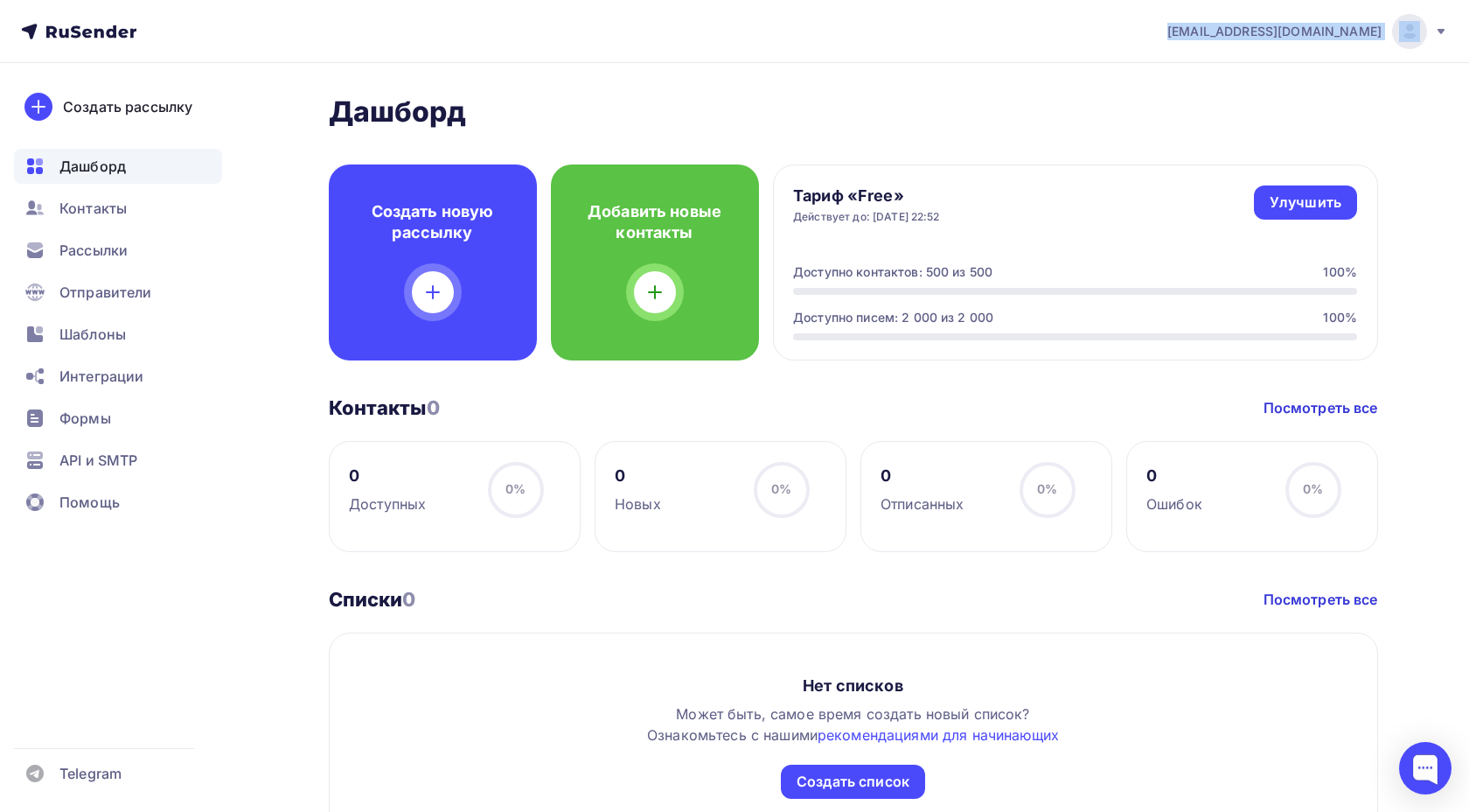
drag, startPoint x: 1174, startPoint y: 33, endPoint x: 1403, endPoint y: 29, distance: 229.0
click at [1403, 29] on div "wfb80yf3by098@mx.aakaak.ru Аккаунт Тарифы Выйти" at bounding box center [1299, 32] width 299 height 35
copy div "[EMAIL_ADDRESS][DOMAIN_NAME]"
click at [1416, 30] on img at bounding box center [1410, 32] width 21 height 21
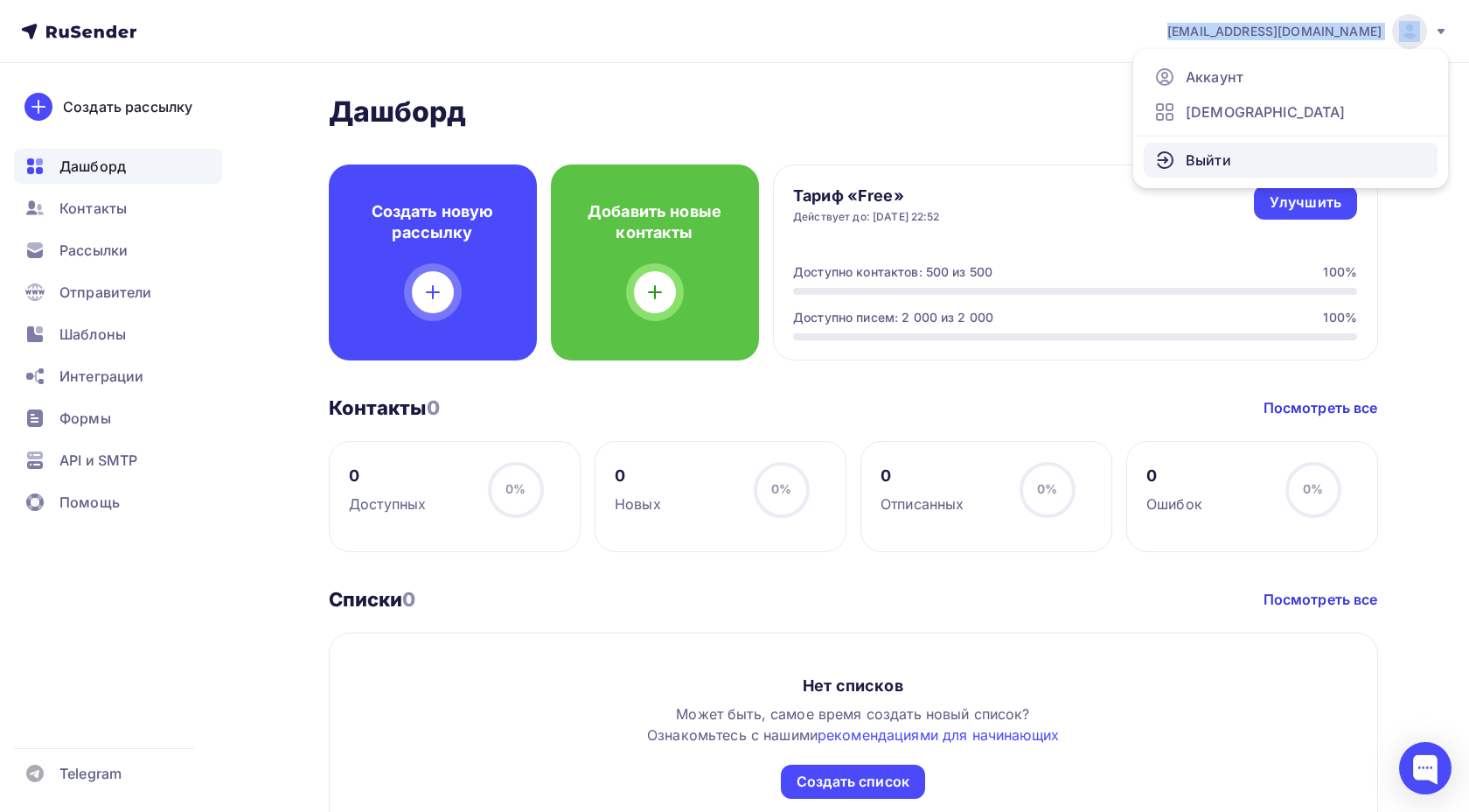
click at [1259, 149] on link "Выйти" at bounding box center [1291, 160] width 294 height 35
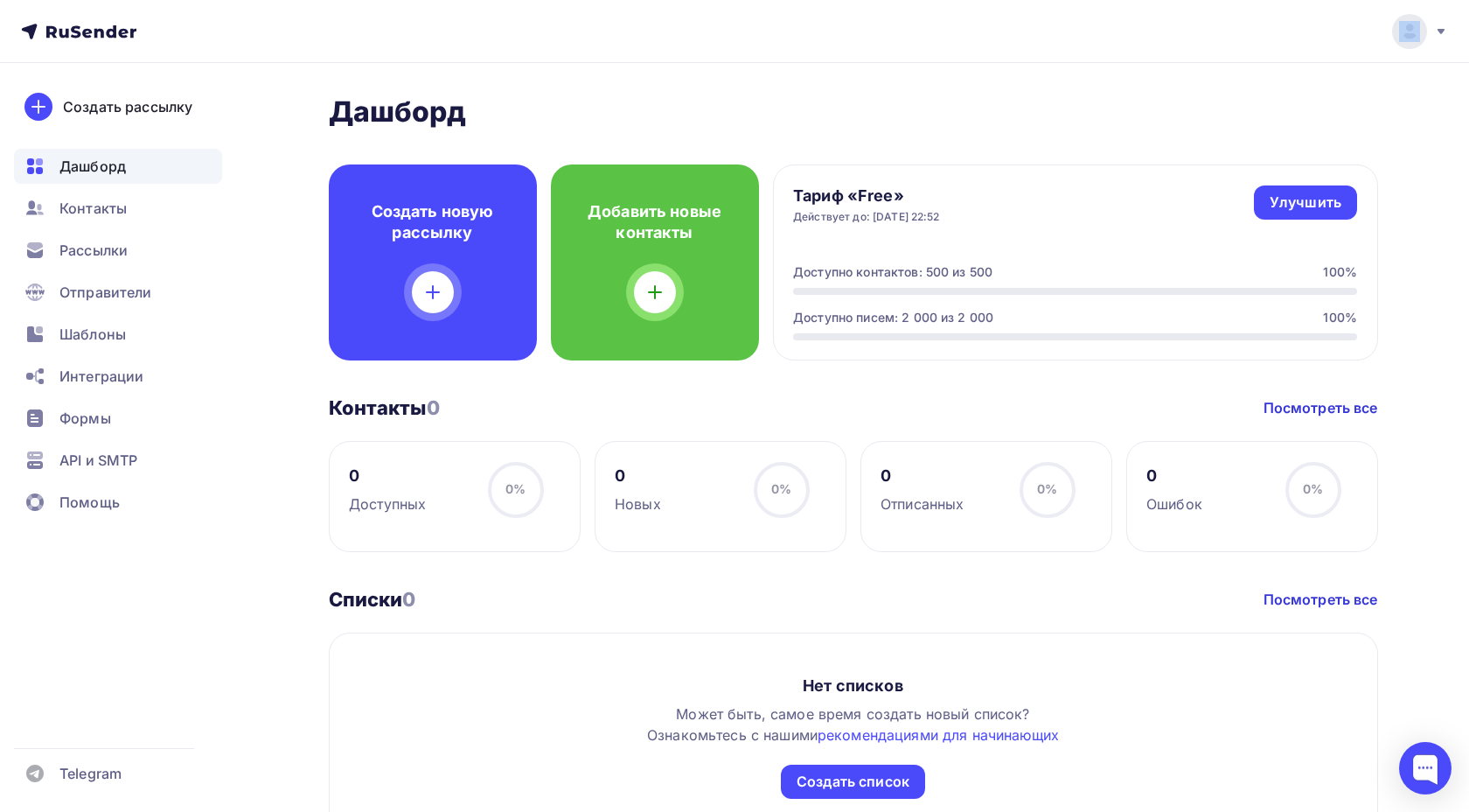
click at [1395, 17] on div at bounding box center [1415, 32] width 67 height 35
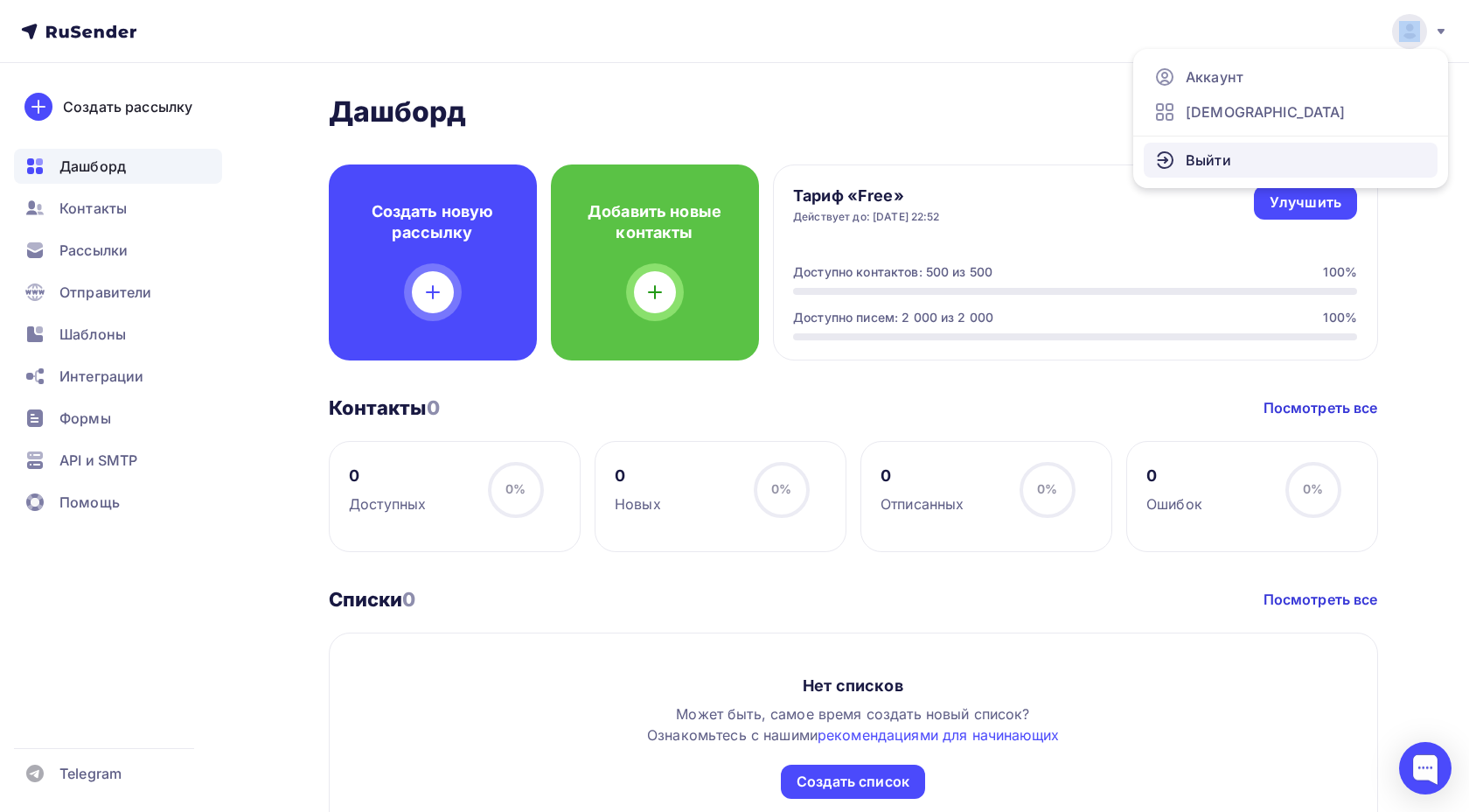
click at [1273, 152] on link "Выйти" at bounding box center [1291, 160] width 294 height 35
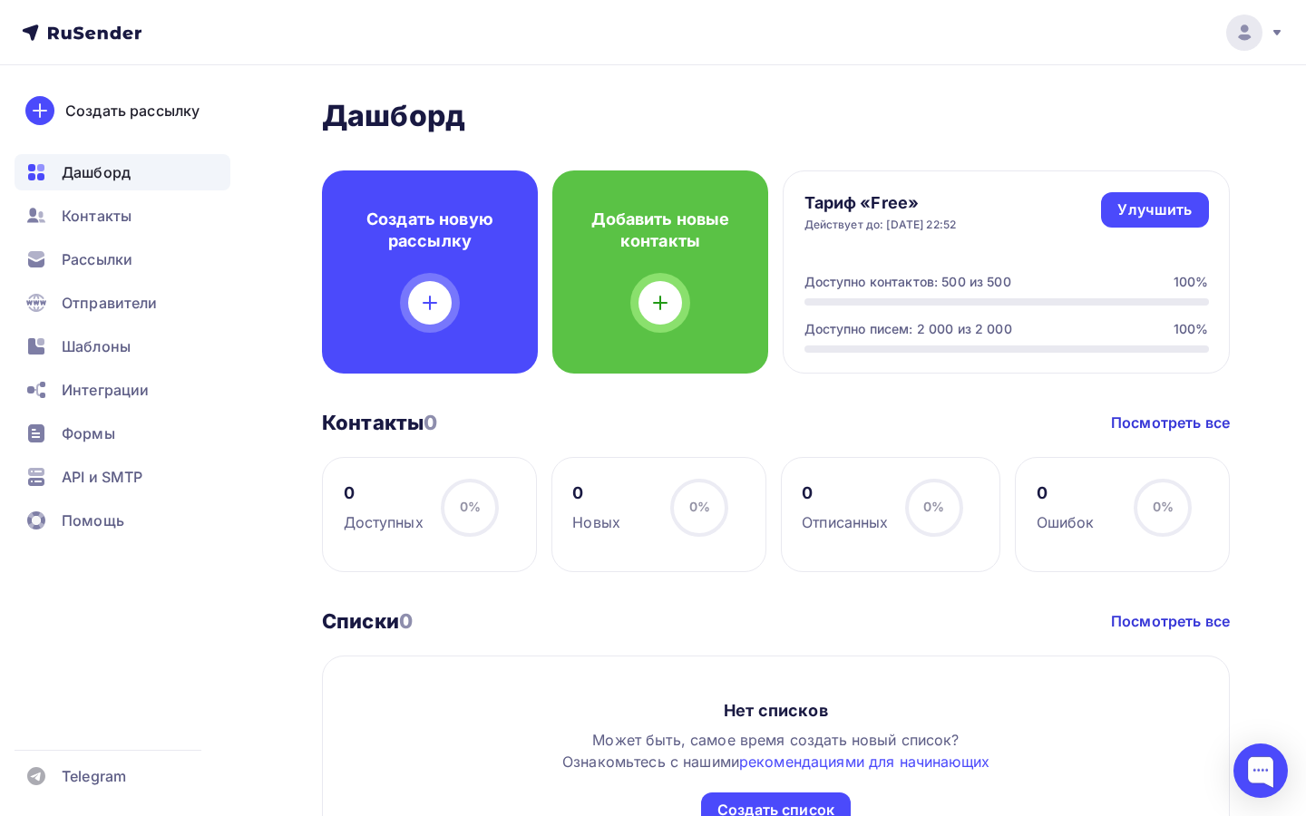
click at [1251, 40] on img at bounding box center [1244, 33] width 22 height 22
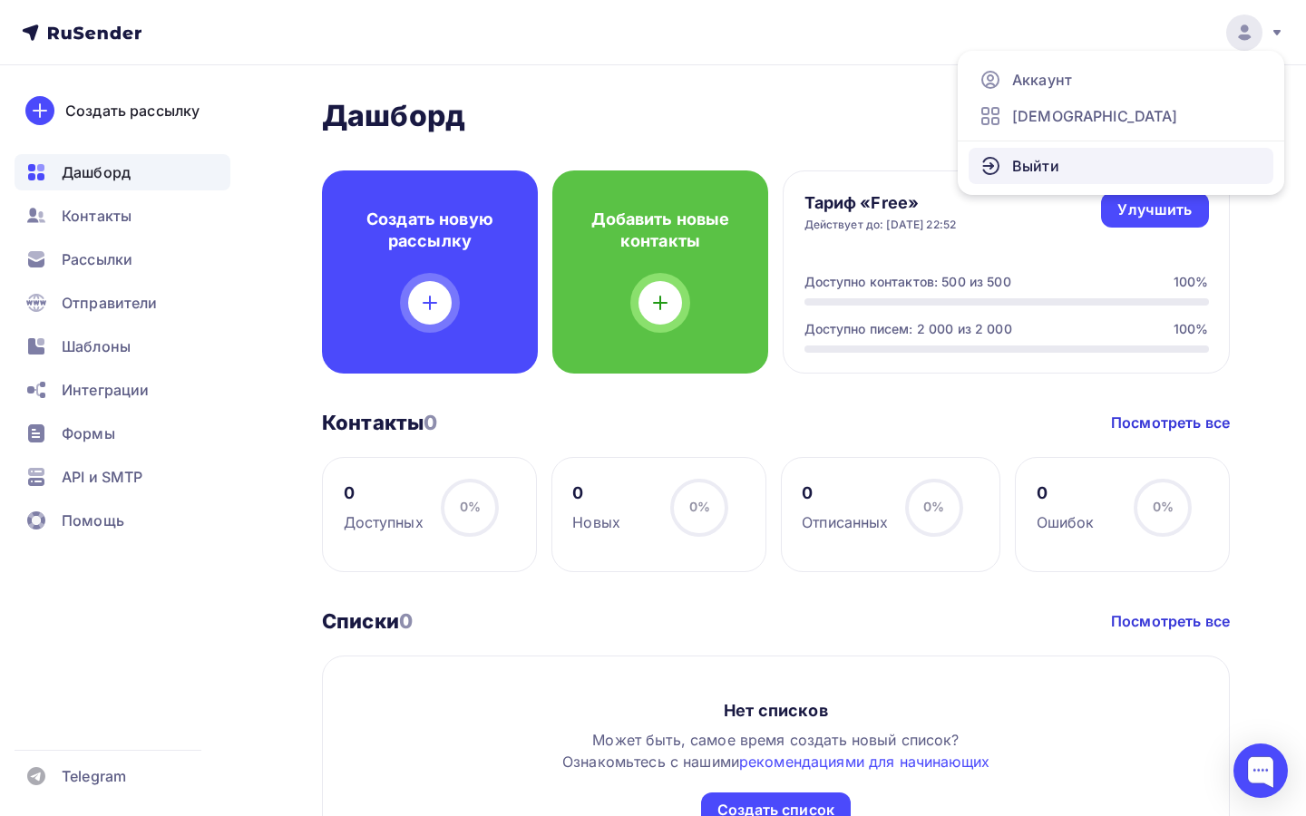
click at [1159, 165] on link "Выйти" at bounding box center [1120, 166] width 305 height 36
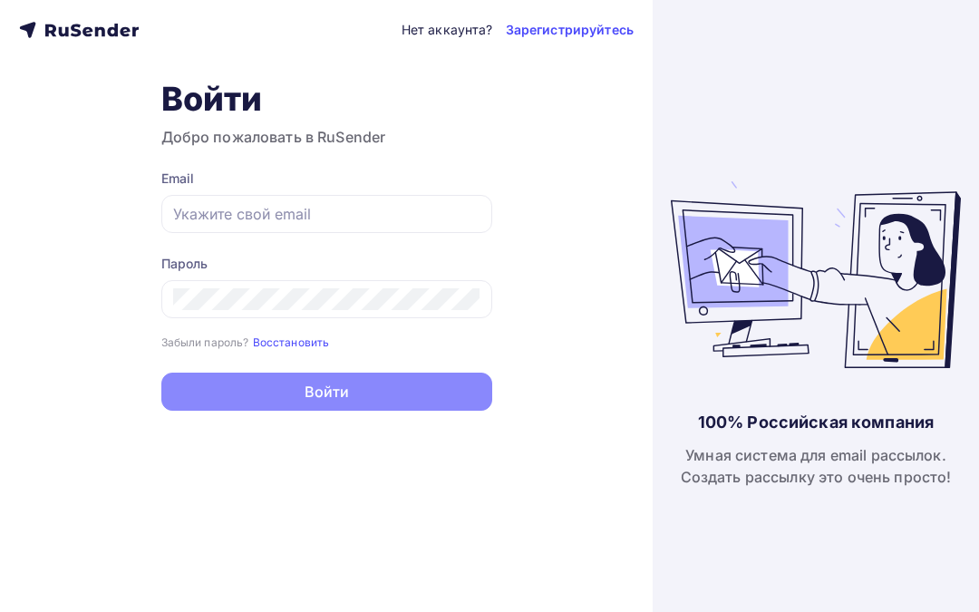
click at [306, 331] on div "Пароль Забыли пароль? Восстановить Забыли пароль? Восстановить" at bounding box center [326, 303] width 331 height 96
click at [306, 341] on small "Восстановить" at bounding box center [291, 343] width 77 height 14
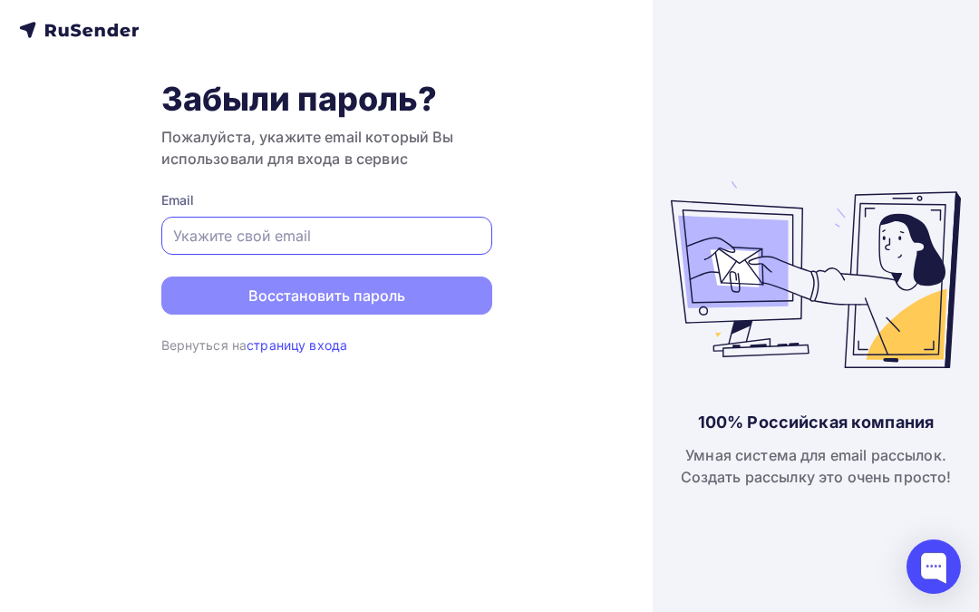
click at [328, 234] on input "text" at bounding box center [326, 236] width 307 height 22
paste input "[EMAIL_ADDRESS][DOMAIN_NAME]"
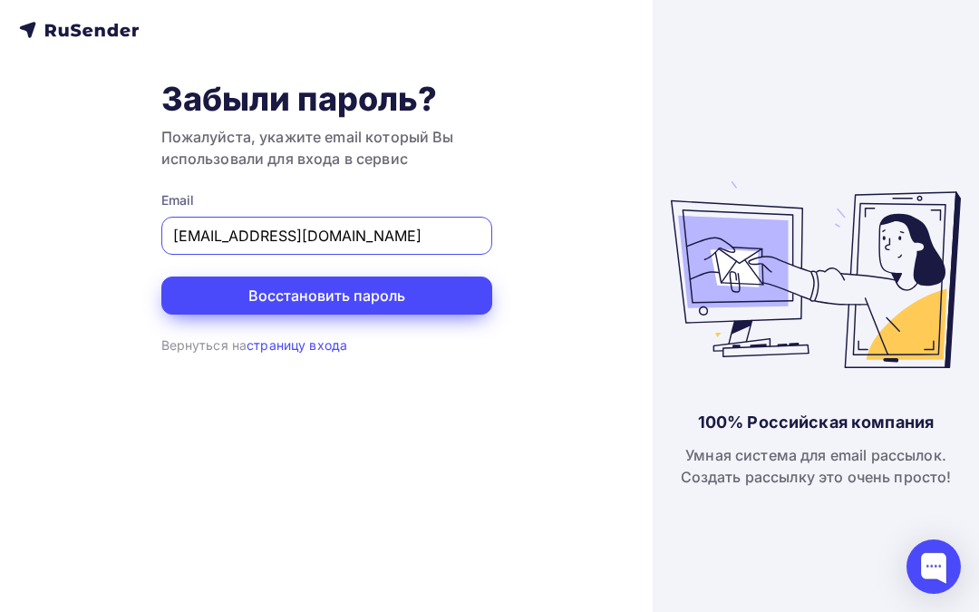
type input "[EMAIL_ADDRESS][DOMAIN_NAME]"
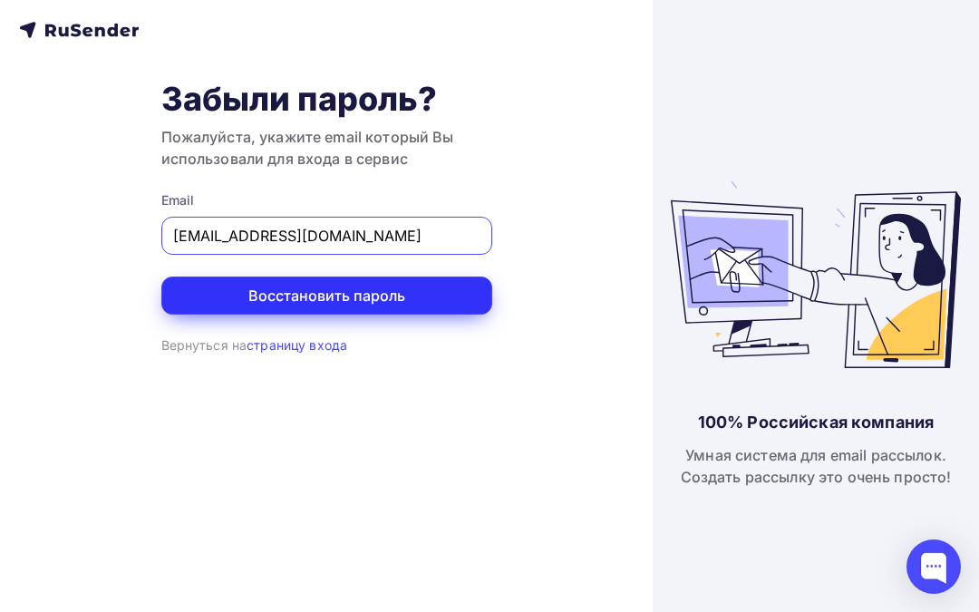
click at [345, 291] on button "Восстановить пароль" at bounding box center [326, 296] width 331 height 38
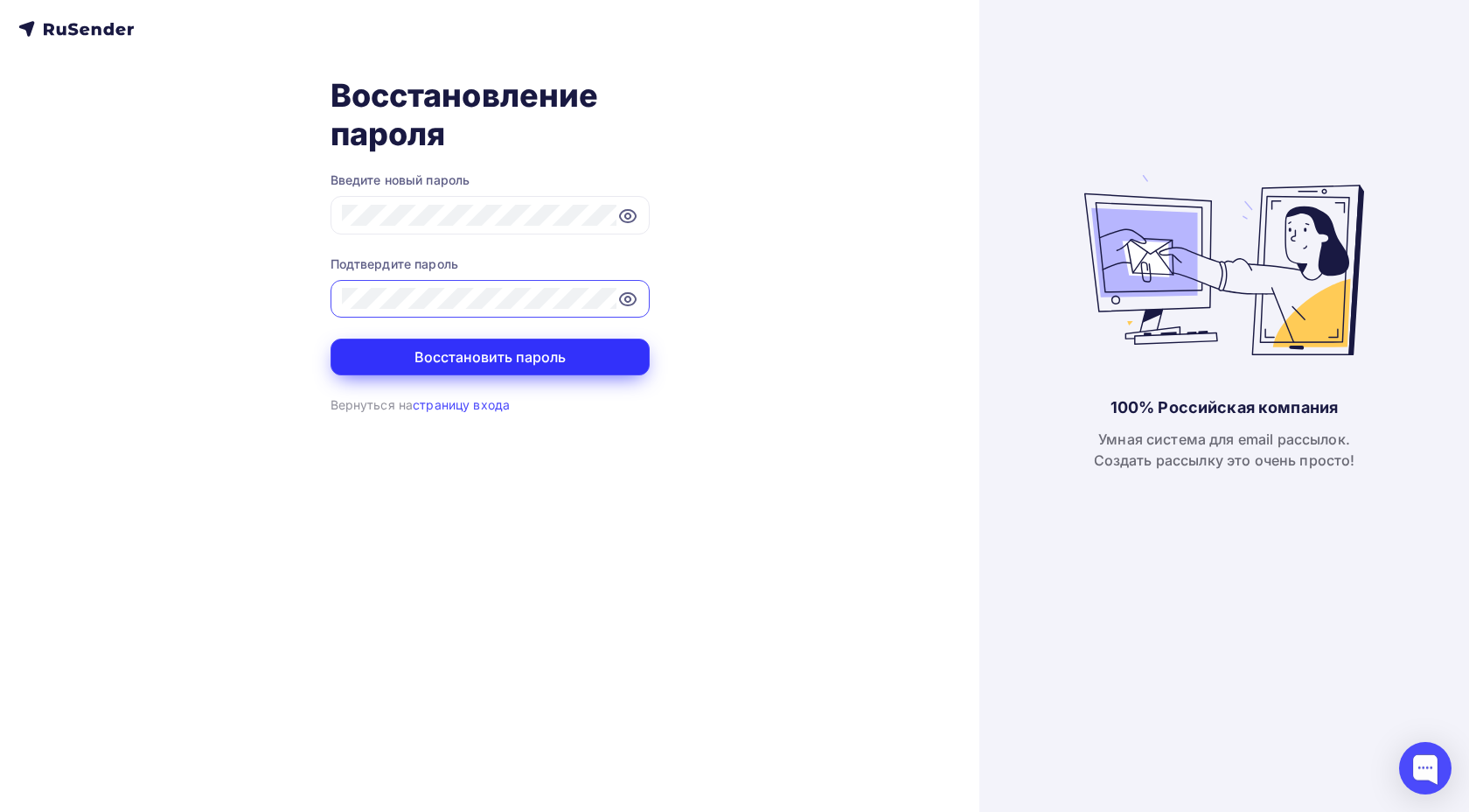
click at [398, 368] on button "Восстановить пароль" at bounding box center [490, 357] width 319 height 37
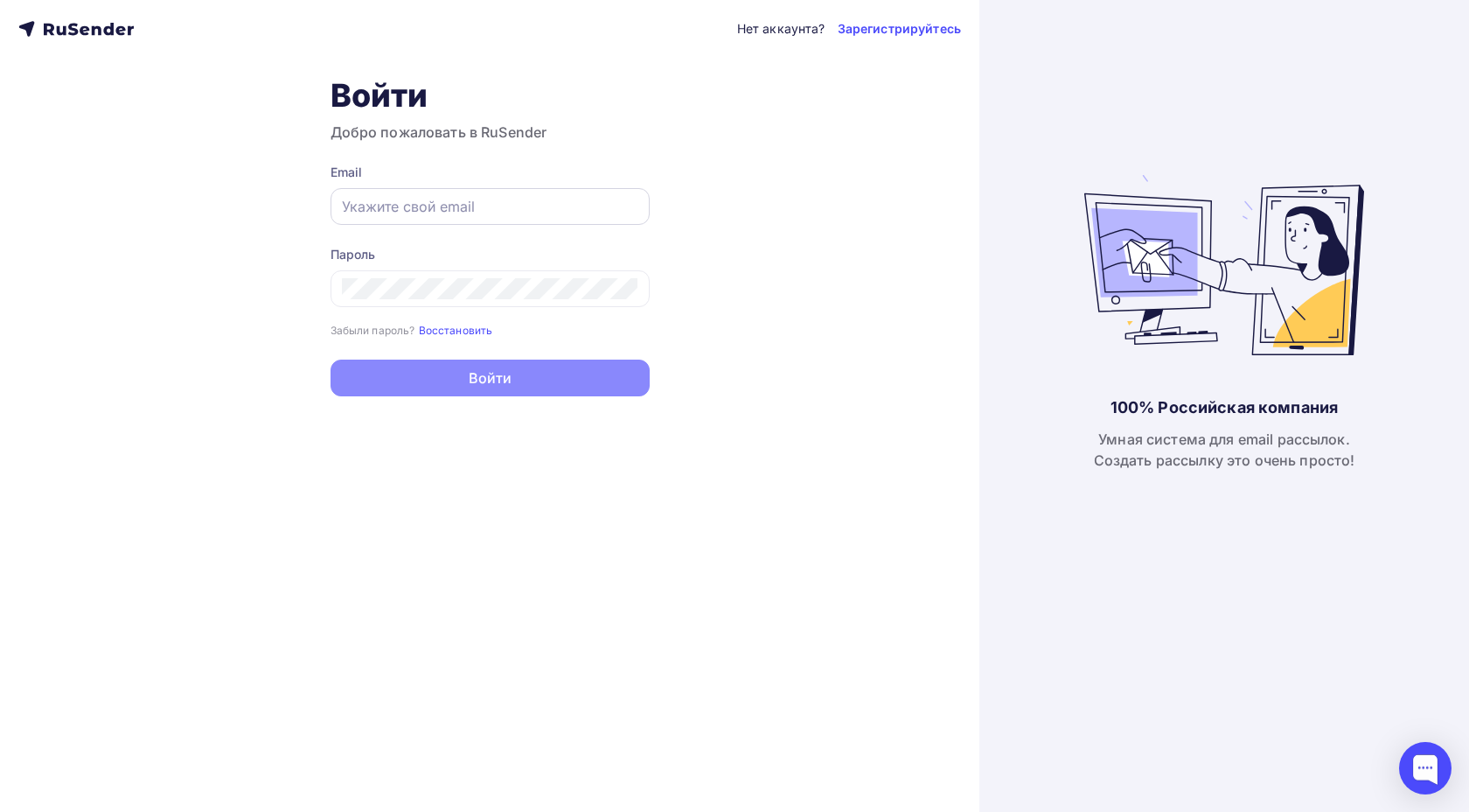
click at [535, 202] on input "text" at bounding box center [490, 206] width 296 height 21
click at [625, 144] on div "Войти Добро пожаловать в RuSender Email Пароль Забыли пароль? Восстановить Забы…" at bounding box center [490, 236] width 319 height 320
click at [577, 197] on input "text" at bounding box center [490, 206] width 296 height 21
paste input "[EMAIL_ADDRESS][DOMAIN_NAME]"
type input "[EMAIL_ADDRESS][DOMAIN_NAME]"
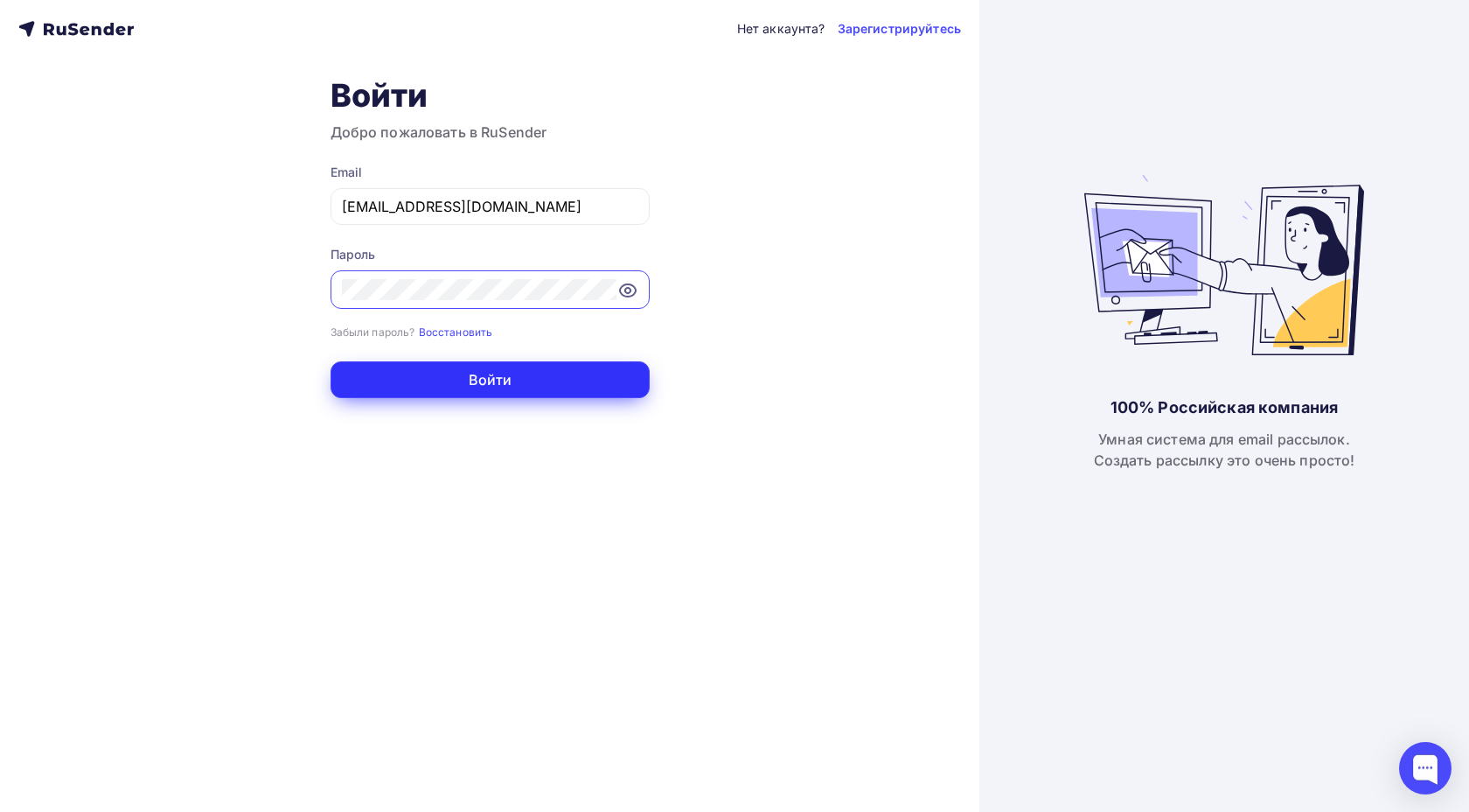
click at [418, 387] on button "Войти" at bounding box center [490, 380] width 319 height 37
click at [397, 397] on button "Войти" at bounding box center [490, 380] width 319 height 37
